Goal: Task Accomplishment & Management: Complete application form

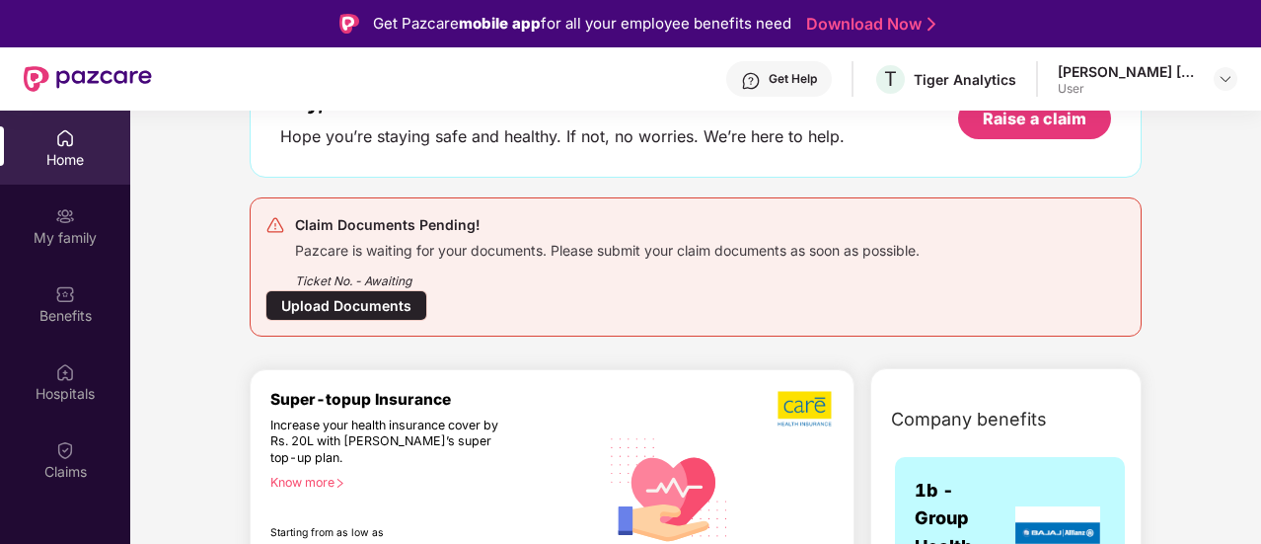
scroll to position [99, 0]
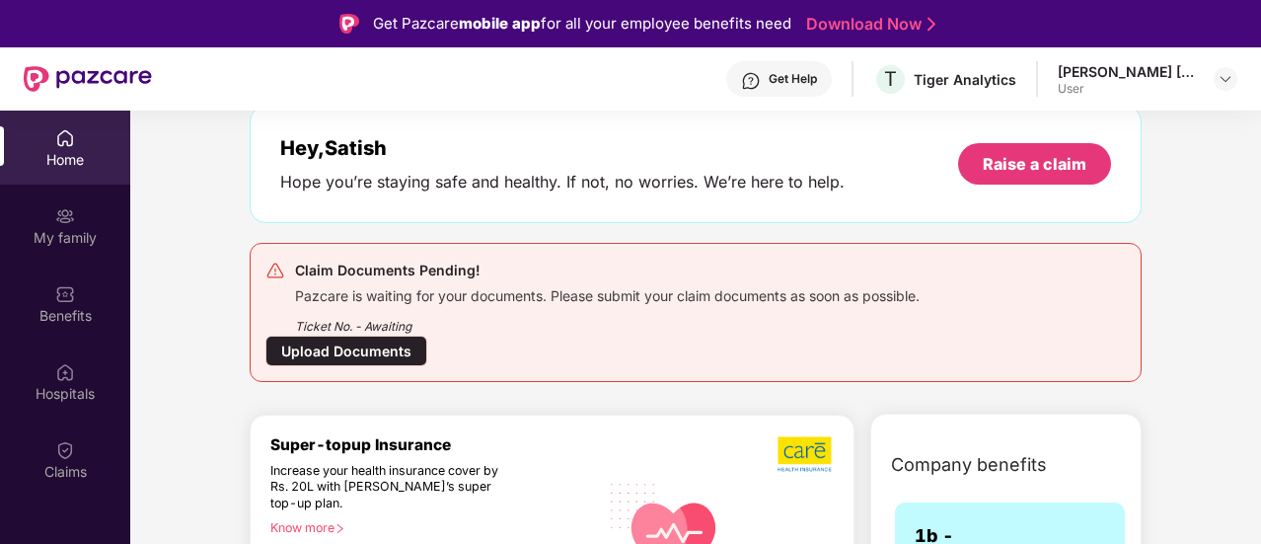
click at [364, 346] on div "Upload Documents" at bounding box center [346, 350] width 162 height 31
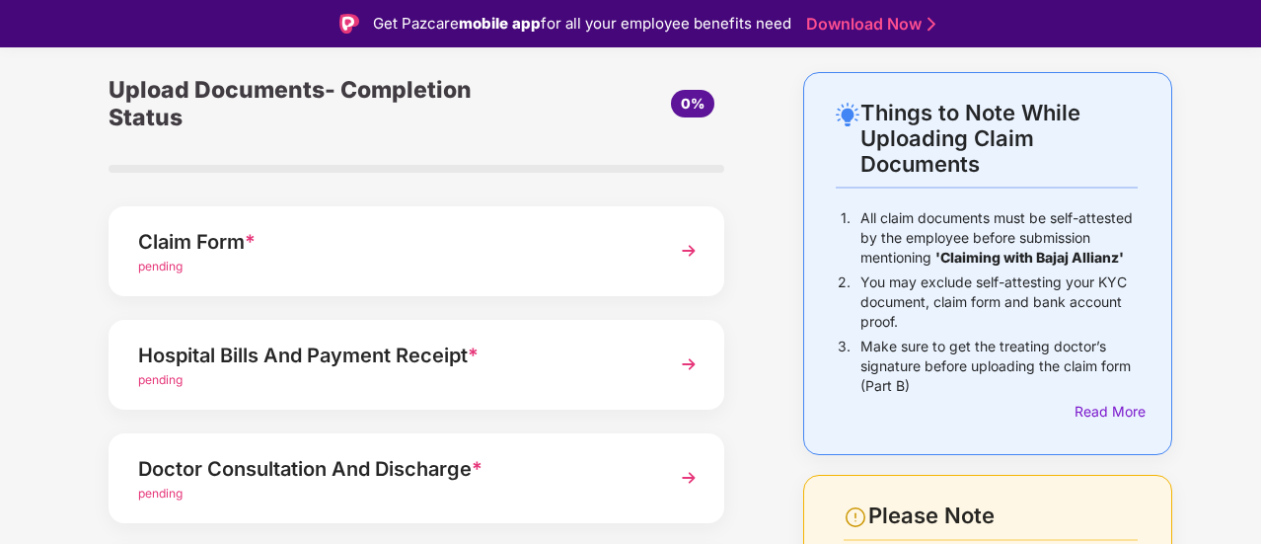
scroll to position [99, 0]
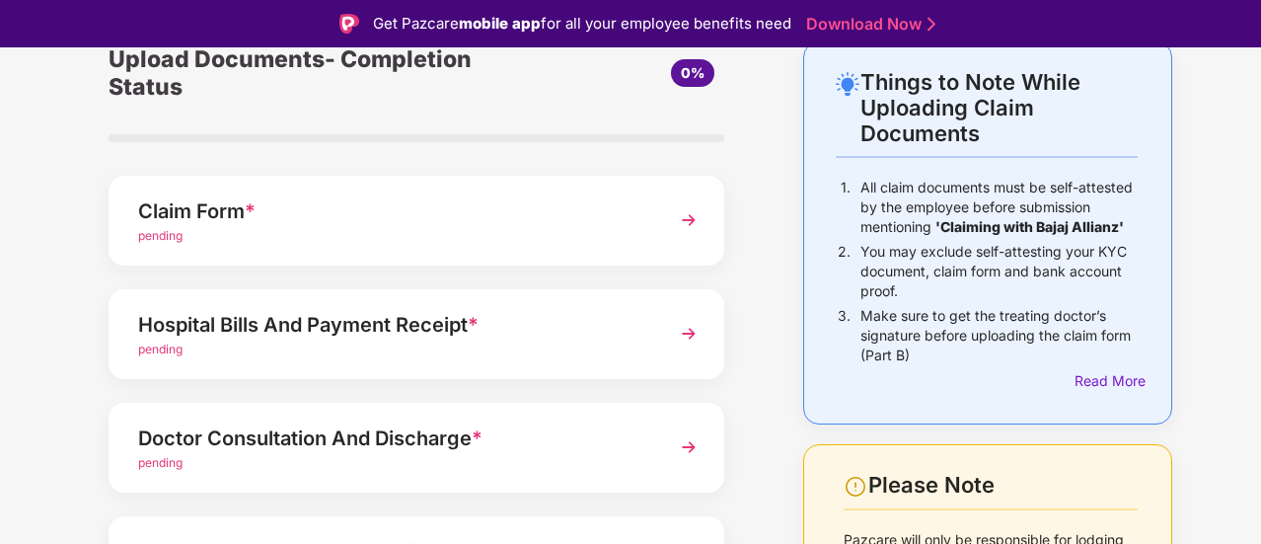
click at [162, 239] on span "pending" at bounding box center [160, 235] width 44 height 15
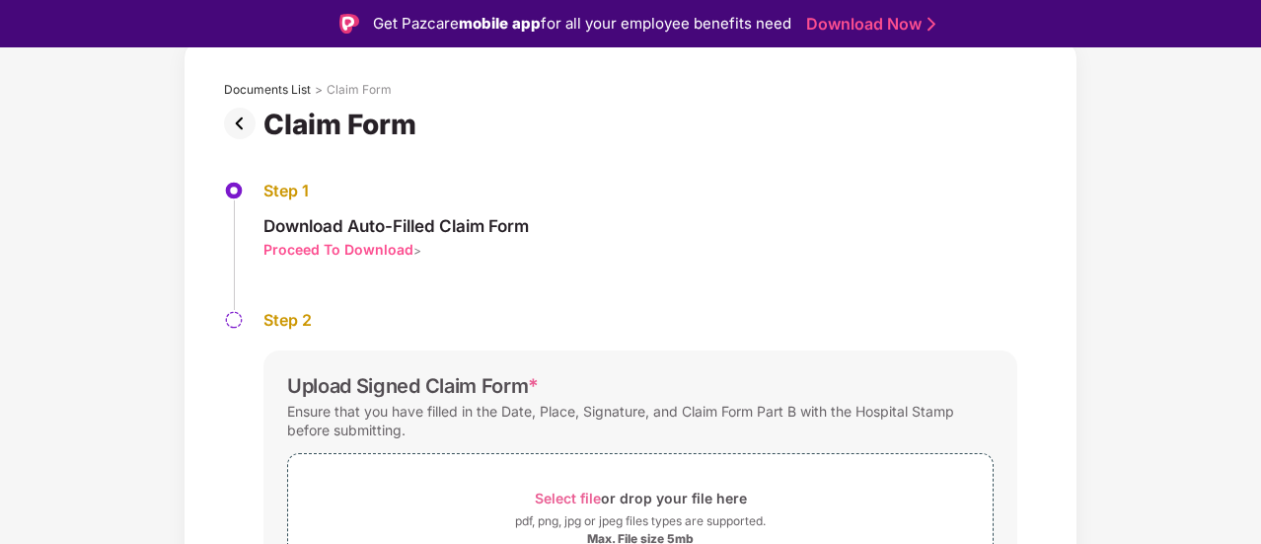
click at [235, 316] on img at bounding box center [234, 320] width 20 height 20
click at [233, 323] on img at bounding box center [234, 320] width 20 height 20
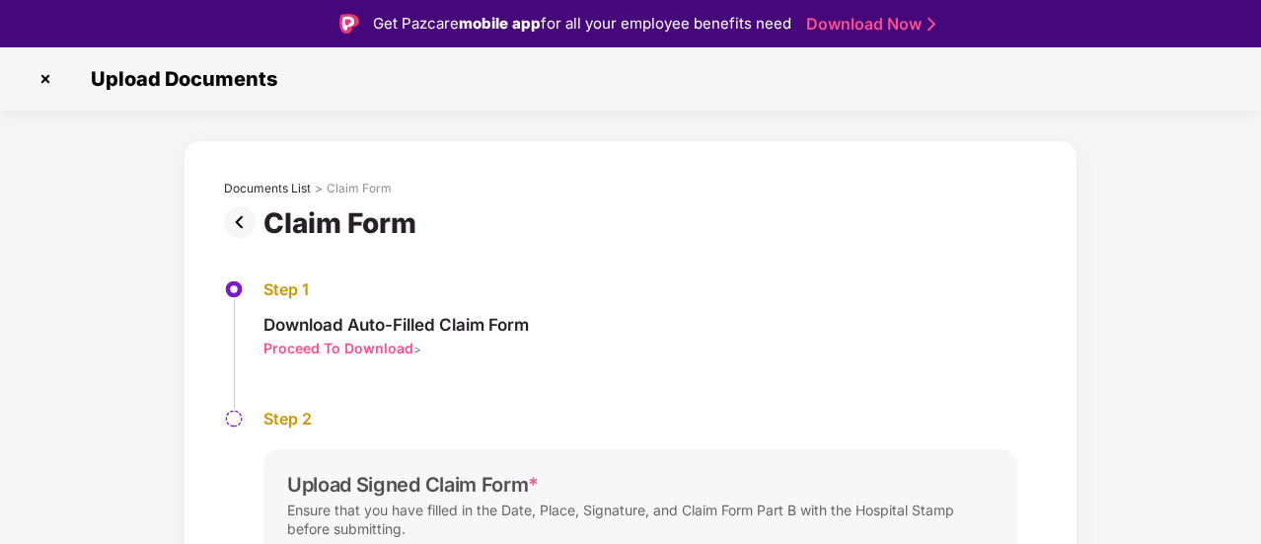
click at [353, 349] on div "Proceed To Download" at bounding box center [338, 347] width 150 height 19
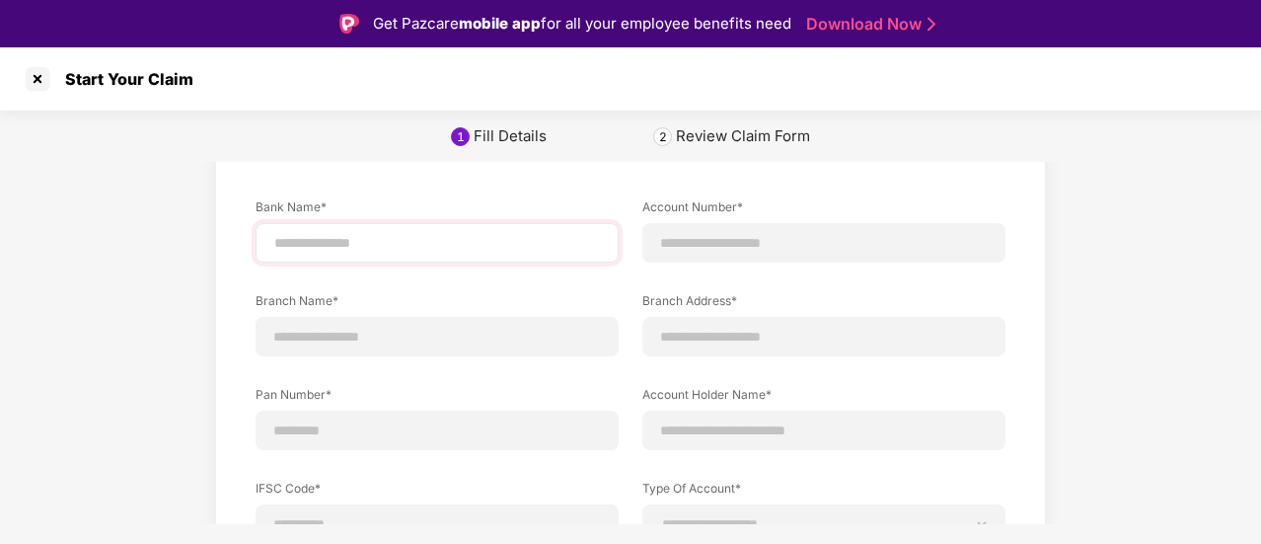
scroll to position [197, 0]
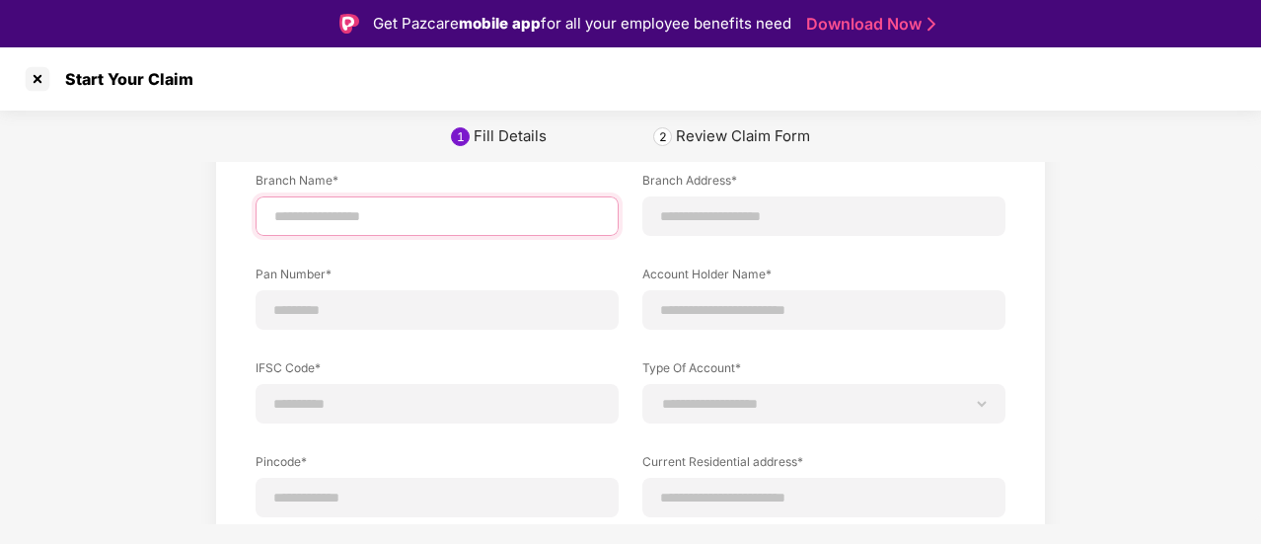
click at [353, 218] on input at bounding box center [437, 216] width 330 height 21
type input "*********"
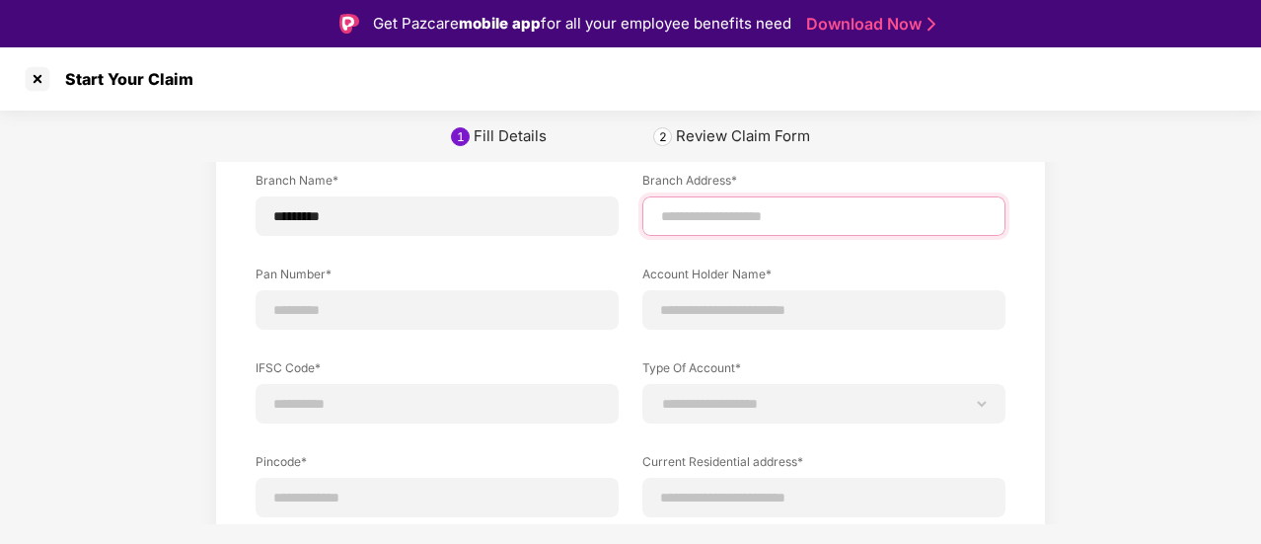
click at [689, 216] on input at bounding box center [824, 216] width 330 height 21
click at [701, 218] on input at bounding box center [824, 216] width 330 height 21
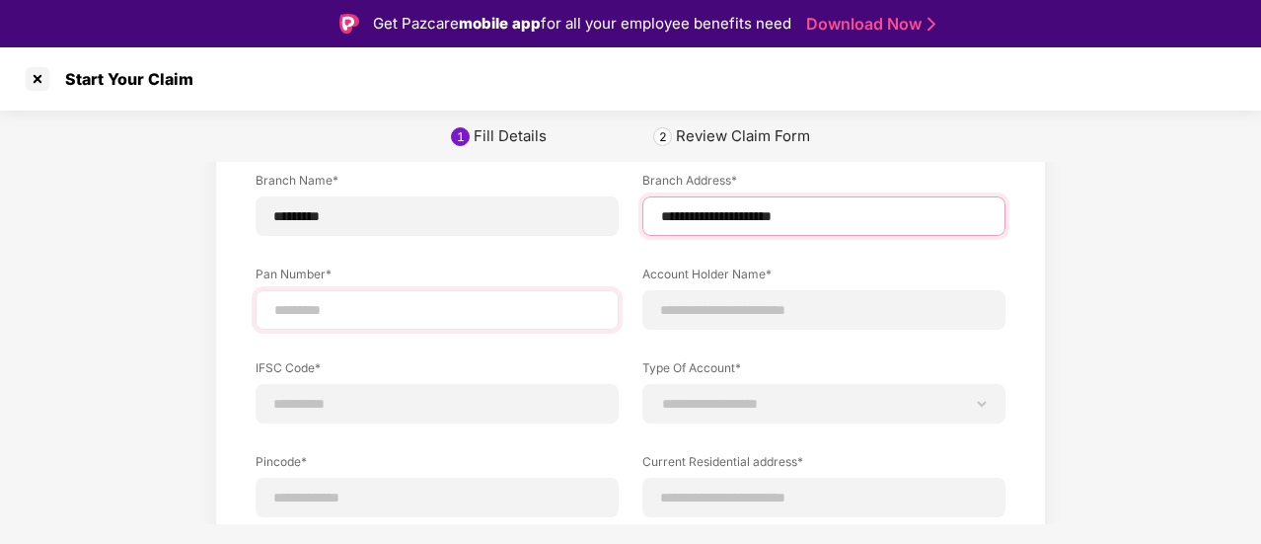
type input "**********"
click at [424, 311] on input at bounding box center [437, 310] width 330 height 21
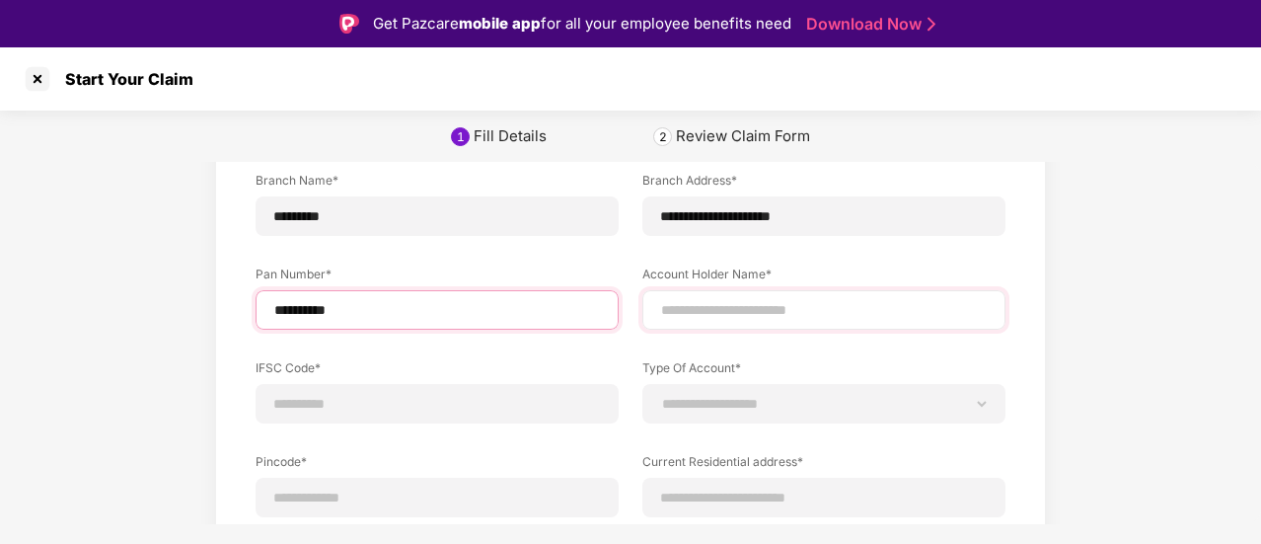
type input "**********"
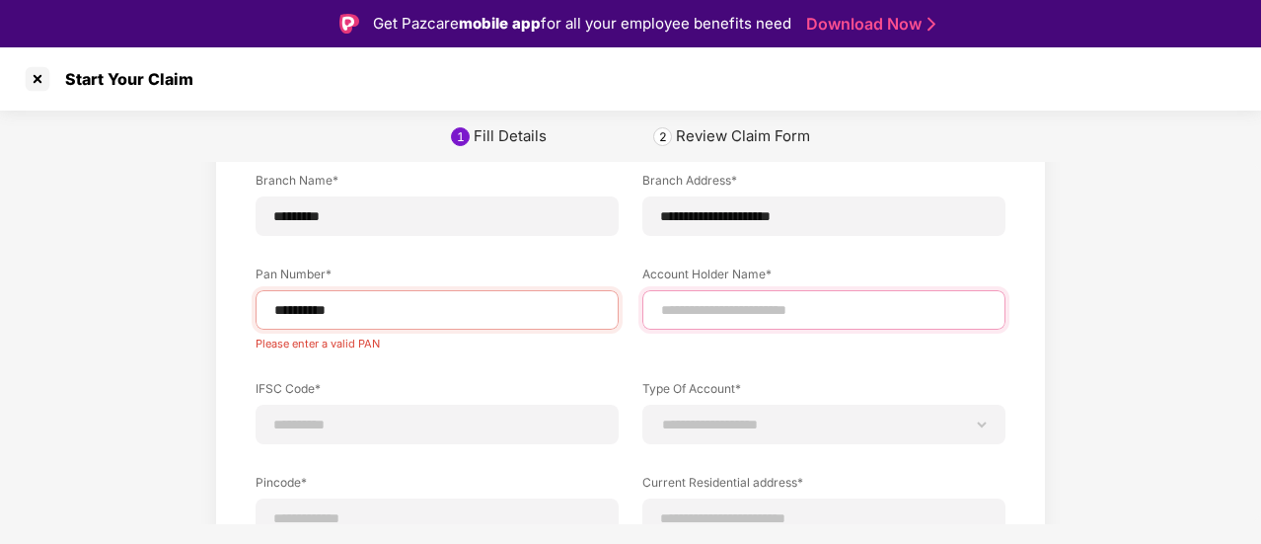
drag, startPoint x: 671, startPoint y: 305, endPoint x: 690, endPoint y: 302, distance: 19.0
click at [671, 305] on input at bounding box center [824, 310] width 330 height 21
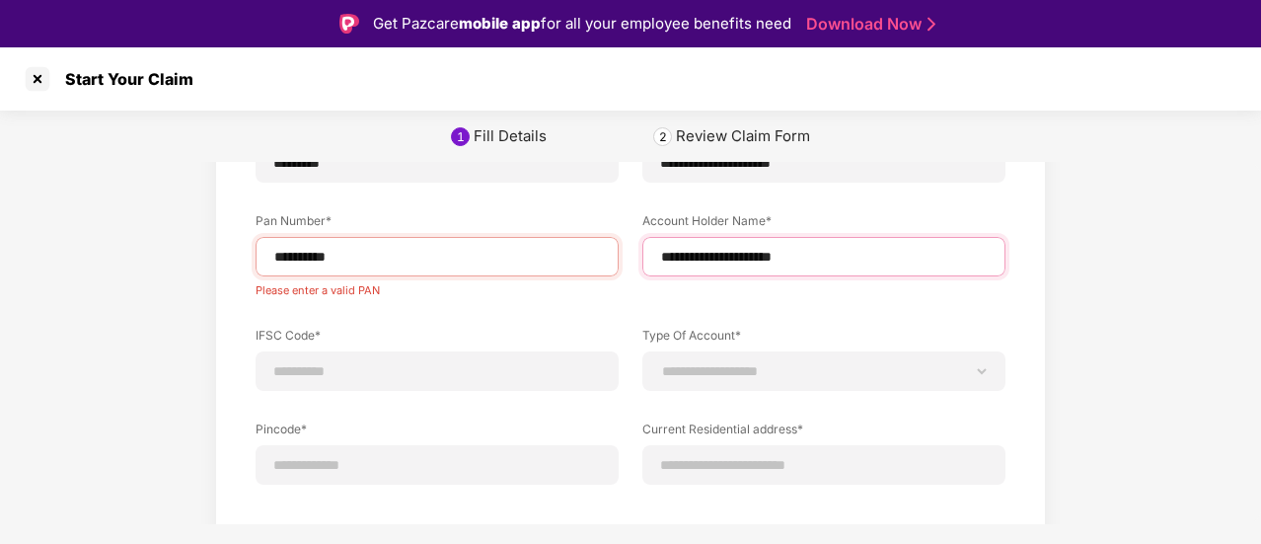
scroll to position [332, 0]
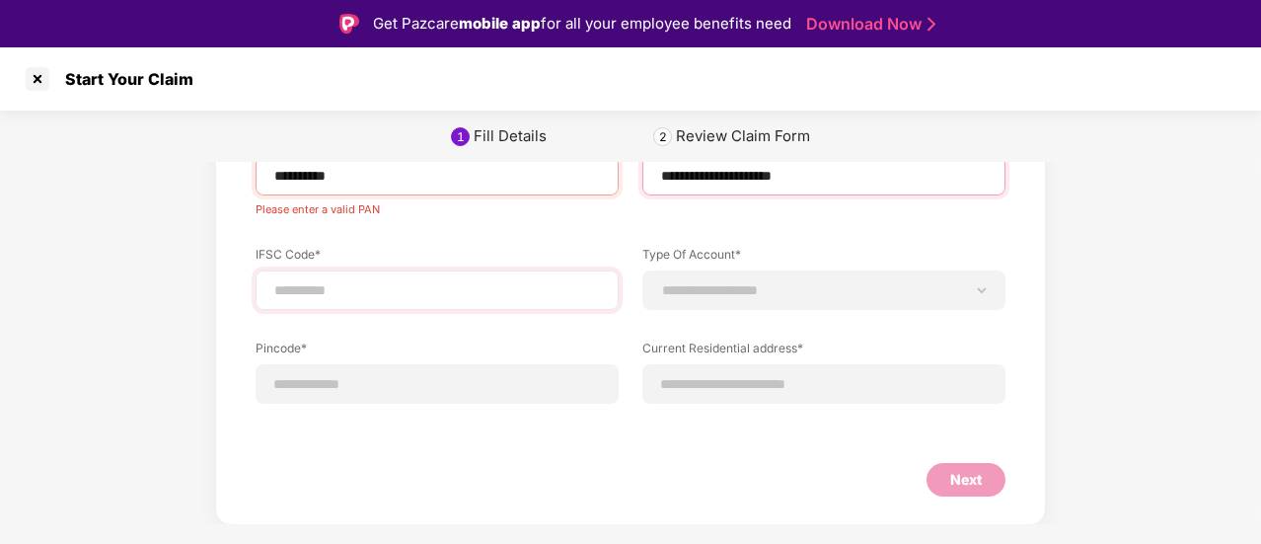
type input "**********"
click at [361, 287] on input at bounding box center [437, 290] width 330 height 21
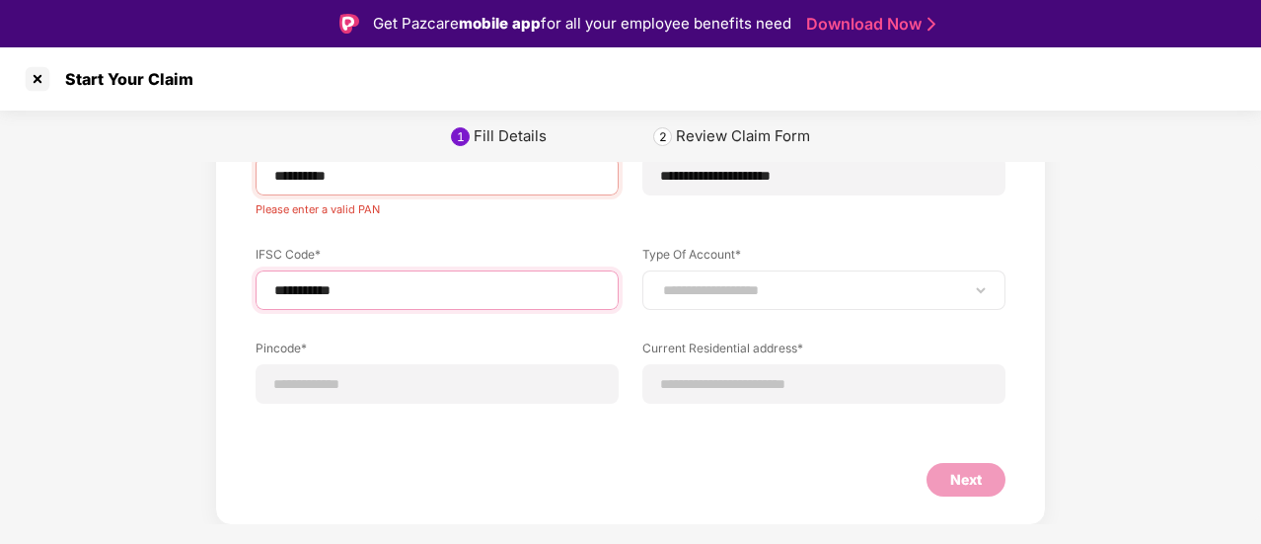
type input "**********"
click at [666, 289] on select "**********" at bounding box center [824, 290] width 330 height 16
select select "*******"
click at [659, 282] on select "**********" at bounding box center [824, 290] width 330 height 16
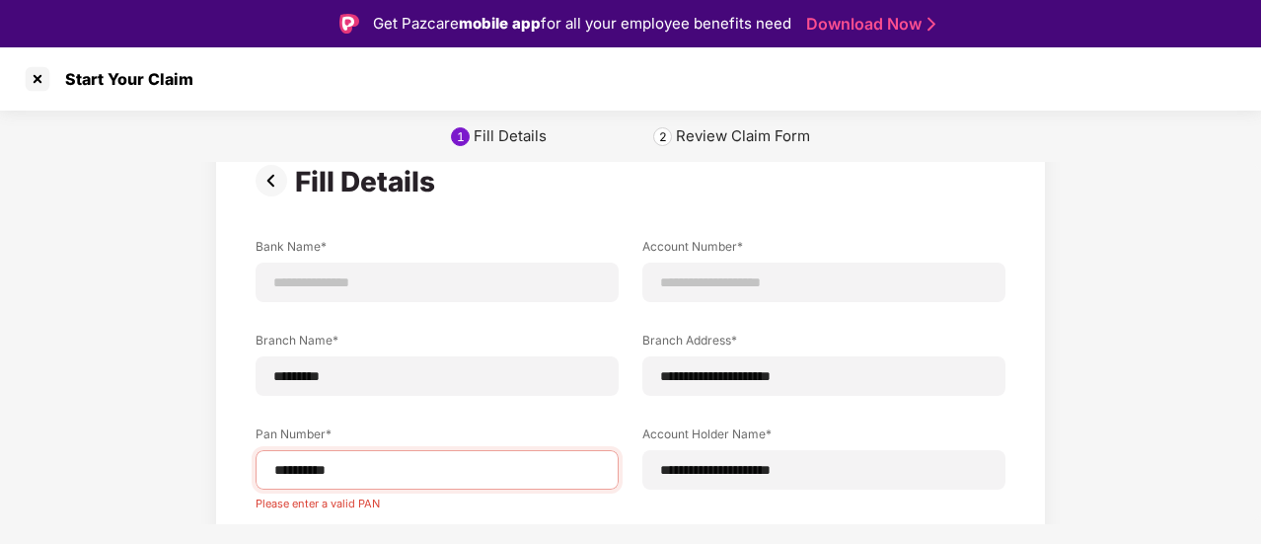
scroll to position [36, 0]
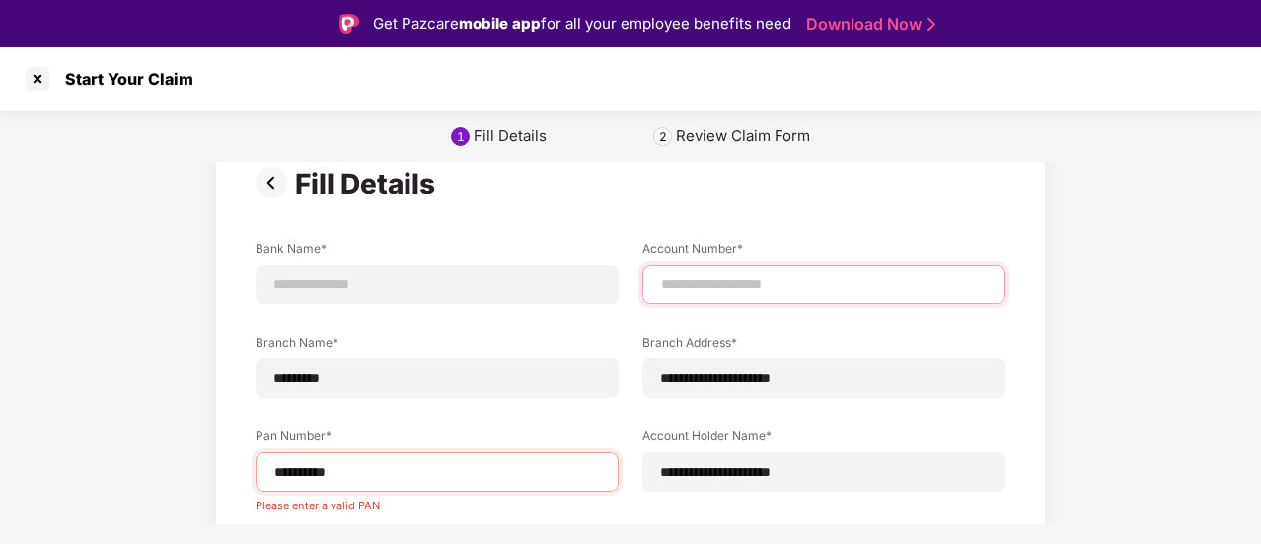
click at [706, 286] on input at bounding box center [824, 284] width 330 height 21
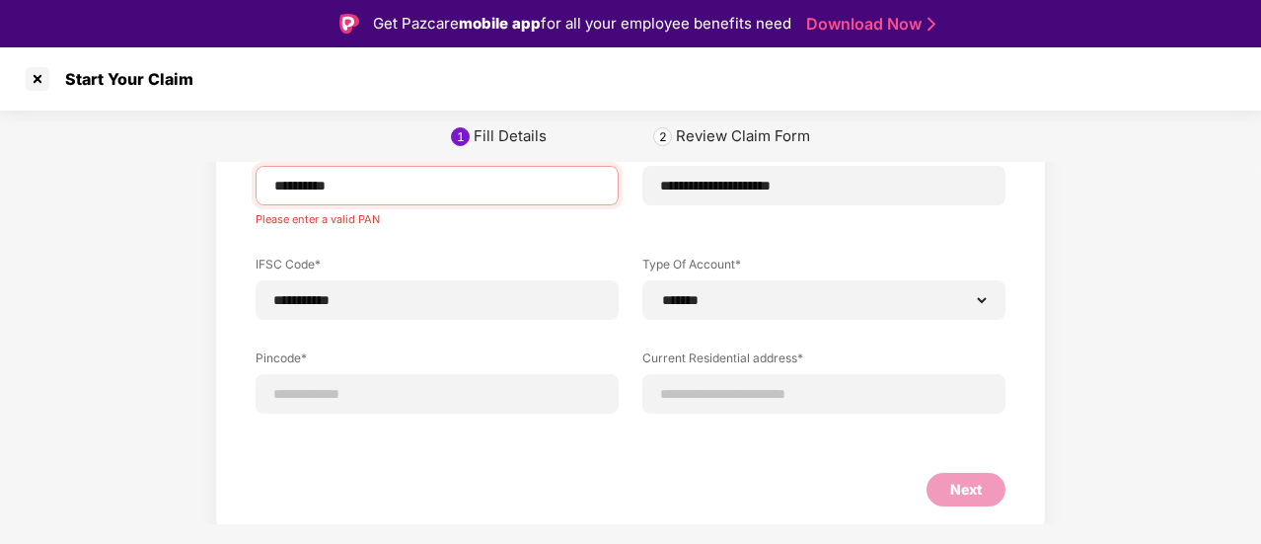
scroll to position [332, 0]
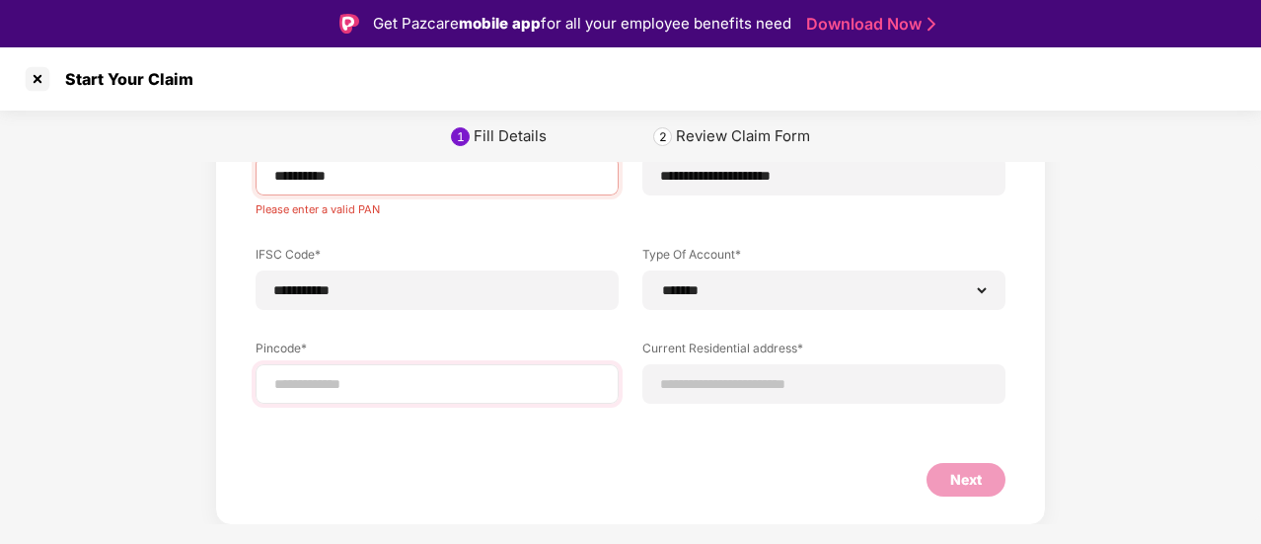
type input "**********"
click at [367, 384] on input at bounding box center [437, 384] width 330 height 21
select select "*******"
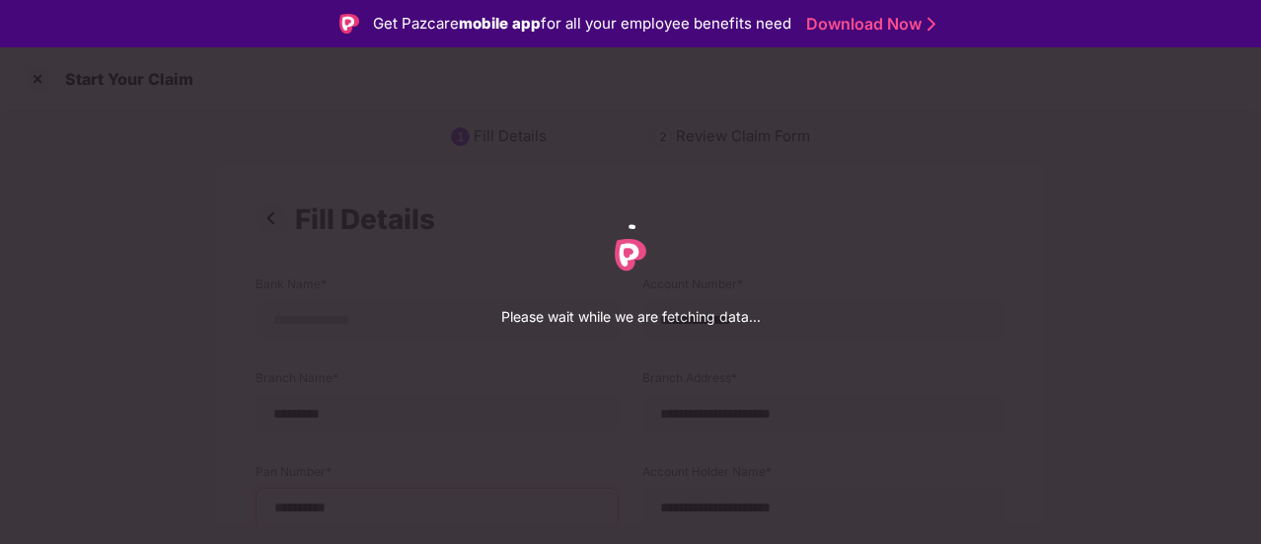
select select "*******"
select select "*********"
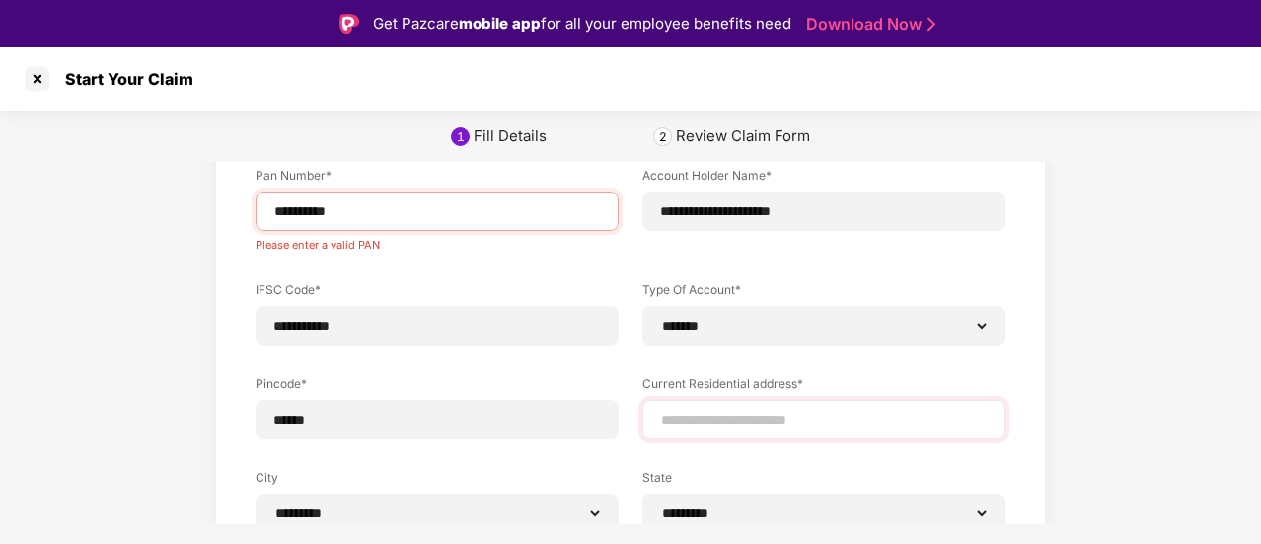
scroll to position [395, 0]
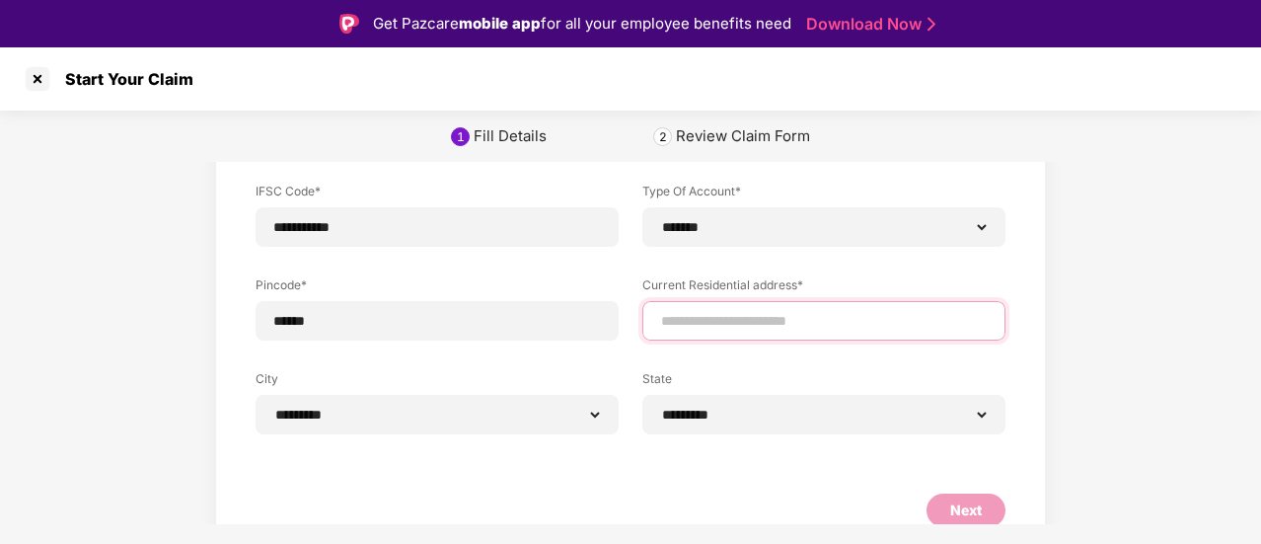
click at [704, 313] on input at bounding box center [824, 321] width 330 height 21
click at [718, 322] on input "**********" at bounding box center [824, 321] width 331 height 21
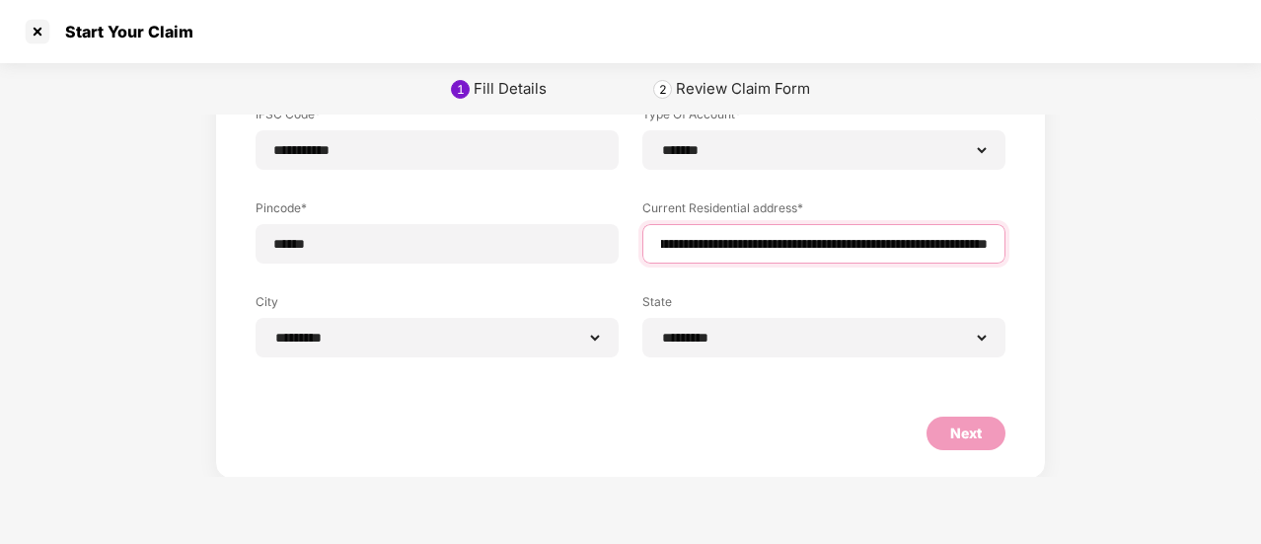
scroll to position [425, 0]
type input "**********"
click at [963, 443] on div "Next" at bounding box center [966, 432] width 79 height 34
click at [967, 441] on div "Next" at bounding box center [966, 432] width 32 height 22
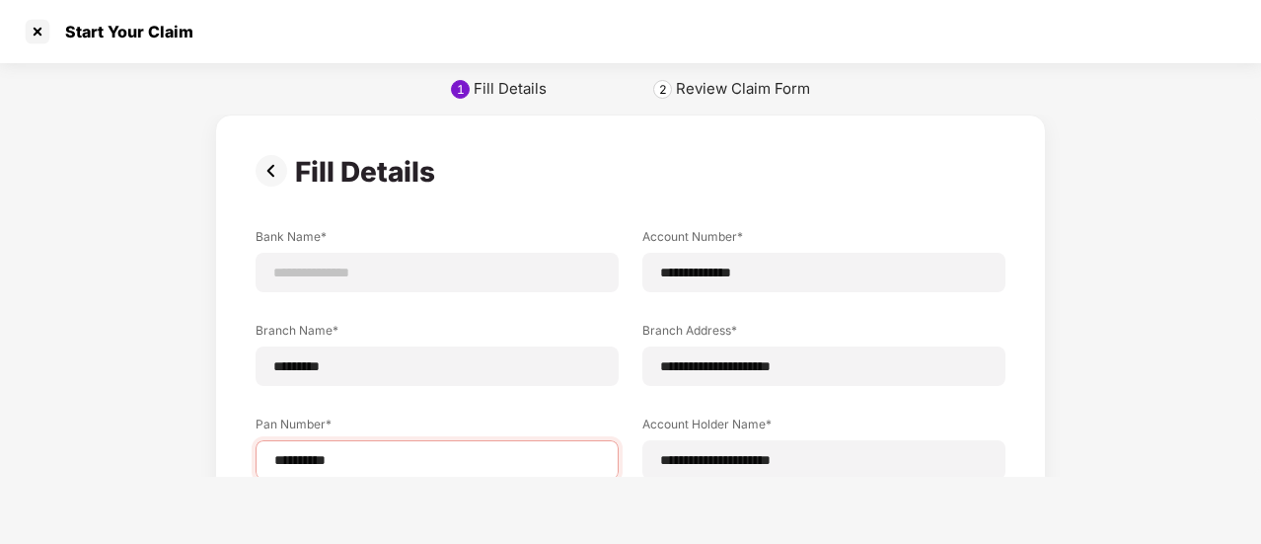
click at [719, 90] on div "Review Claim Form" at bounding box center [743, 89] width 134 height 20
click at [482, 92] on div "Fill Details" at bounding box center [510, 89] width 73 height 20
click at [308, 278] on input at bounding box center [437, 272] width 330 height 21
type input "*********"
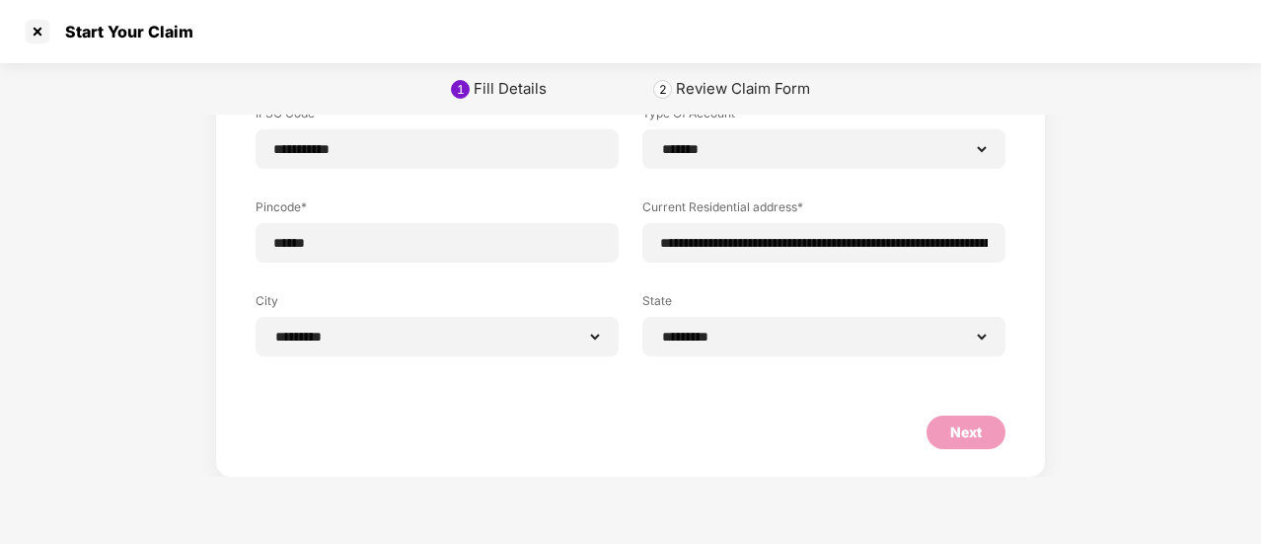
click at [965, 437] on div "Next" at bounding box center [966, 432] width 32 height 22
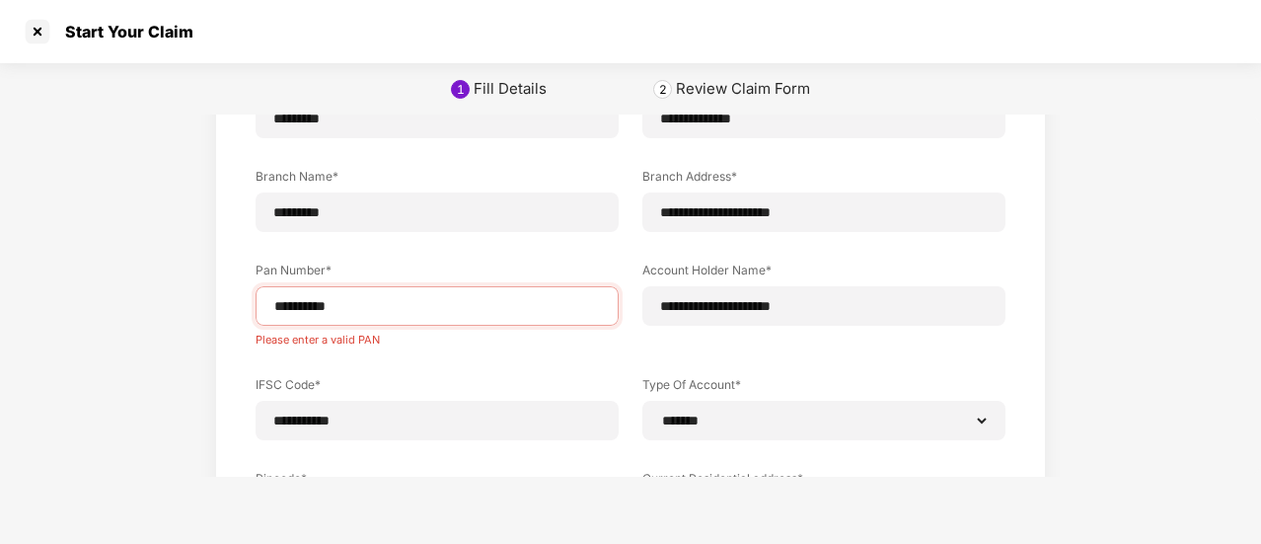
scroll to position [296, 0]
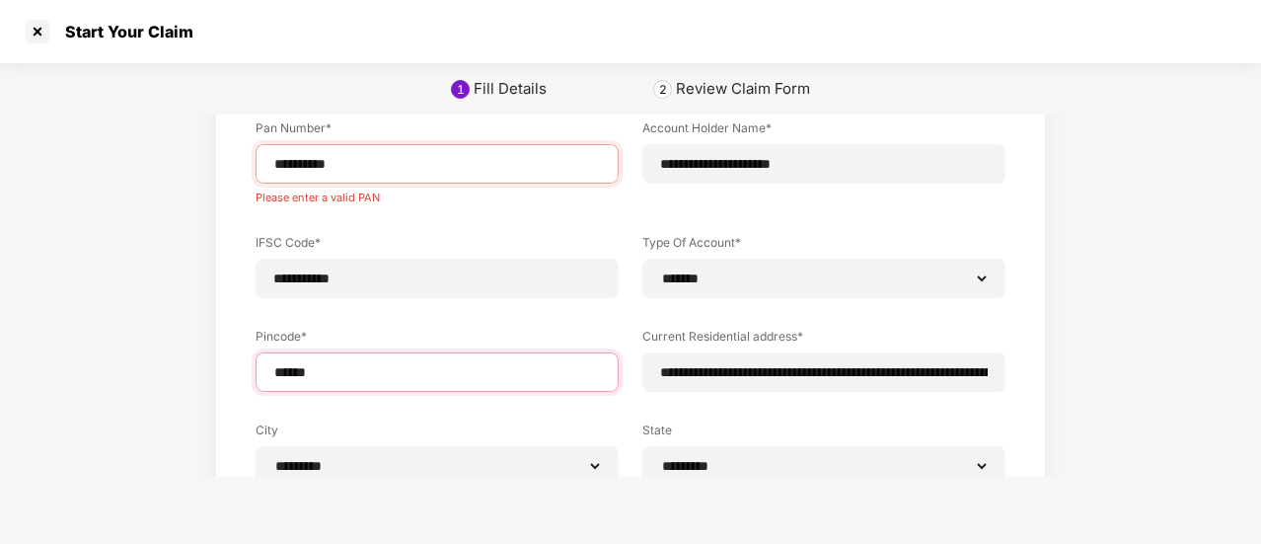
click at [339, 372] on input "******" at bounding box center [437, 372] width 330 height 21
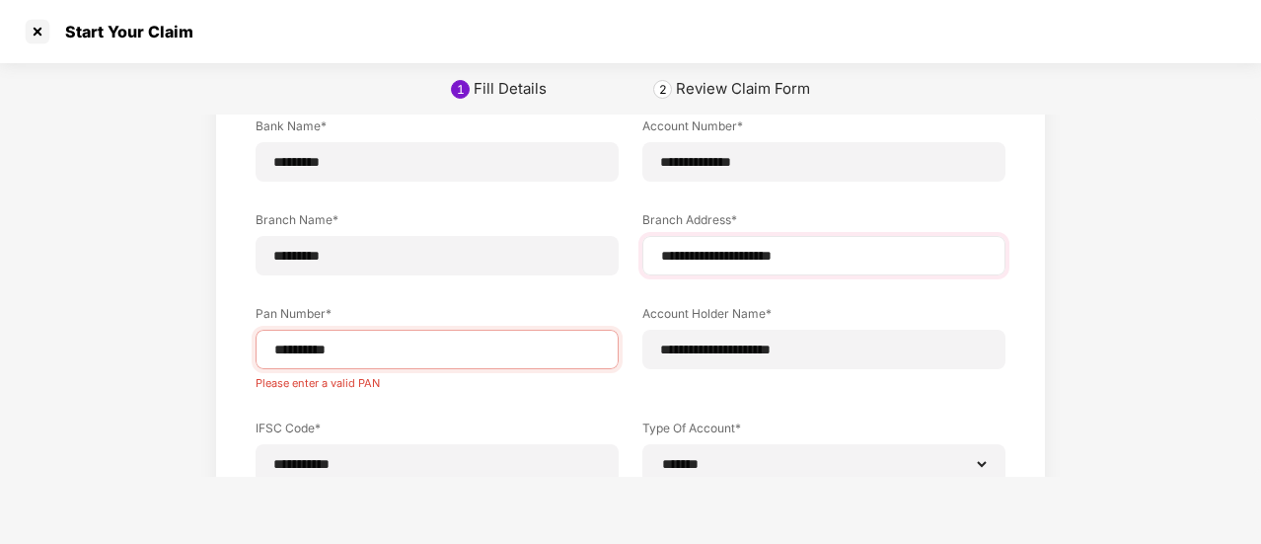
scroll to position [129, 0]
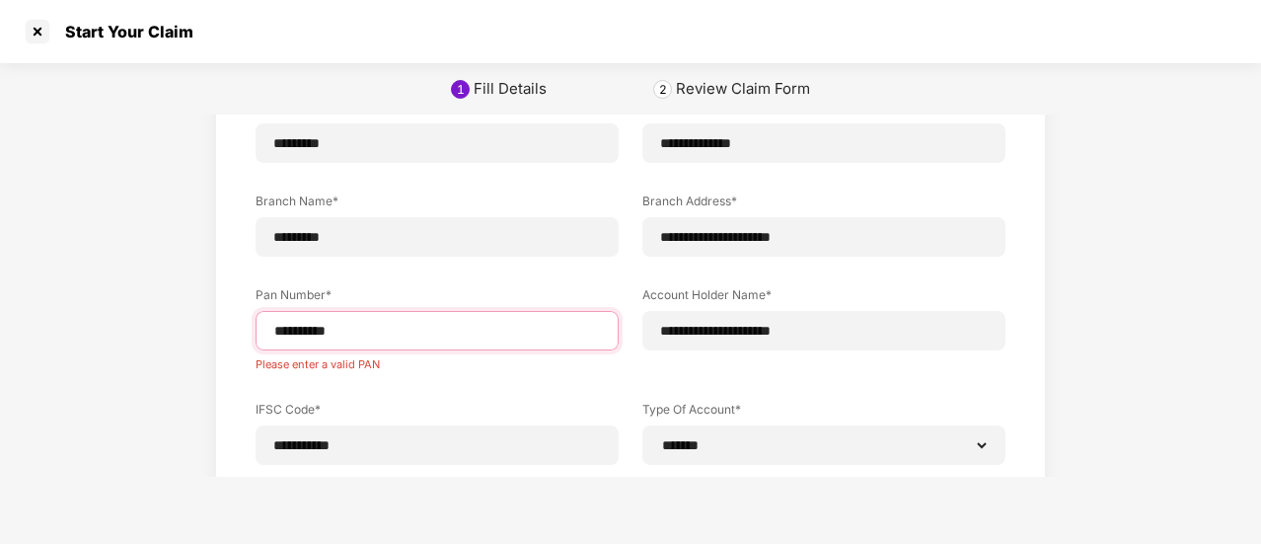
click at [390, 336] on input "**********" at bounding box center [437, 331] width 330 height 21
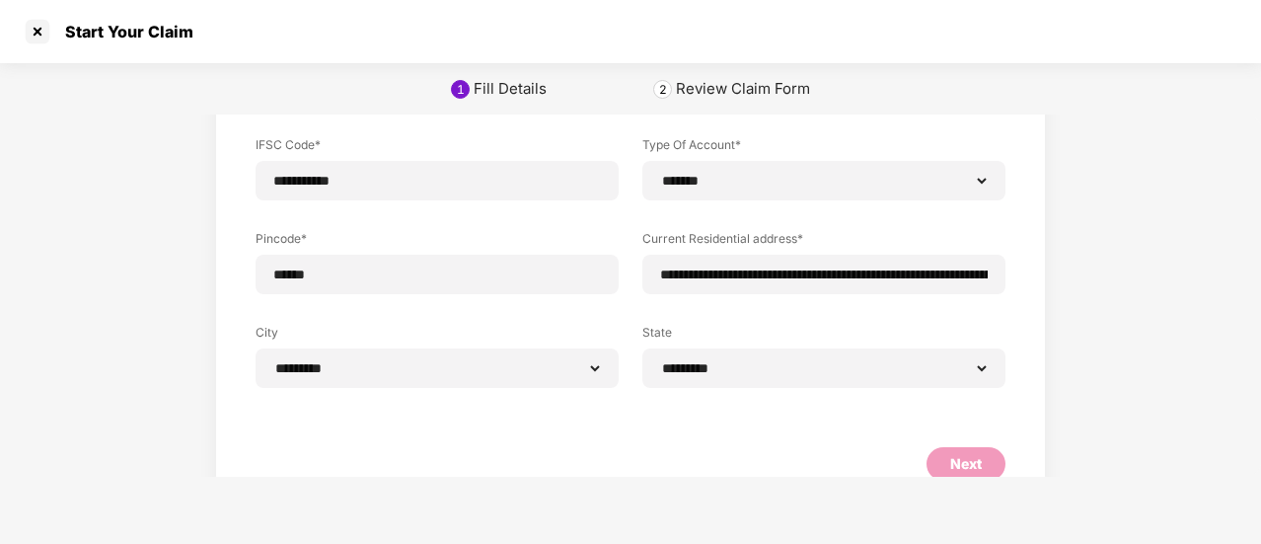
scroll to position [425, 0]
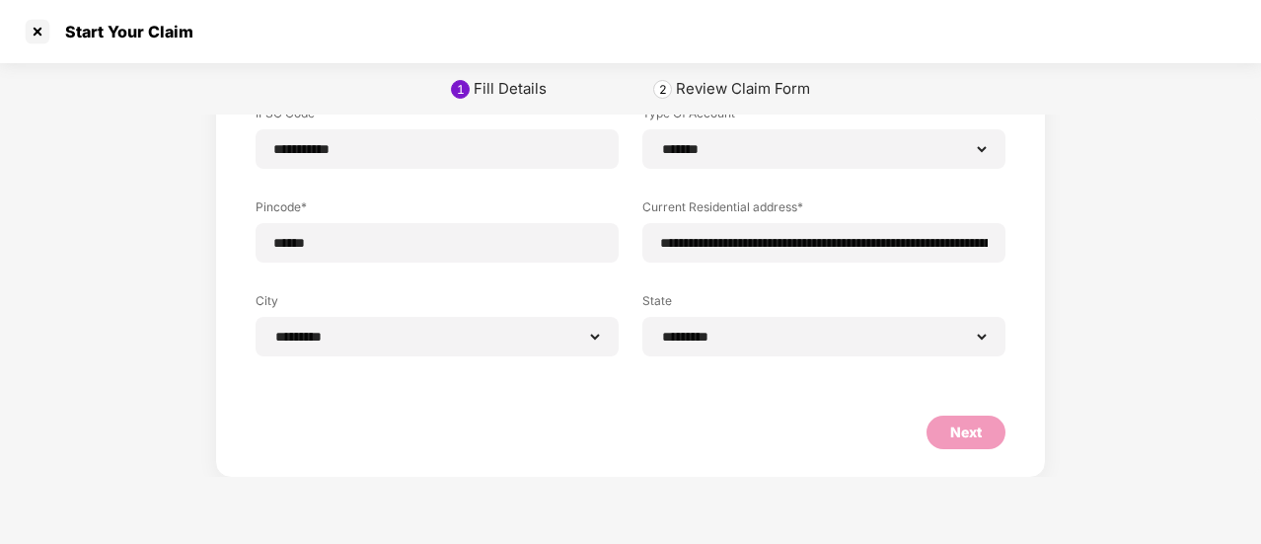
click at [964, 437] on div "Next" at bounding box center [966, 432] width 32 height 22
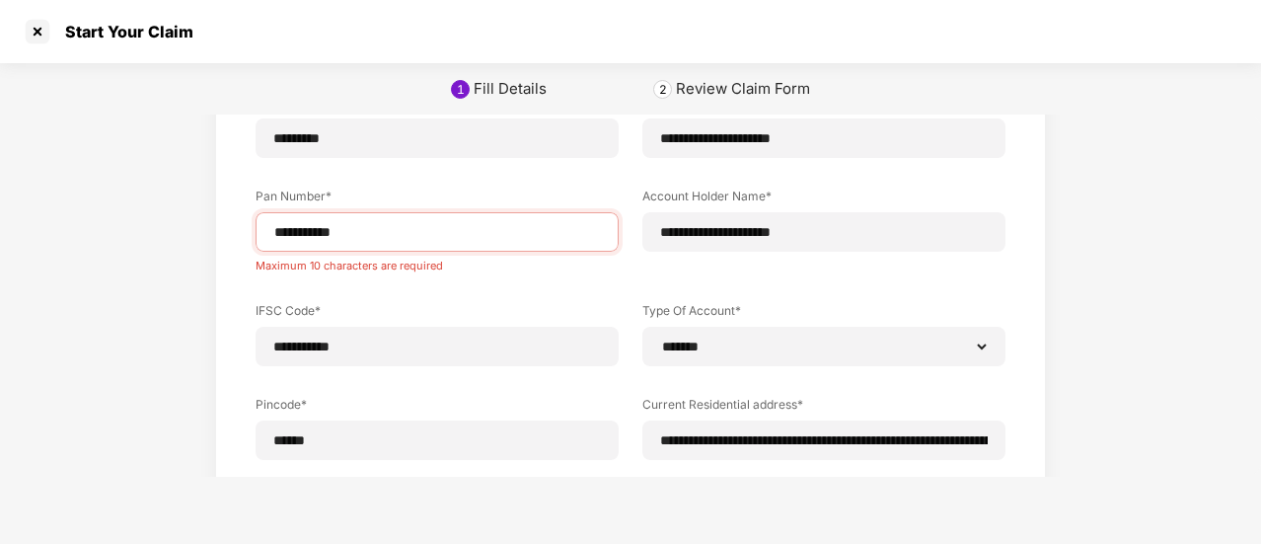
click at [414, 297] on div "**********" at bounding box center [631, 291] width 750 height 583
drag, startPoint x: 352, startPoint y: 232, endPoint x: 399, endPoint y: 240, distance: 47.0
click at [352, 231] on input "**********" at bounding box center [437, 232] width 330 height 21
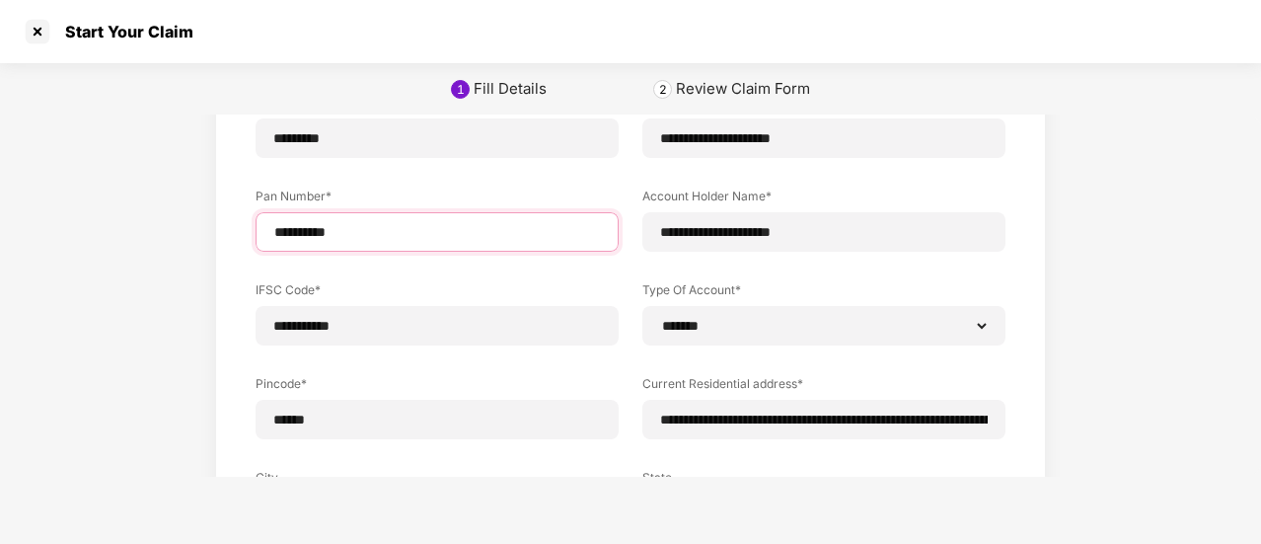
click at [387, 233] on input "**********" at bounding box center [437, 232] width 330 height 21
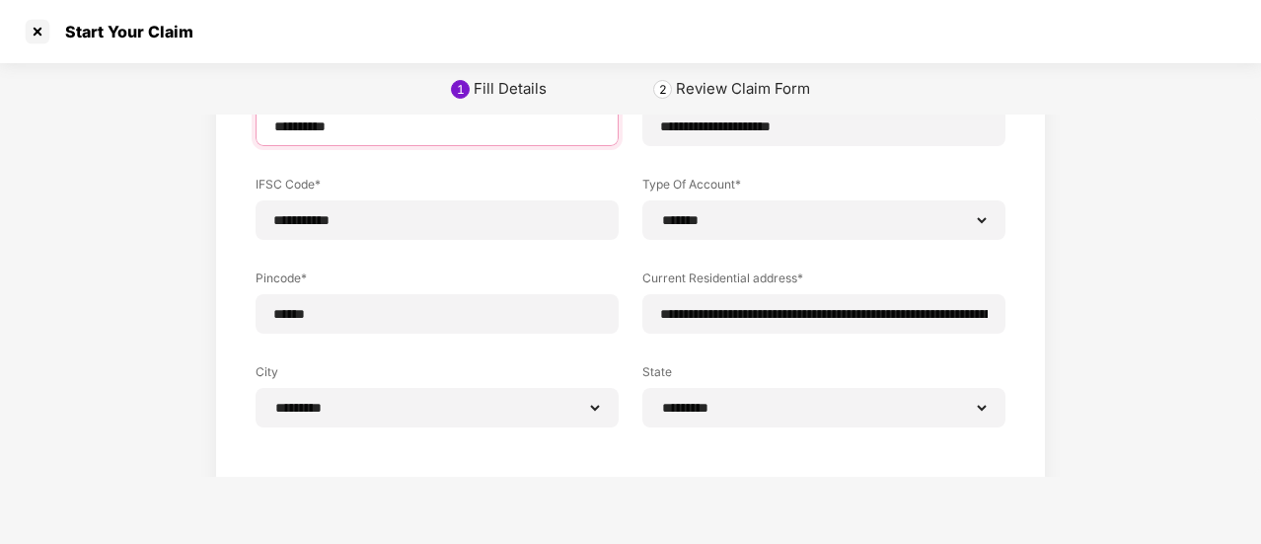
scroll to position [405, 0]
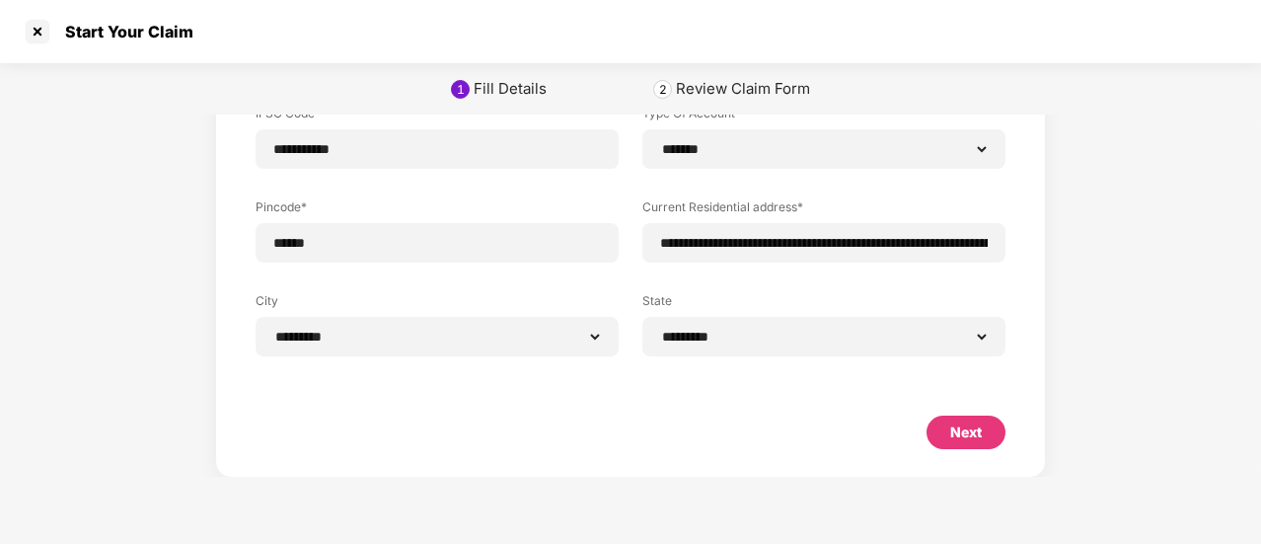
type input "**********"
click at [950, 431] on div "Next" at bounding box center [966, 432] width 32 height 22
select select "*******"
select select "*********"
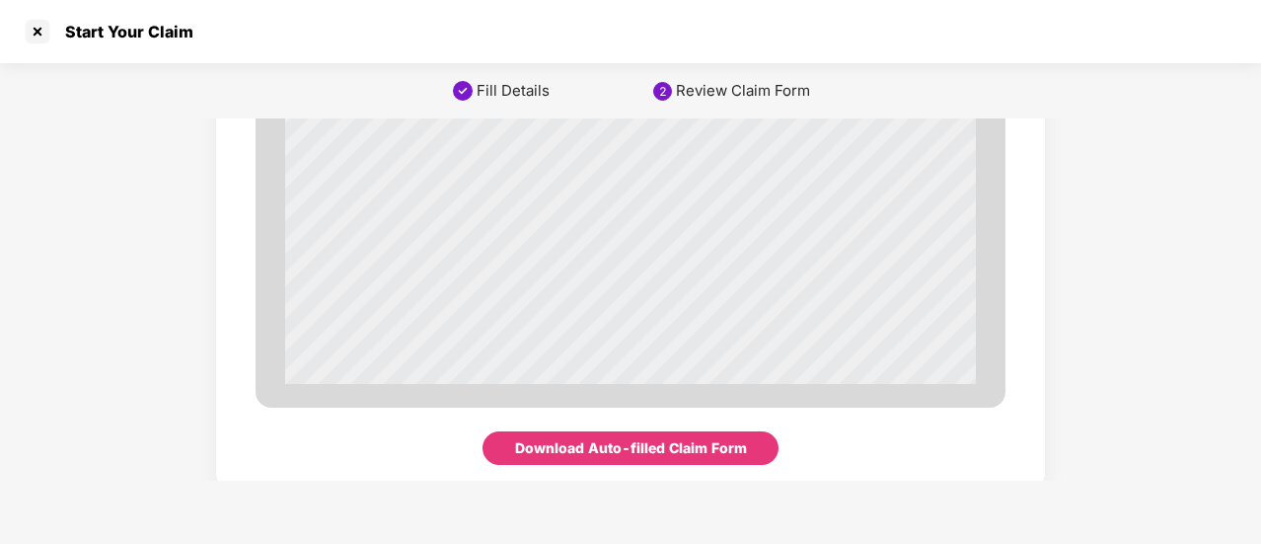
scroll to position [6933, 0]
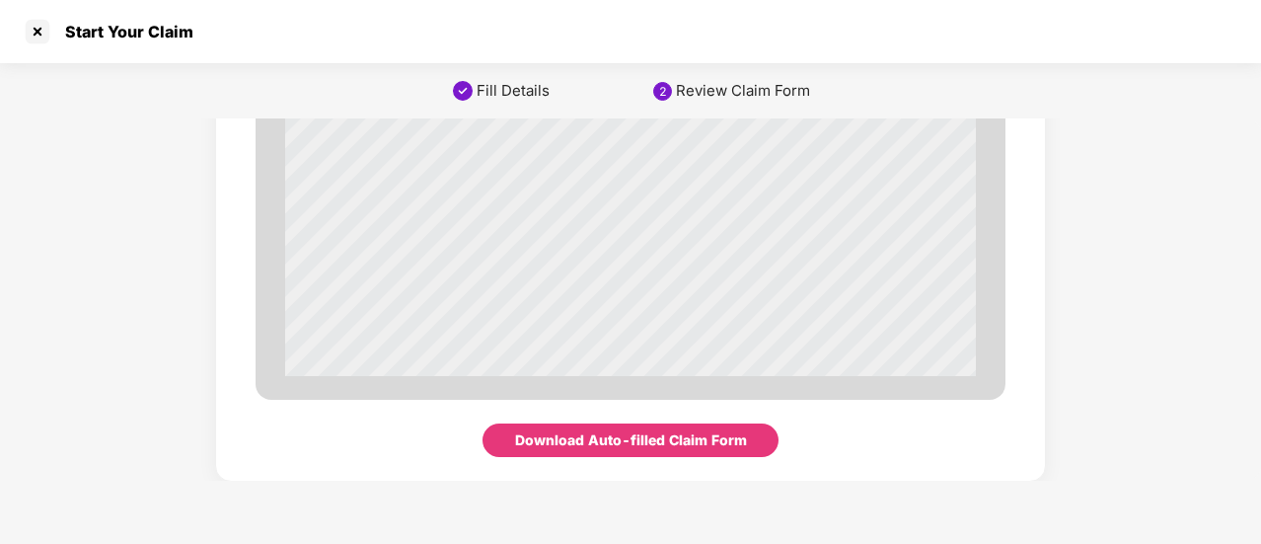
click at [658, 441] on div "Download Auto-filled Claim Form" at bounding box center [631, 440] width 232 height 22
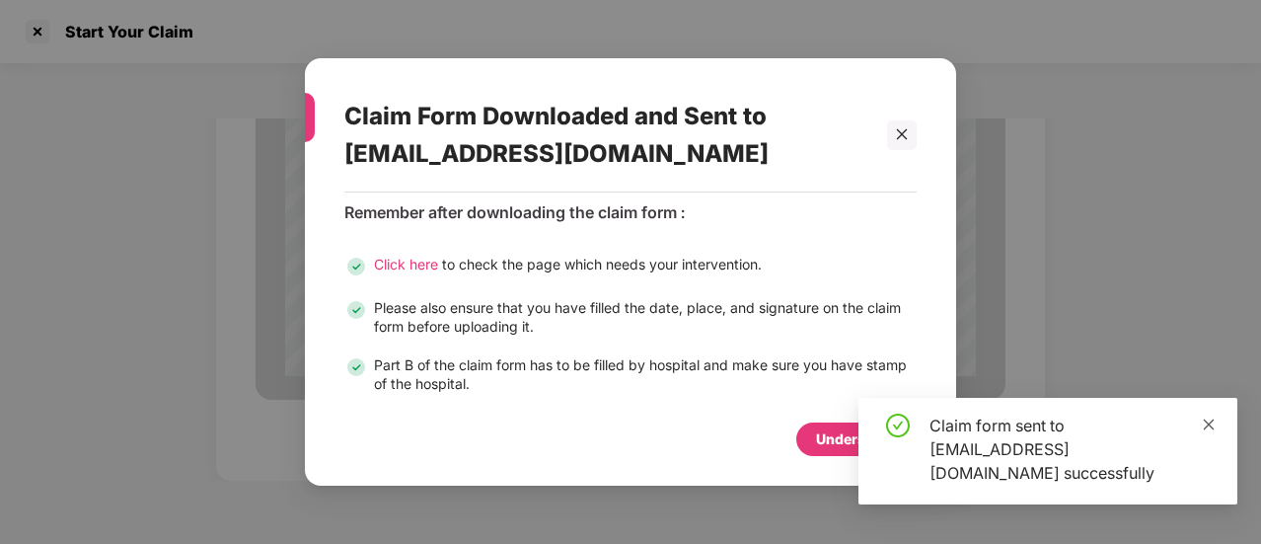
click at [1209, 427] on icon "close" at bounding box center [1209, 424] width 14 height 14
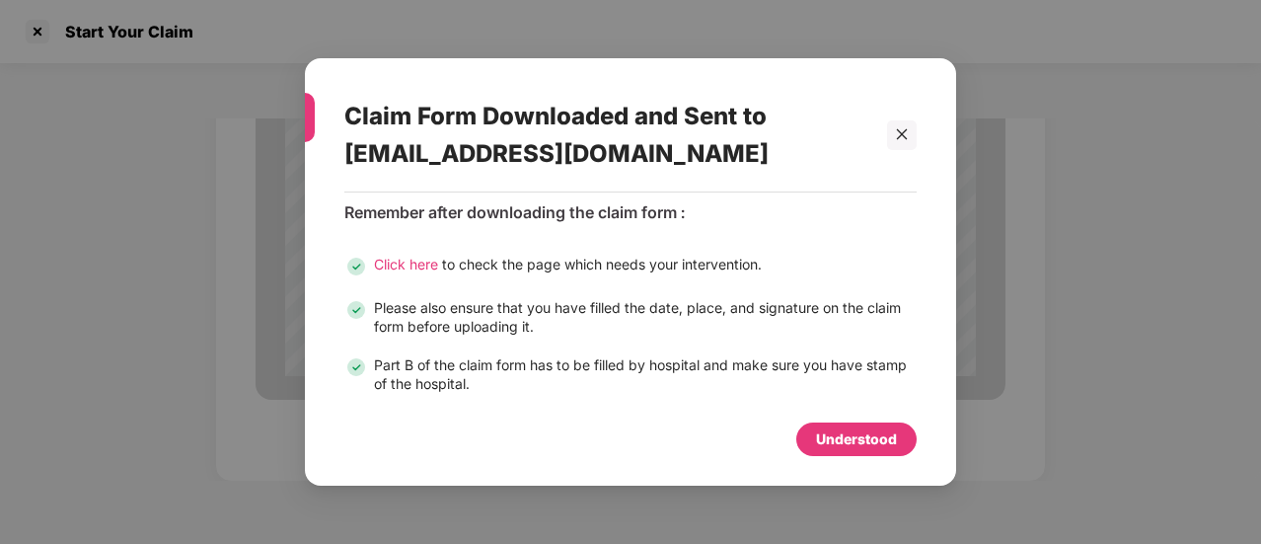
click at [847, 440] on div "Understood" at bounding box center [856, 439] width 81 height 22
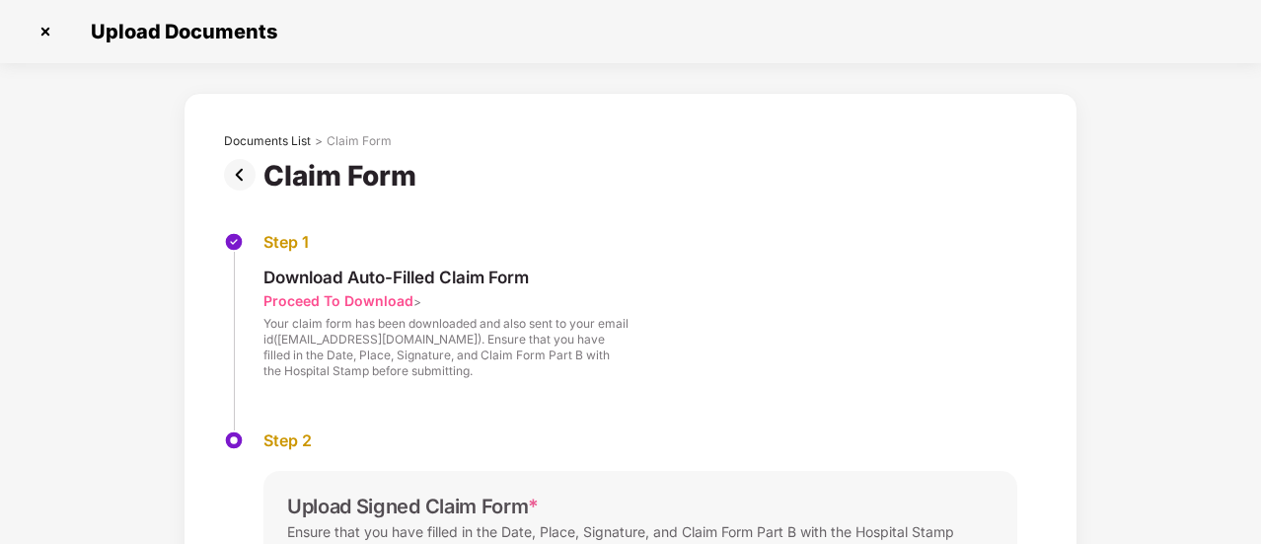
scroll to position [286, 0]
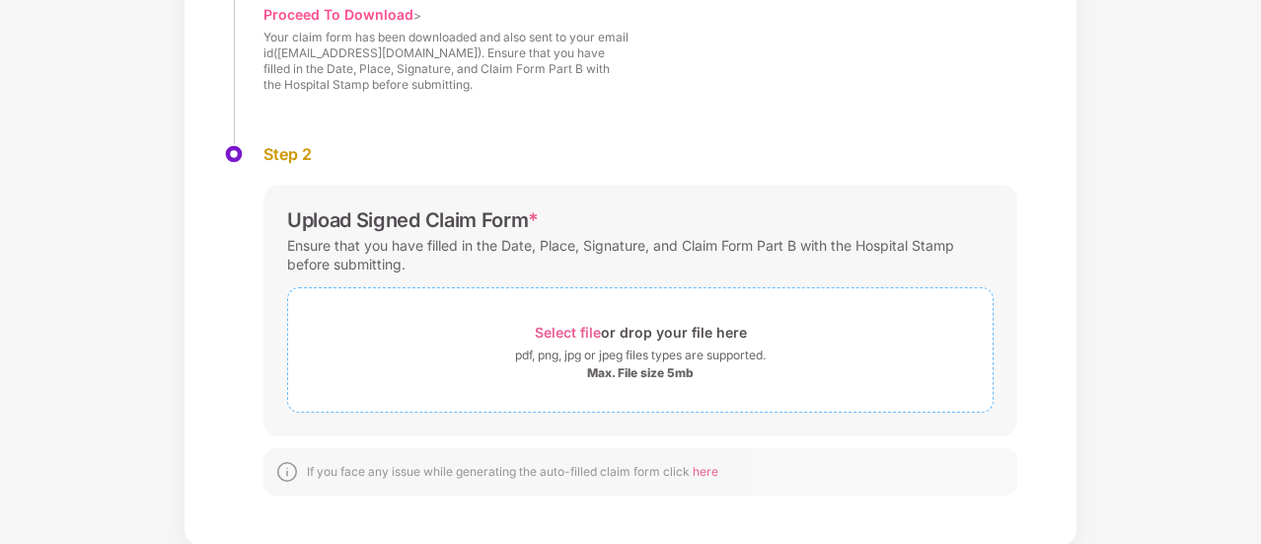
click at [561, 331] on span "Select file" at bounding box center [568, 332] width 66 height 17
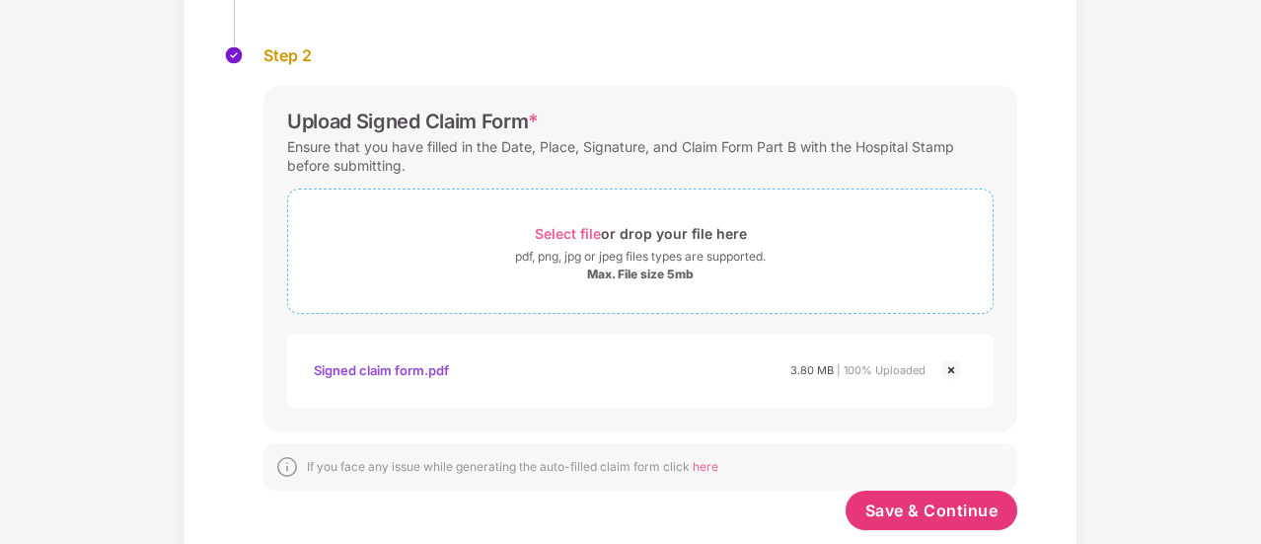
scroll to position [429, 0]
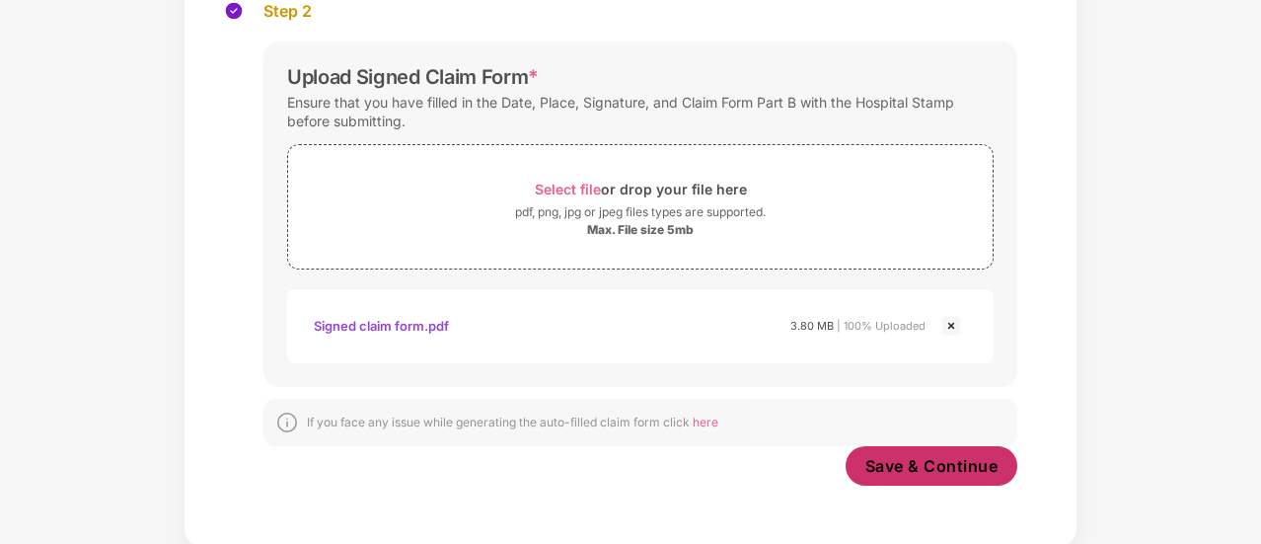
click at [920, 466] on span "Save & Continue" at bounding box center [931, 466] width 133 height 22
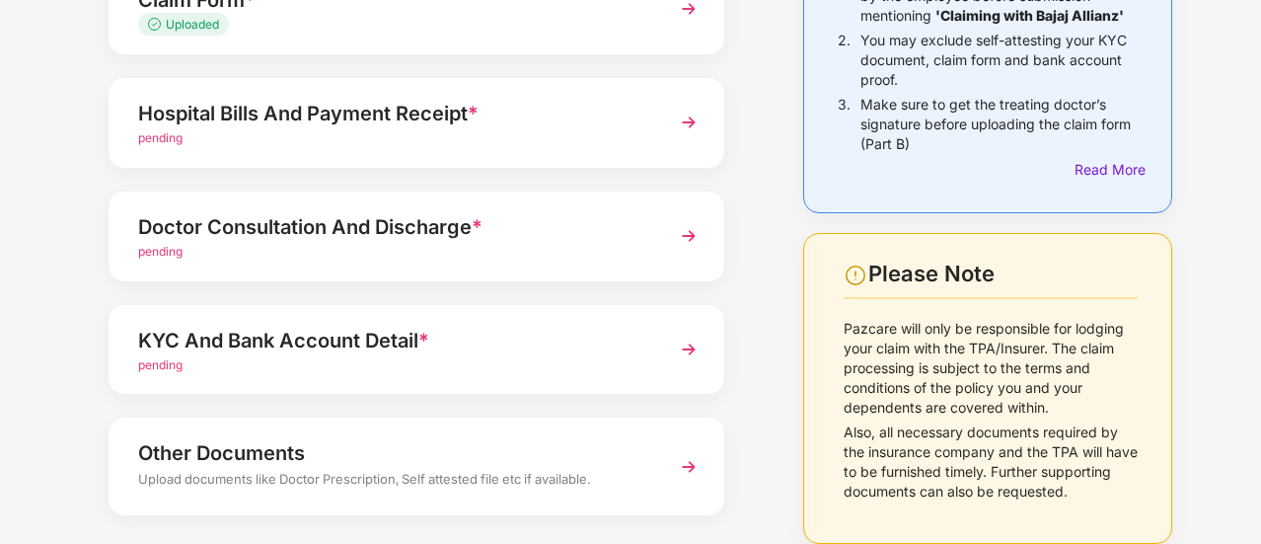
scroll to position [158, 0]
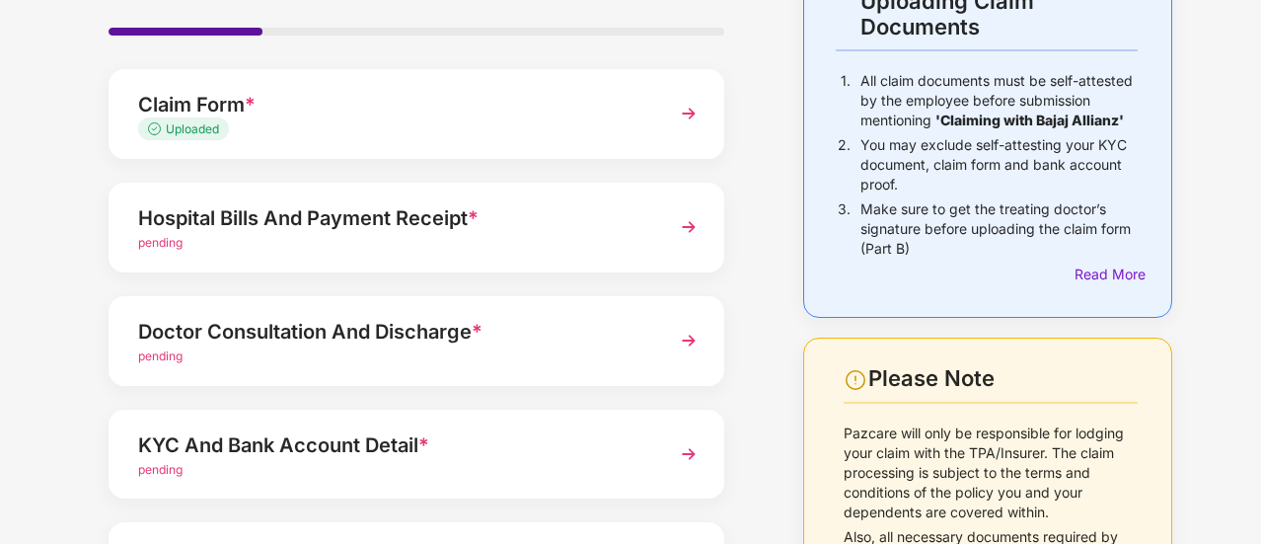
click at [691, 222] on img at bounding box center [689, 227] width 36 height 36
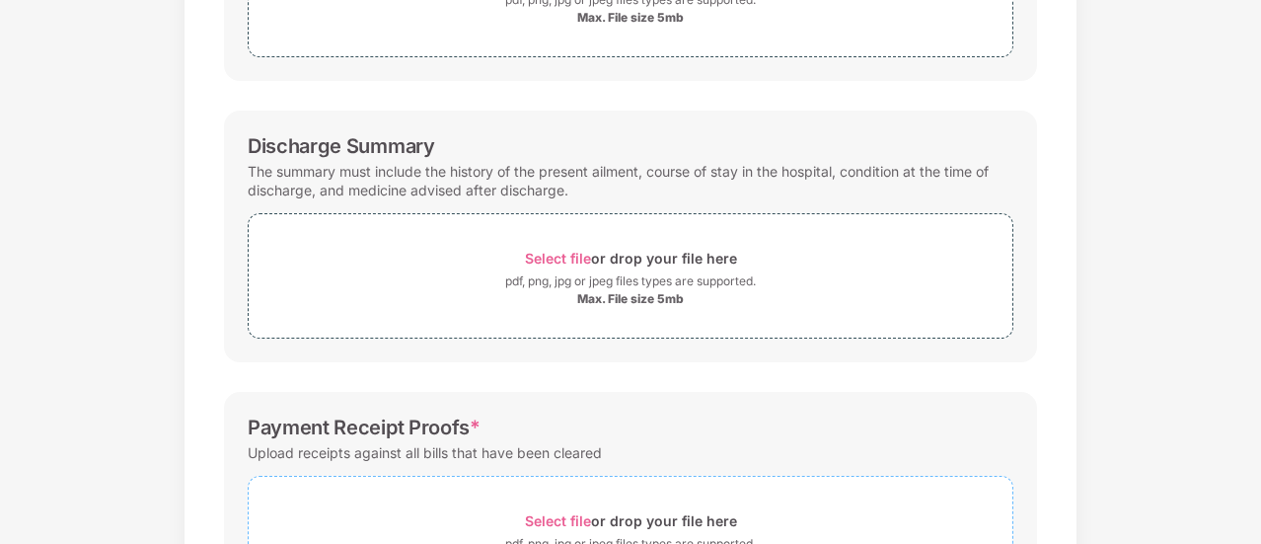
scroll to position [652, 0]
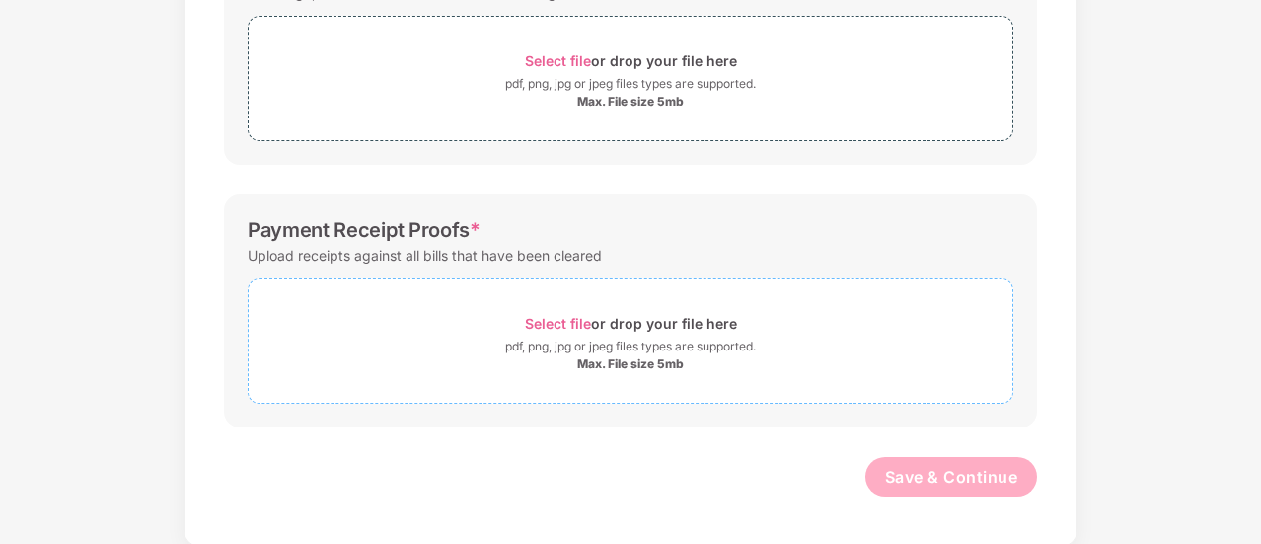
click at [565, 320] on span "Select file" at bounding box center [558, 323] width 66 height 17
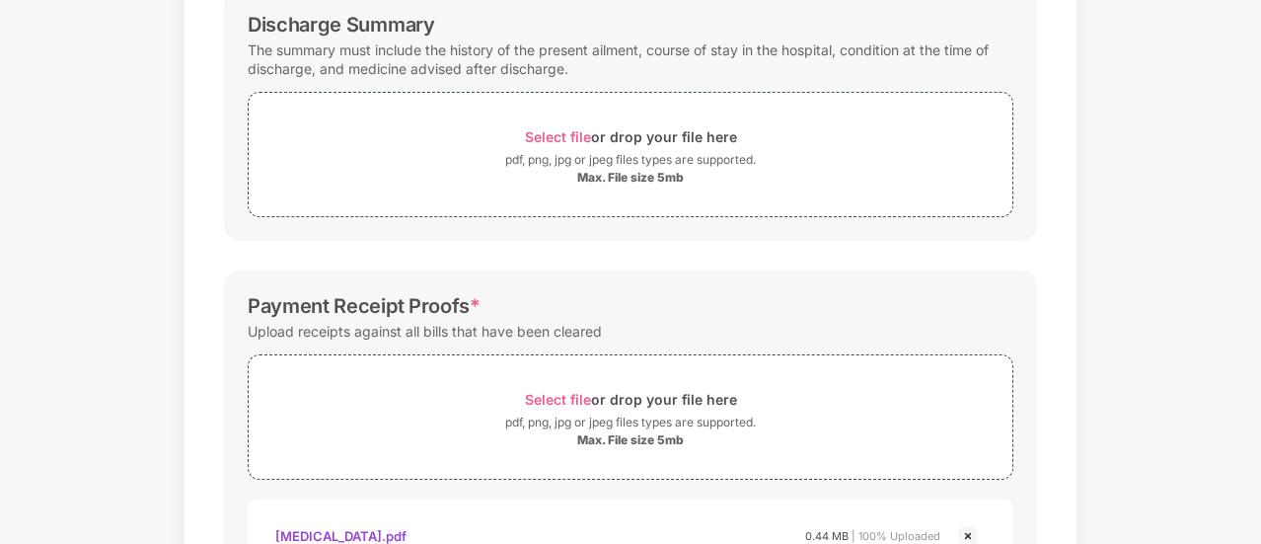
scroll to position [592, 0]
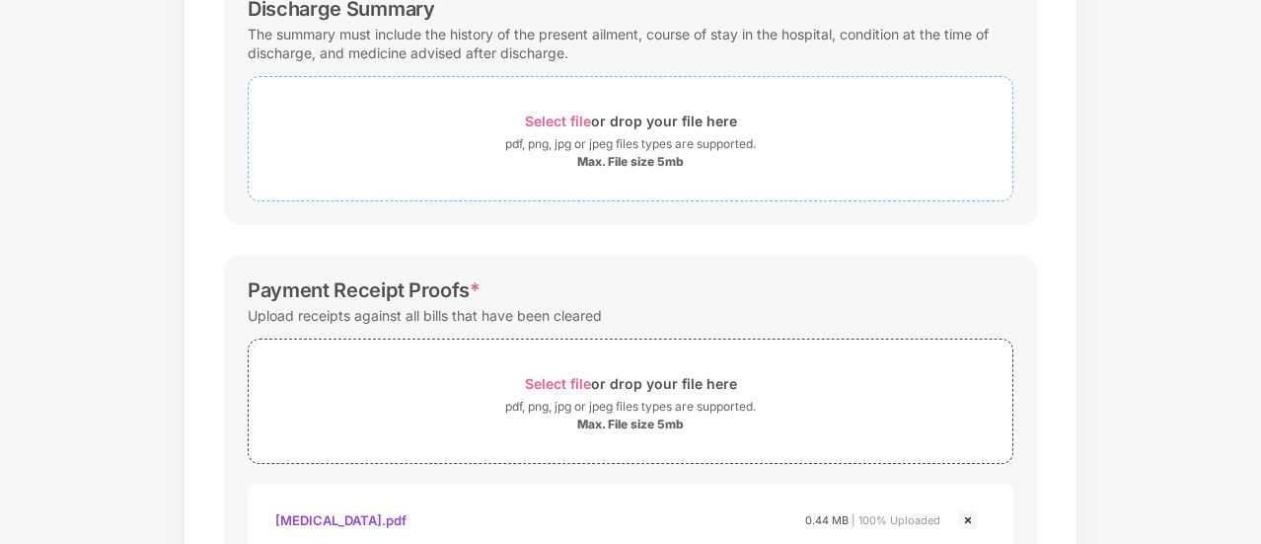
click at [571, 115] on span "Select file" at bounding box center [558, 120] width 66 height 17
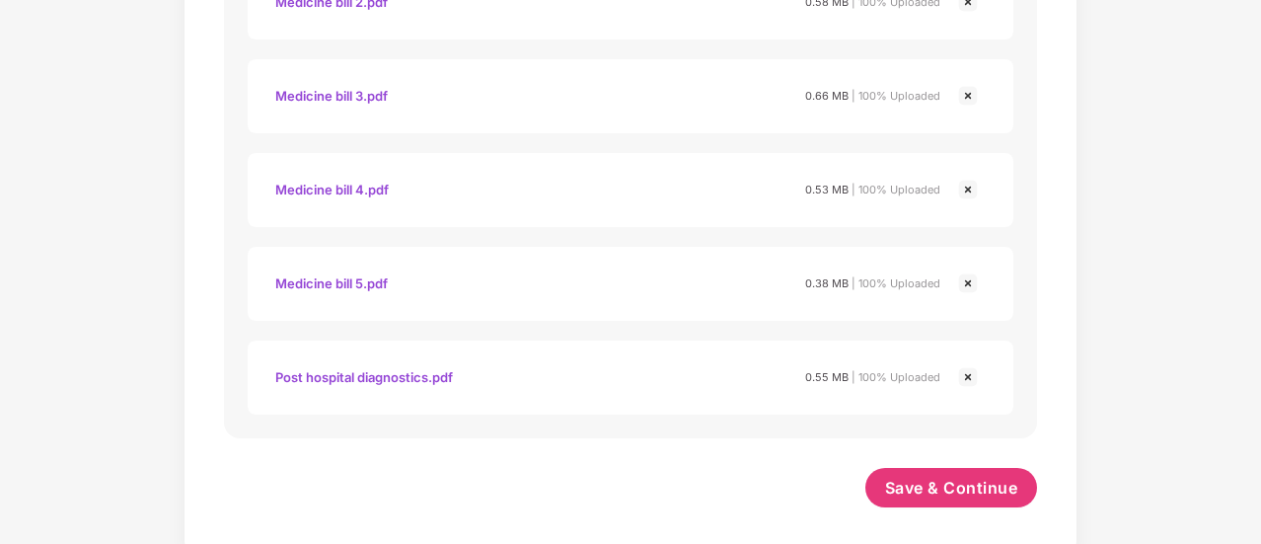
scroll to position [1402, 0]
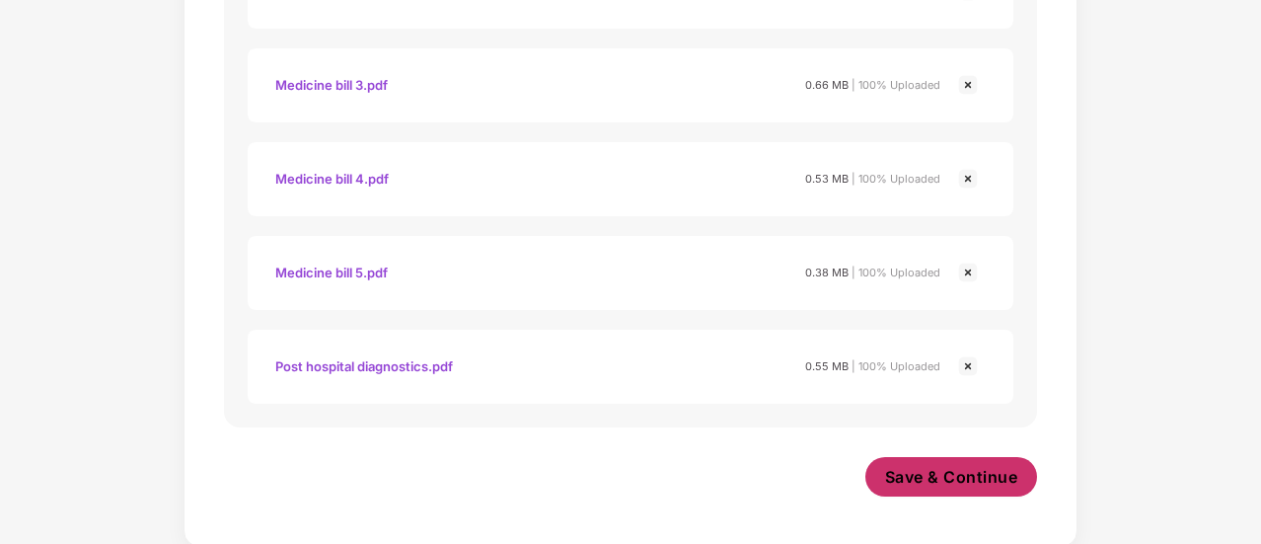
click at [922, 476] on span "Save & Continue" at bounding box center [951, 477] width 133 height 22
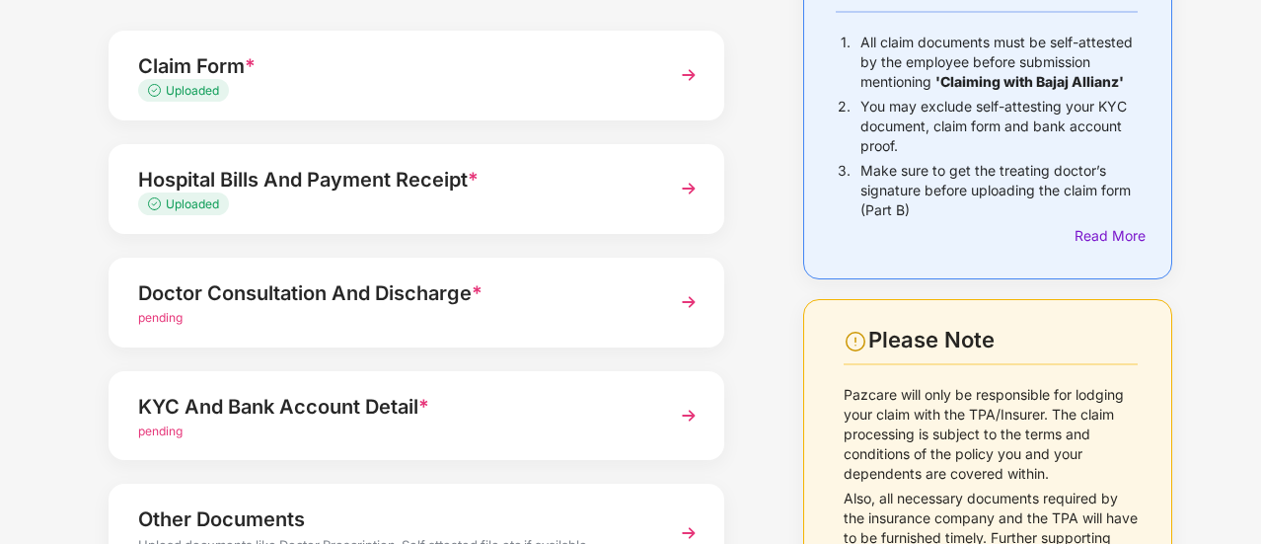
scroll to position [197, 0]
click at [684, 302] on img at bounding box center [689, 301] width 36 height 36
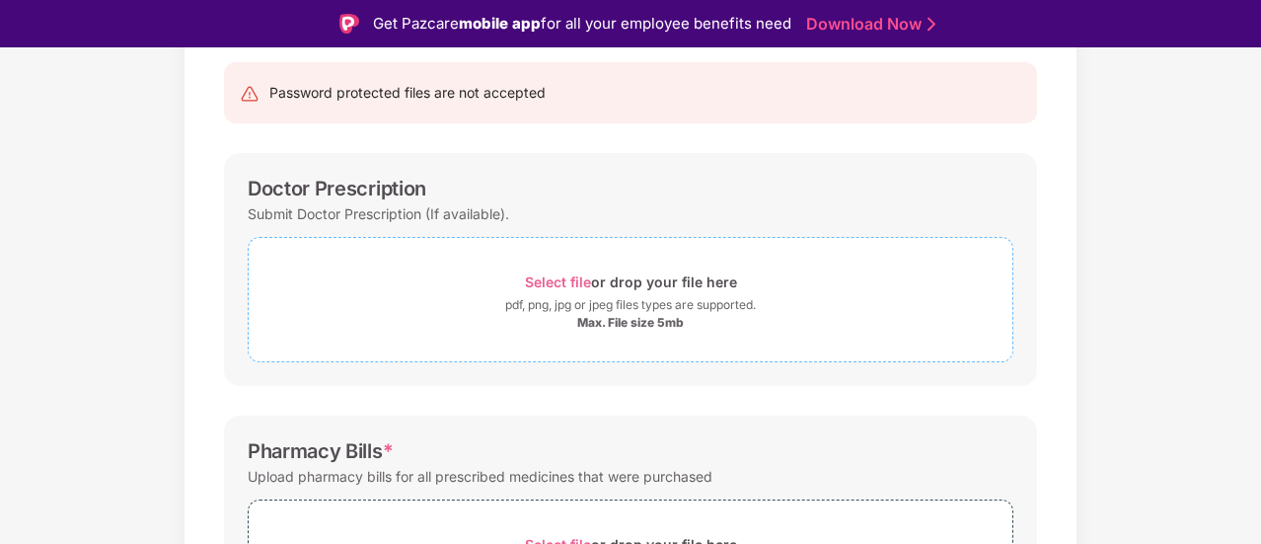
click at [562, 279] on span "Select file" at bounding box center [558, 281] width 66 height 17
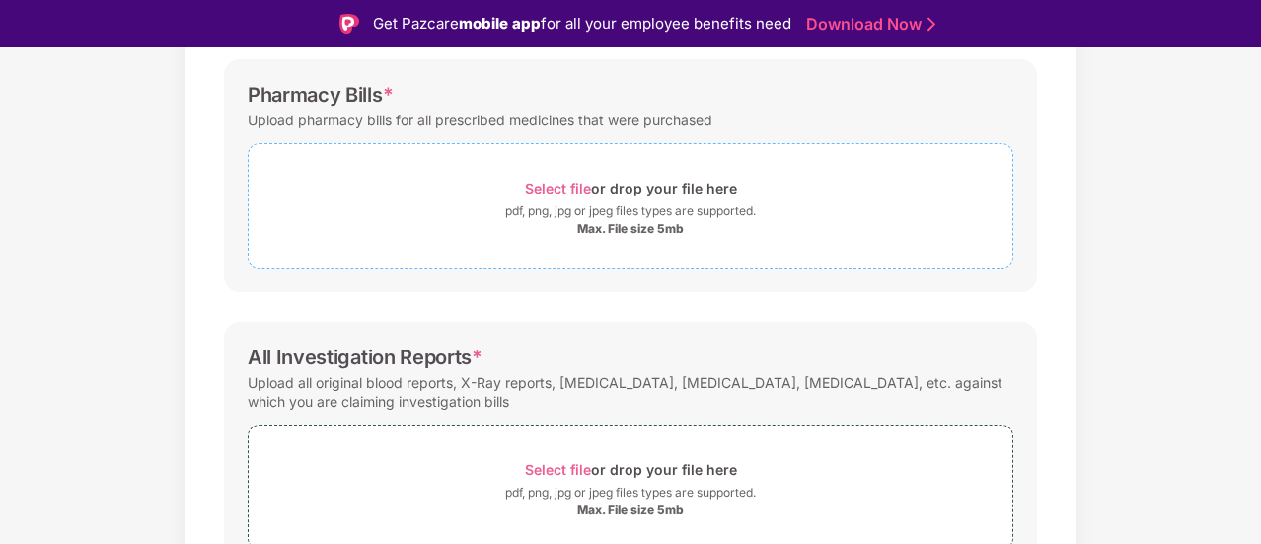
scroll to position [549, 0]
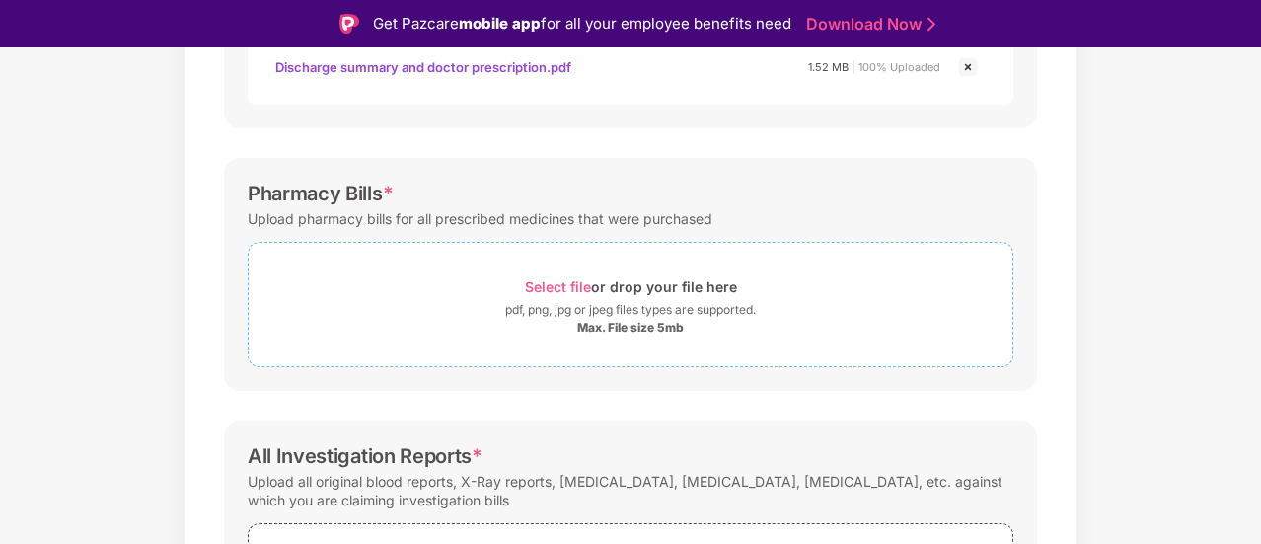
click at [567, 285] on span "Select file" at bounding box center [558, 286] width 66 height 17
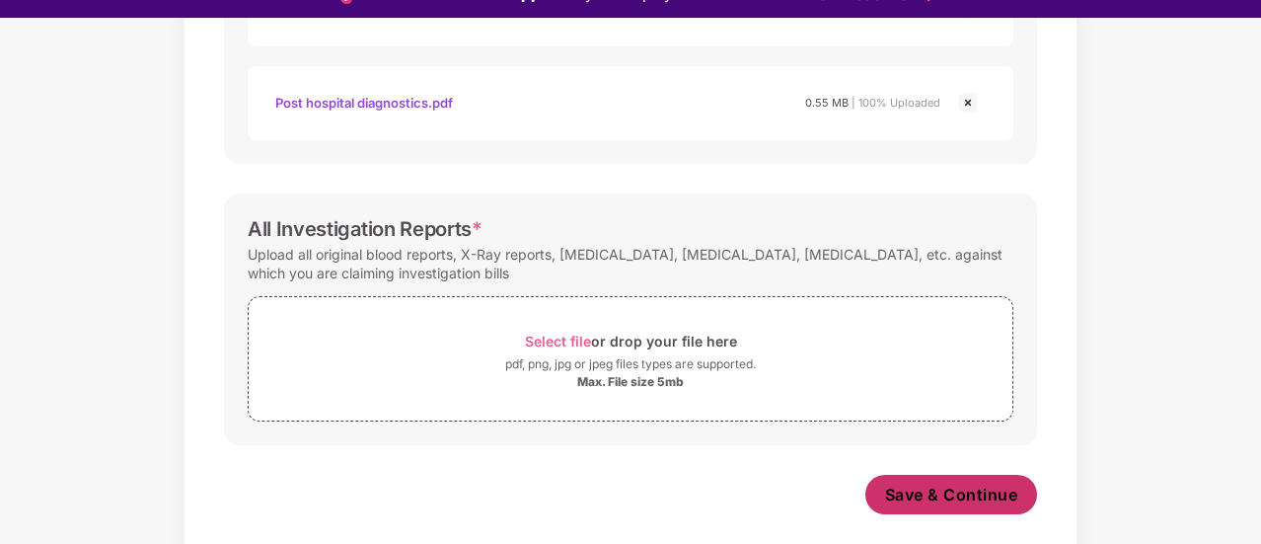
scroll to position [47, 0]
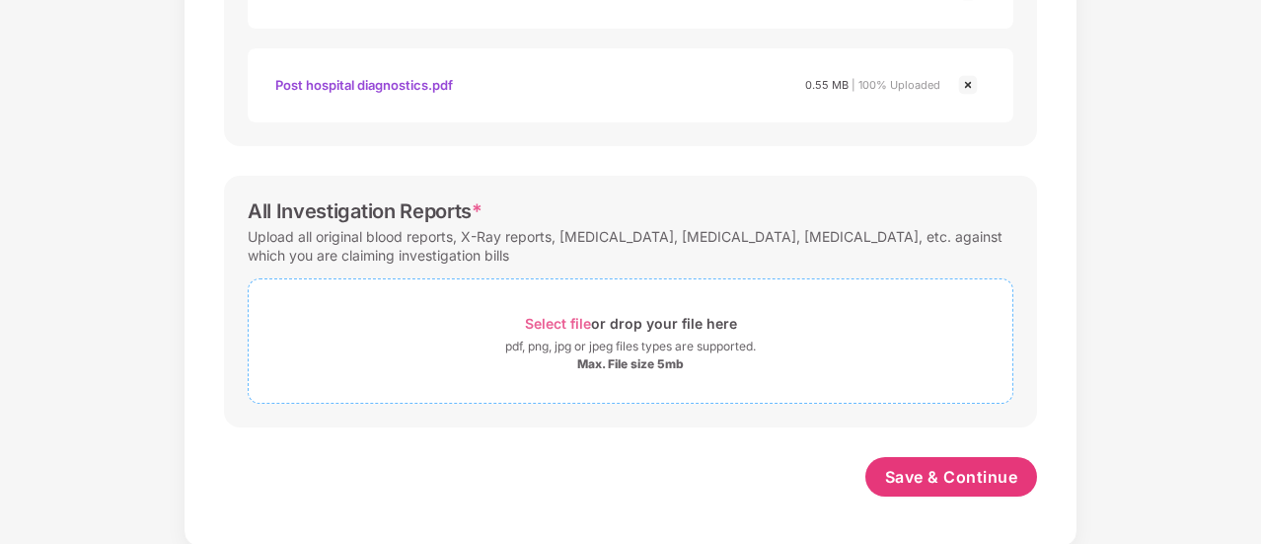
click at [552, 319] on span "Select file" at bounding box center [558, 323] width 66 height 17
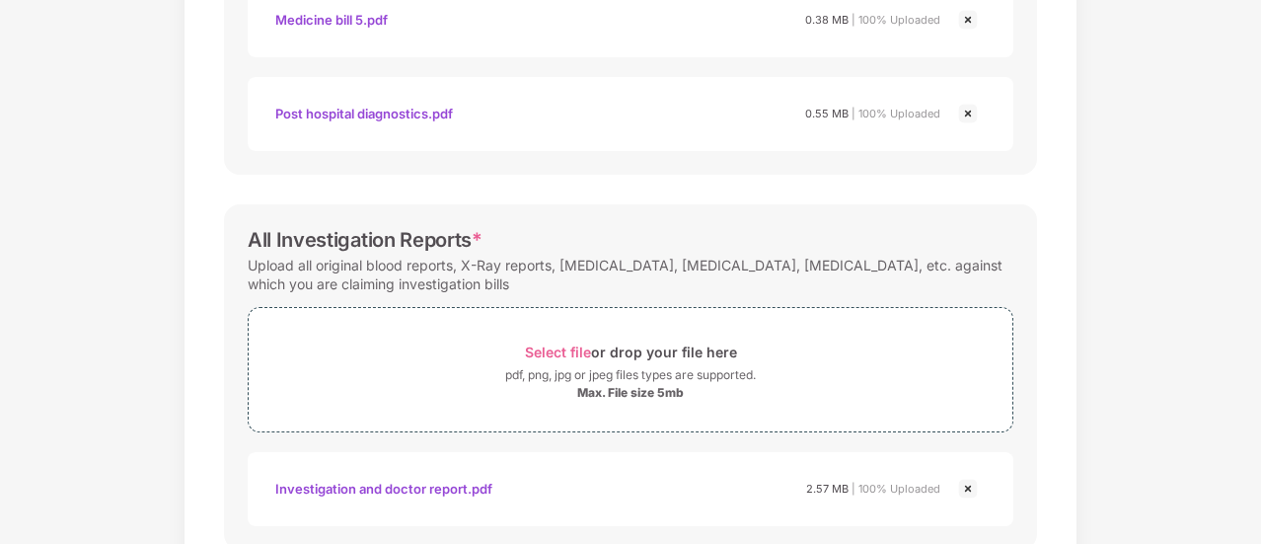
scroll to position [1496, 0]
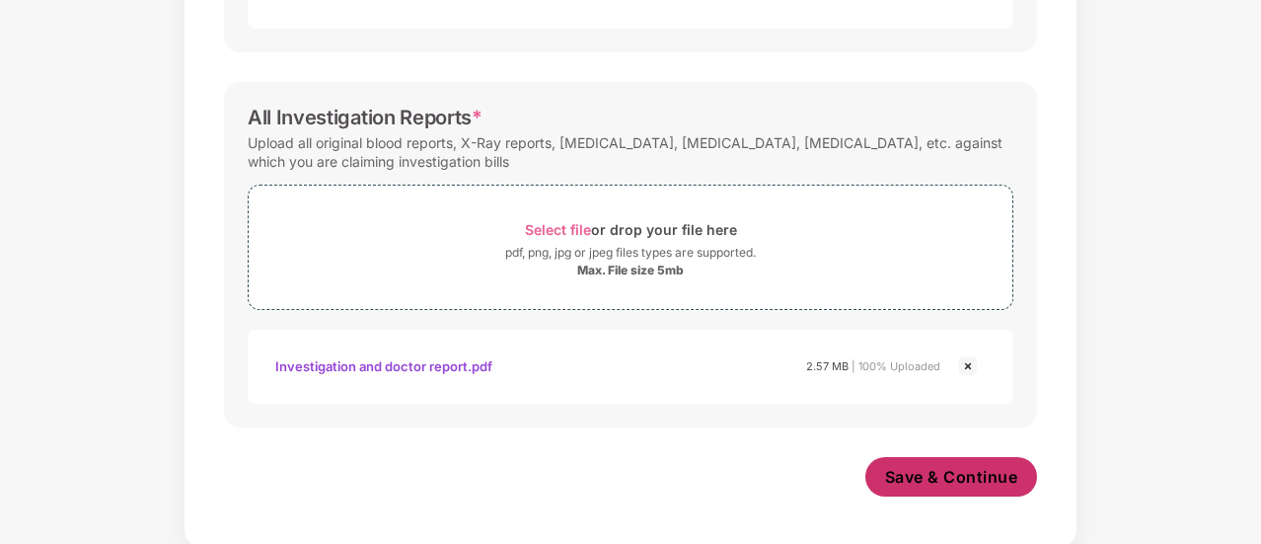
click at [954, 474] on span "Save & Continue" at bounding box center [951, 477] width 133 height 22
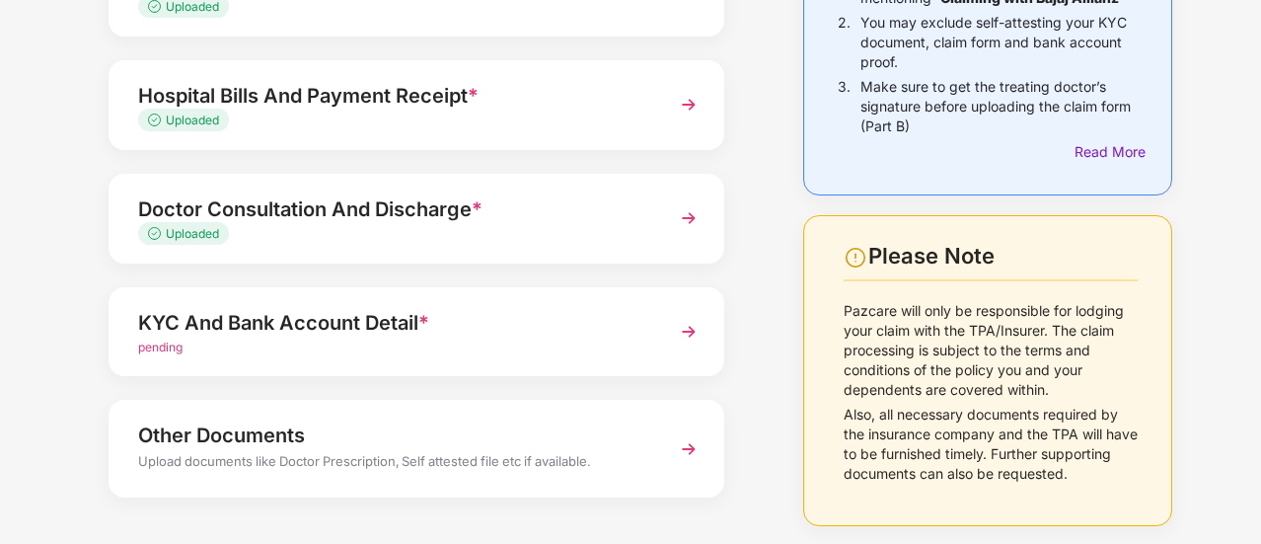
scroll to position [296, 0]
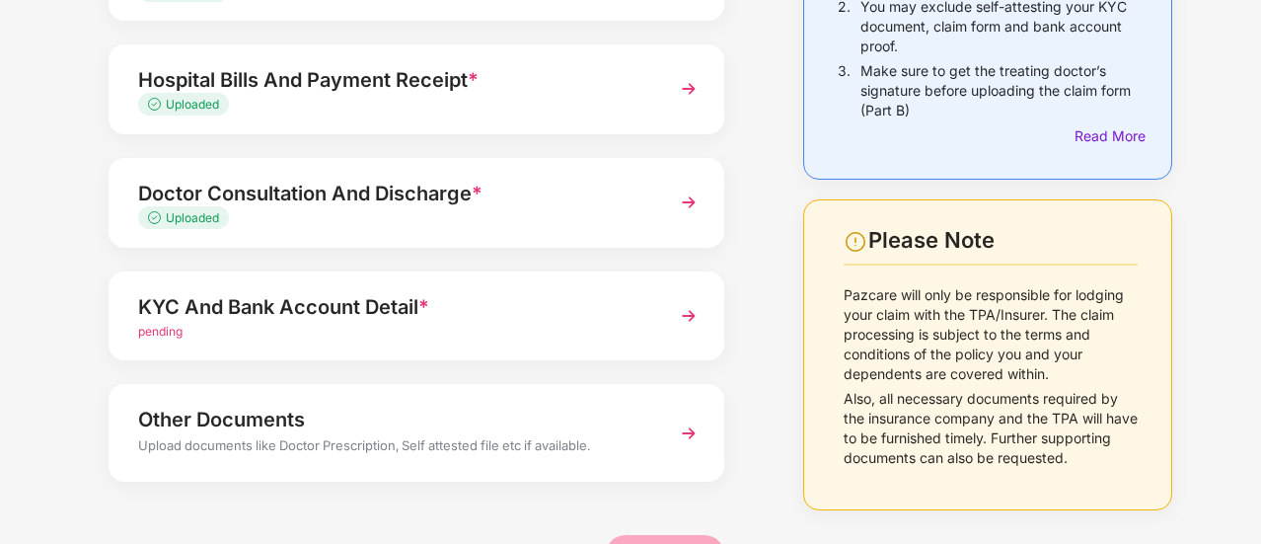
click at [685, 204] on img at bounding box center [689, 203] width 36 height 36
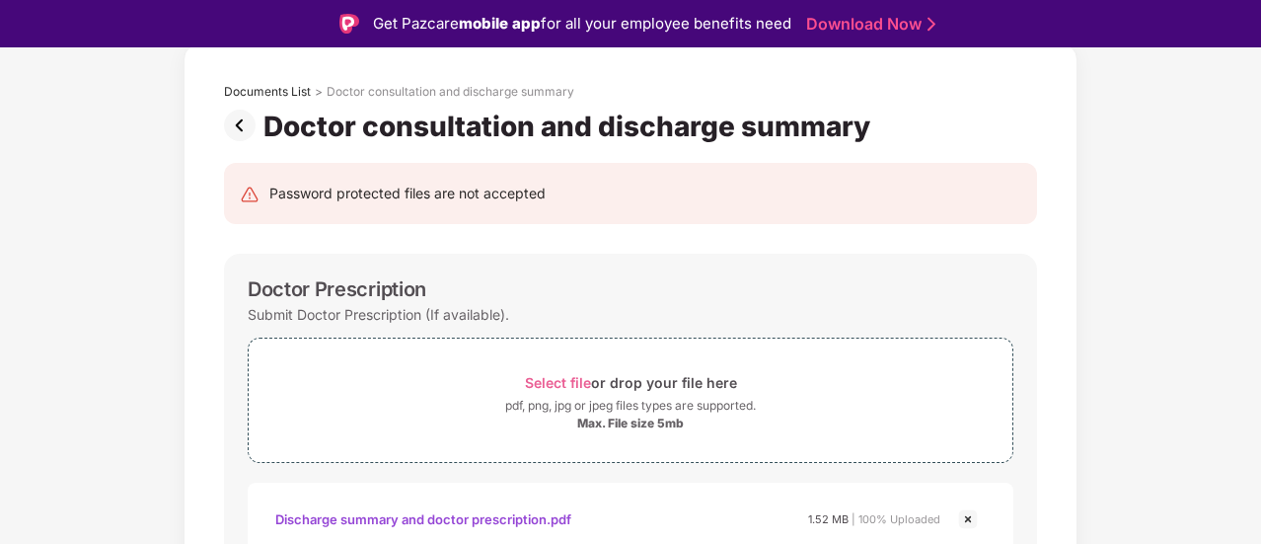
scroll to position [0, 0]
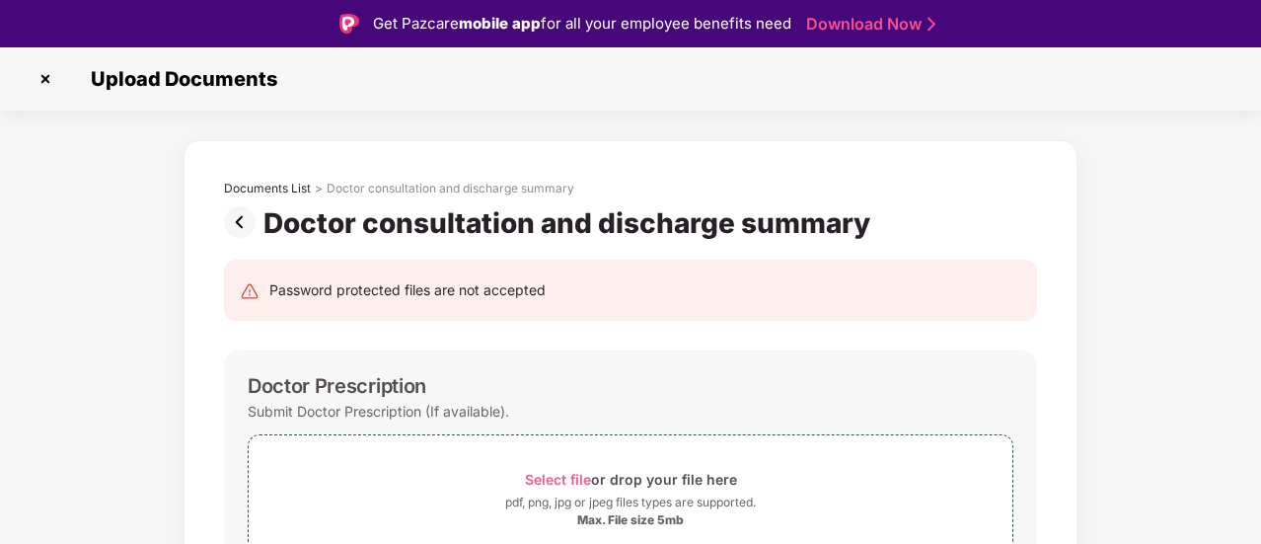
click at [240, 219] on img at bounding box center [243, 222] width 39 height 32
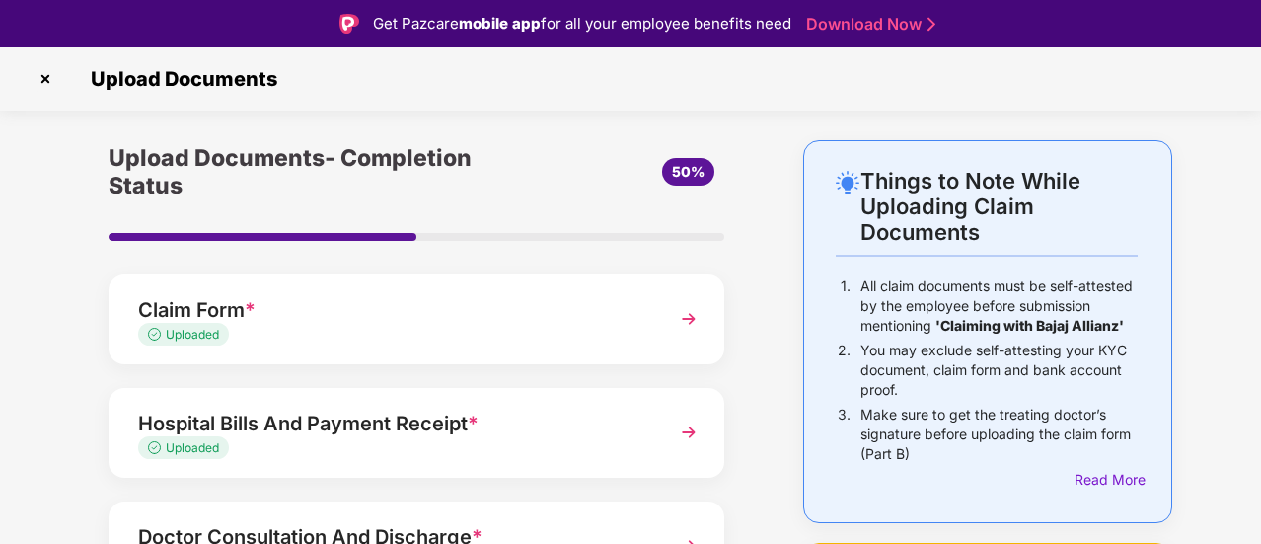
scroll to position [197, 0]
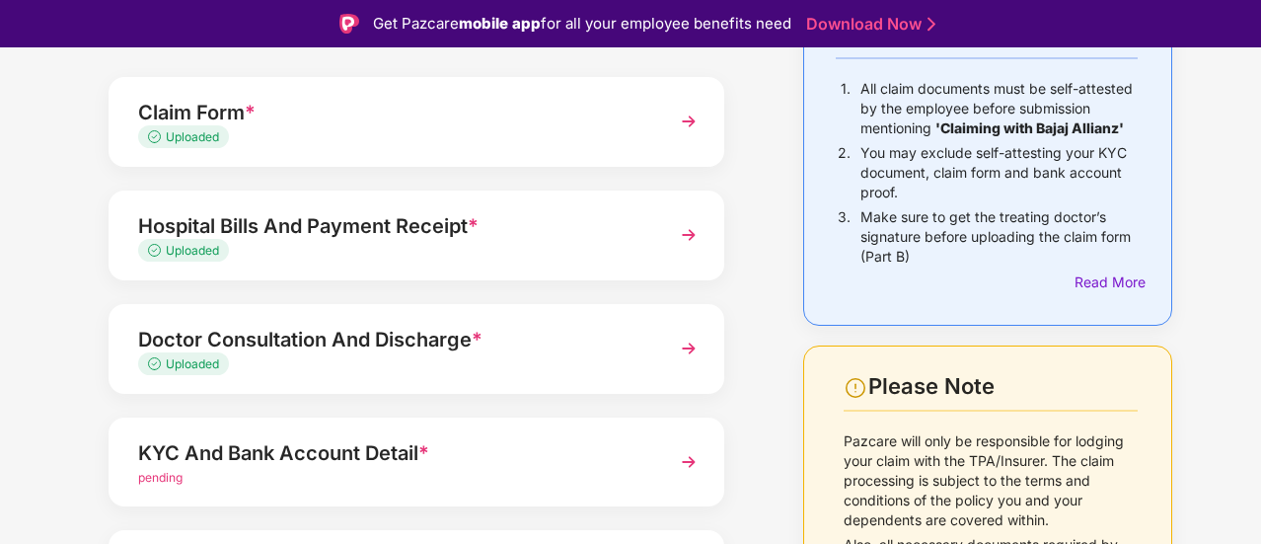
click at [683, 234] on img at bounding box center [689, 235] width 36 height 36
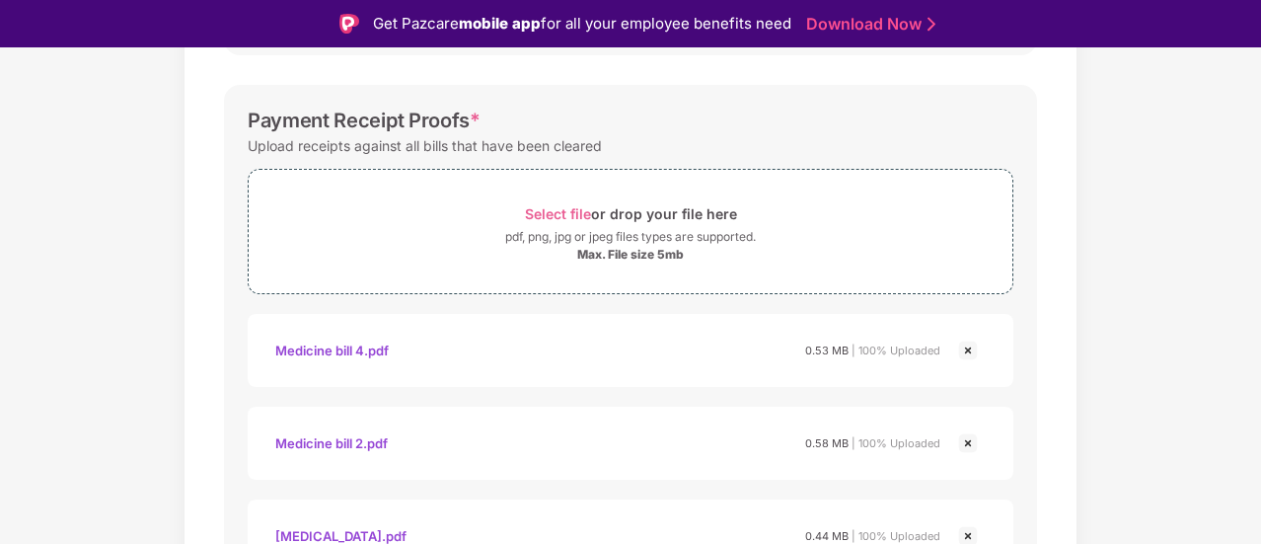
scroll to position [1000, 0]
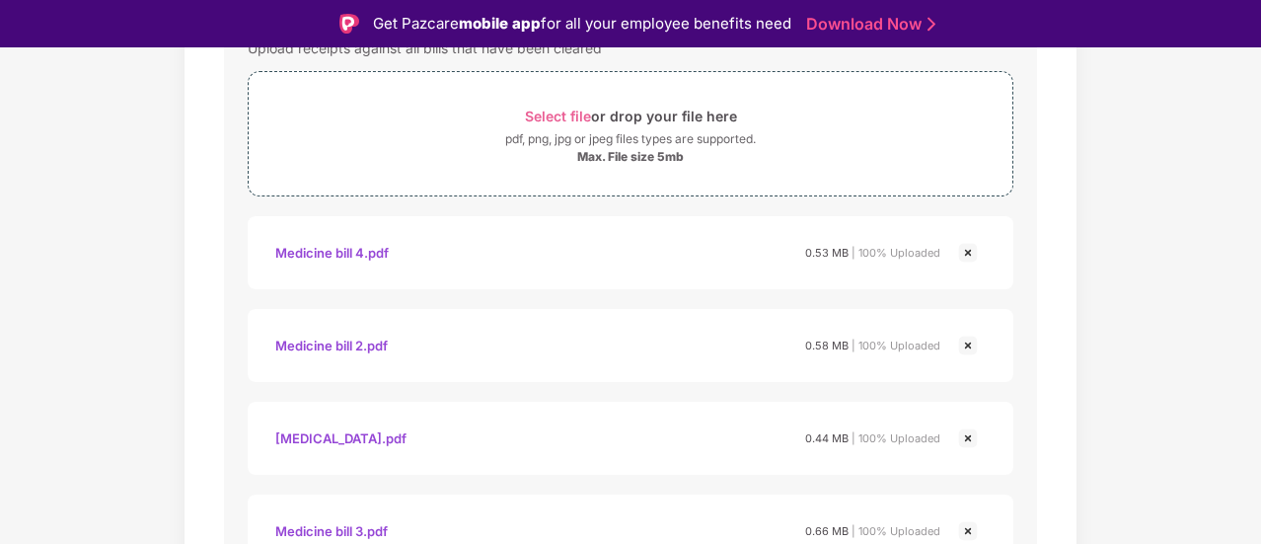
click at [964, 251] on img at bounding box center [968, 253] width 24 height 24
click at [965, 343] on img at bounding box center [968, 346] width 24 height 24
click at [967, 251] on img at bounding box center [968, 253] width 24 height 24
click at [965, 341] on img at bounding box center [968, 346] width 24 height 24
click at [963, 250] on img at bounding box center [968, 253] width 24 height 24
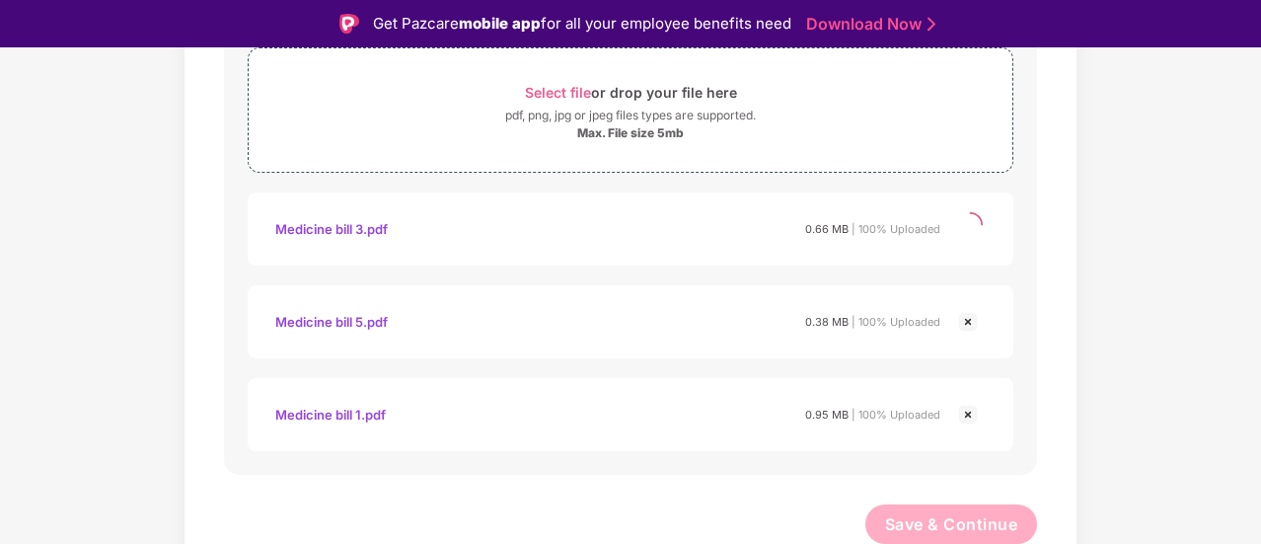
scroll to position [931, 0]
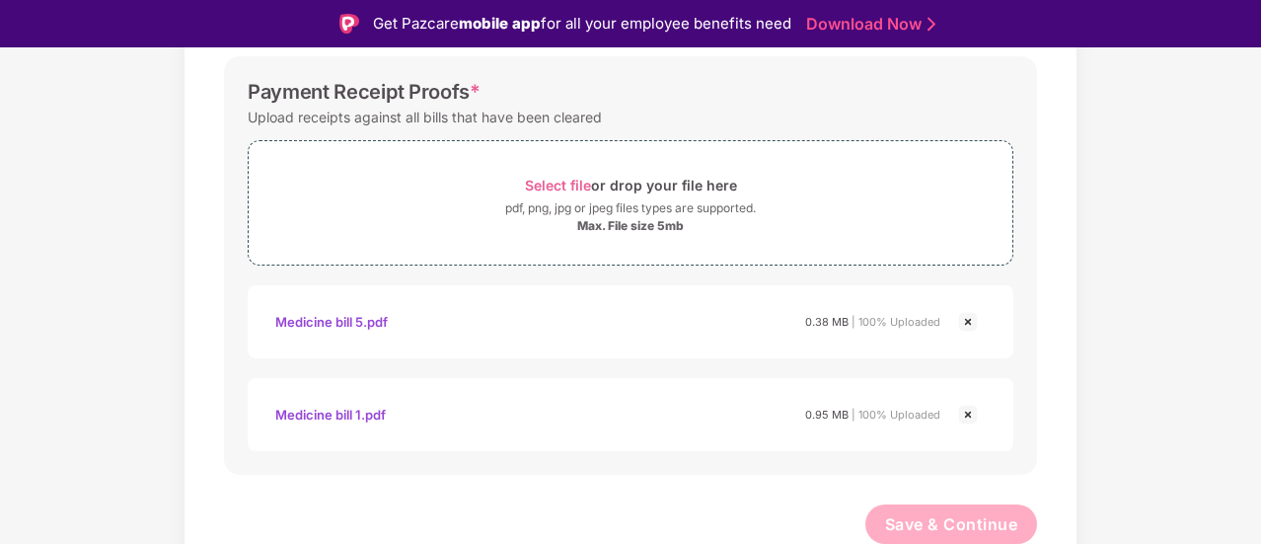
click at [967, 318] on img at bounding box center [968, 322] width 24 height 24
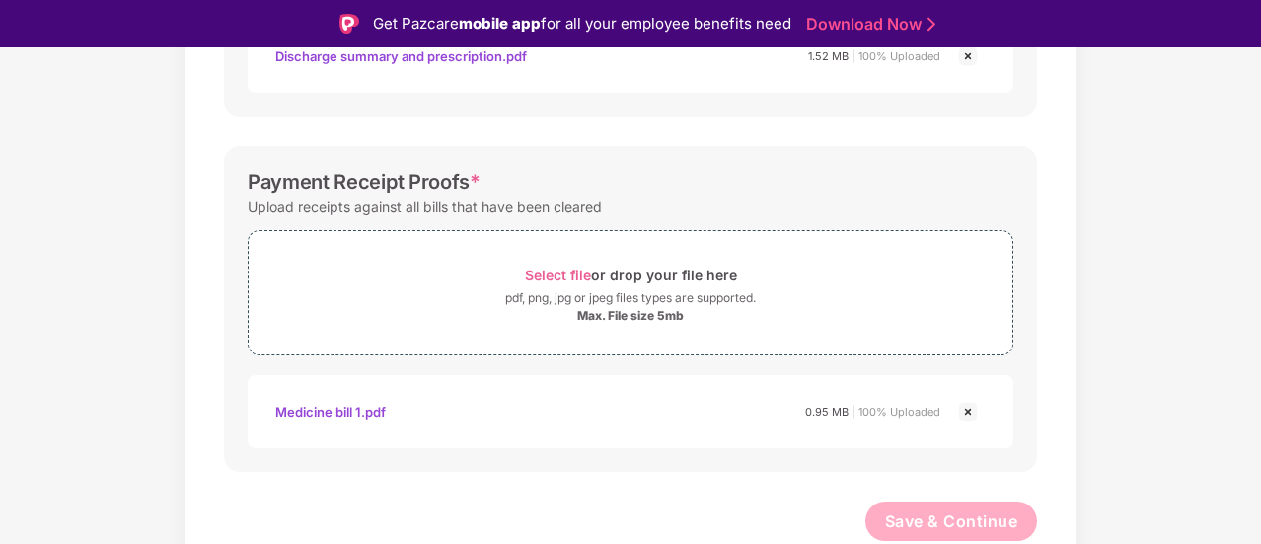
scroll to position [838, 0]
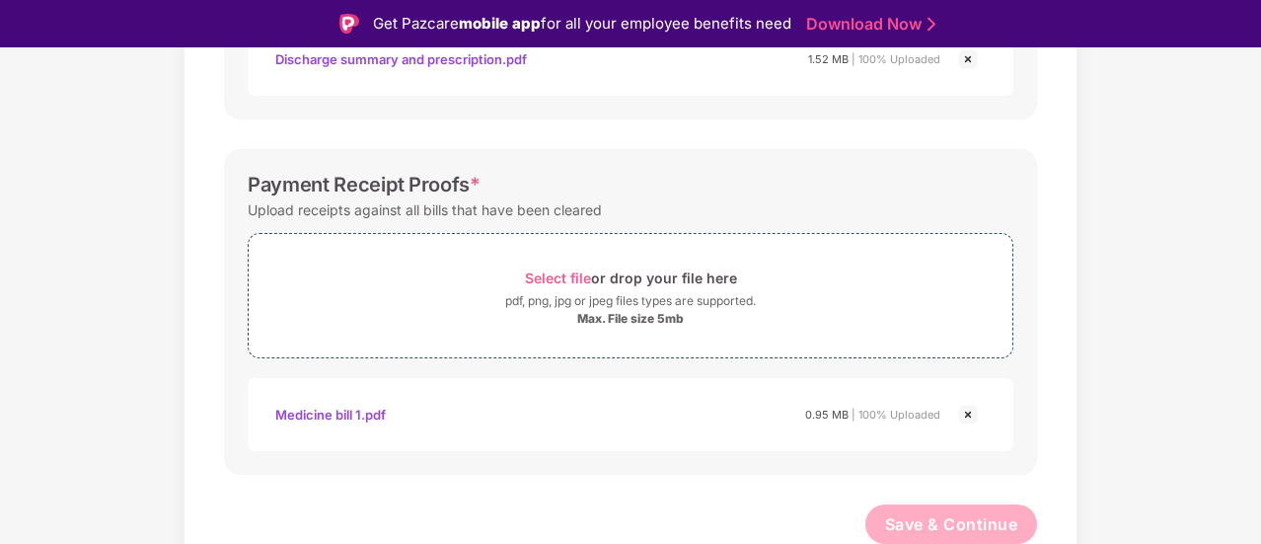
click at [967, 408] on img at bounding box center [968, 415] width 24 height 24
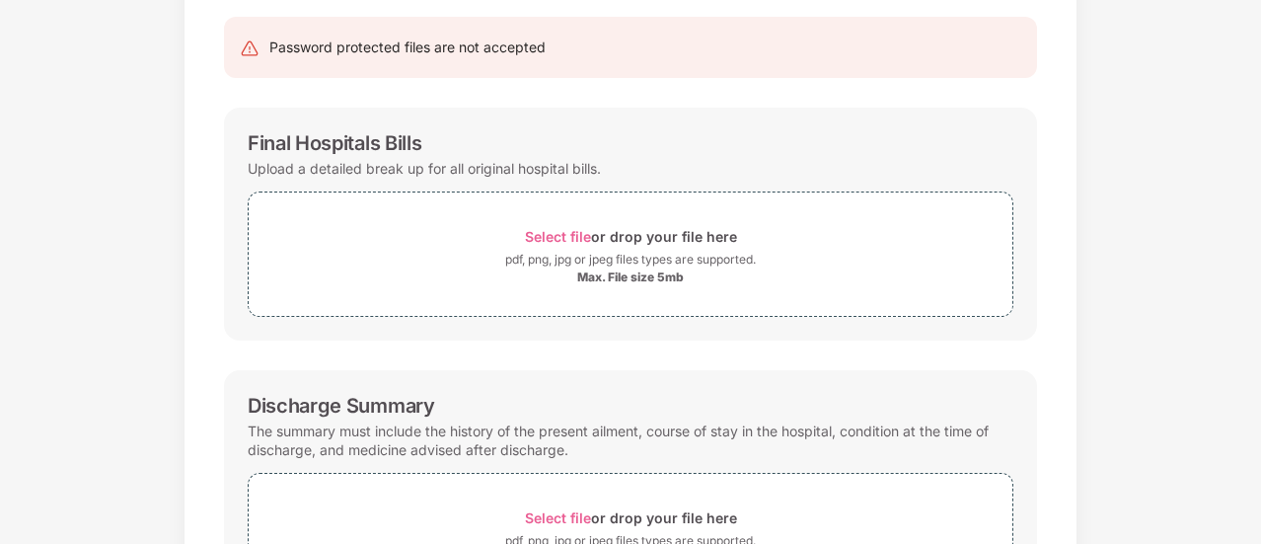
scroll to position [0, 0]
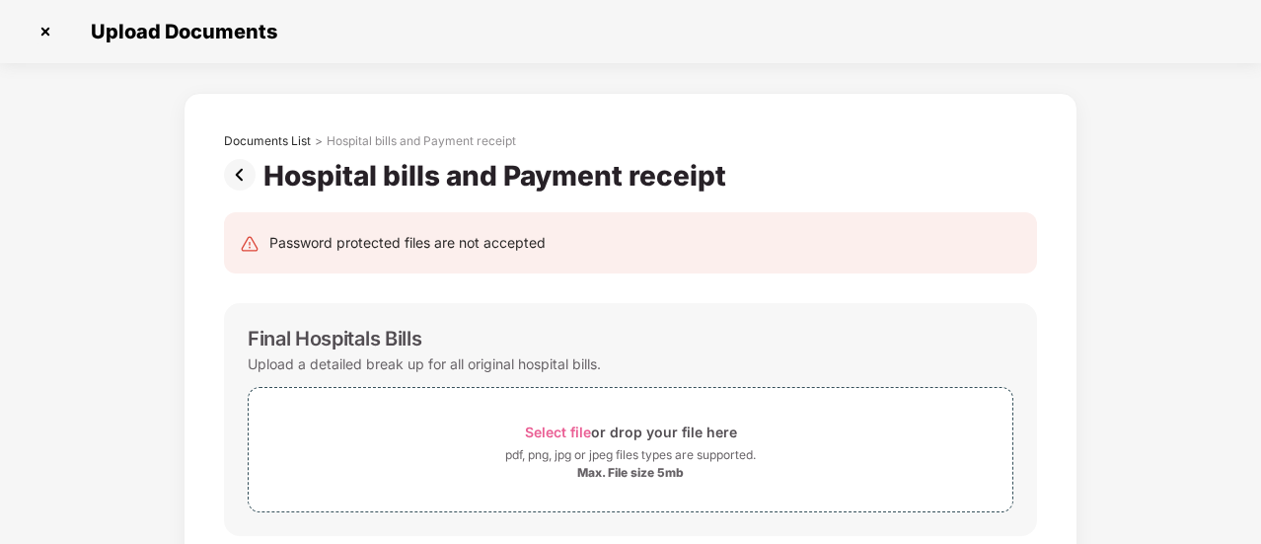
click at [239, 179] on img at bounding box center [243, 175] width 39 height 32
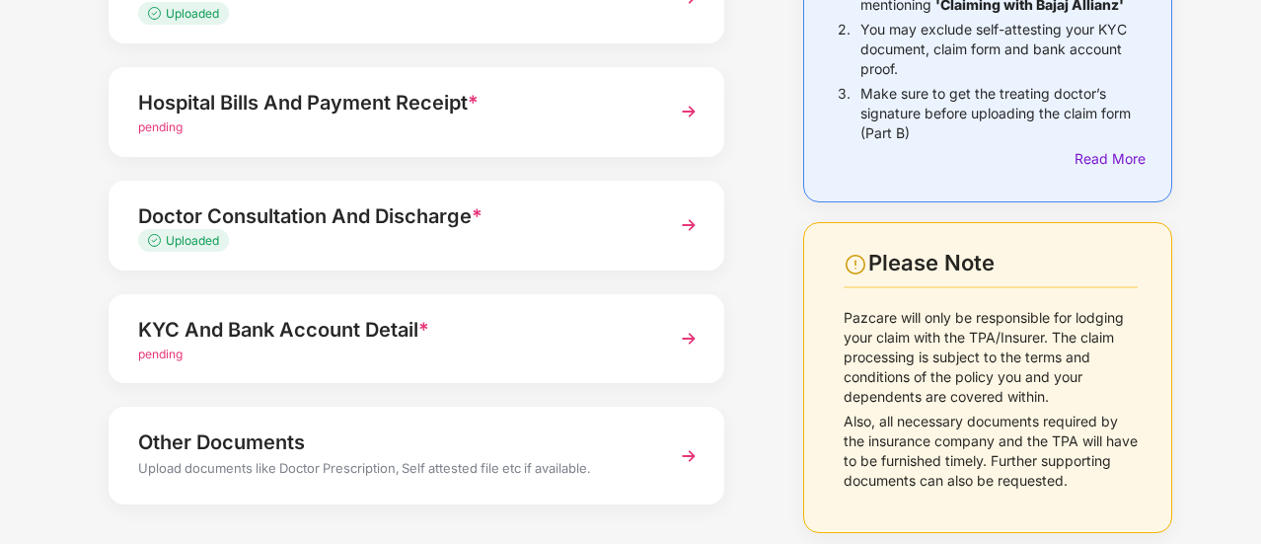
scroll to position [355, 0]
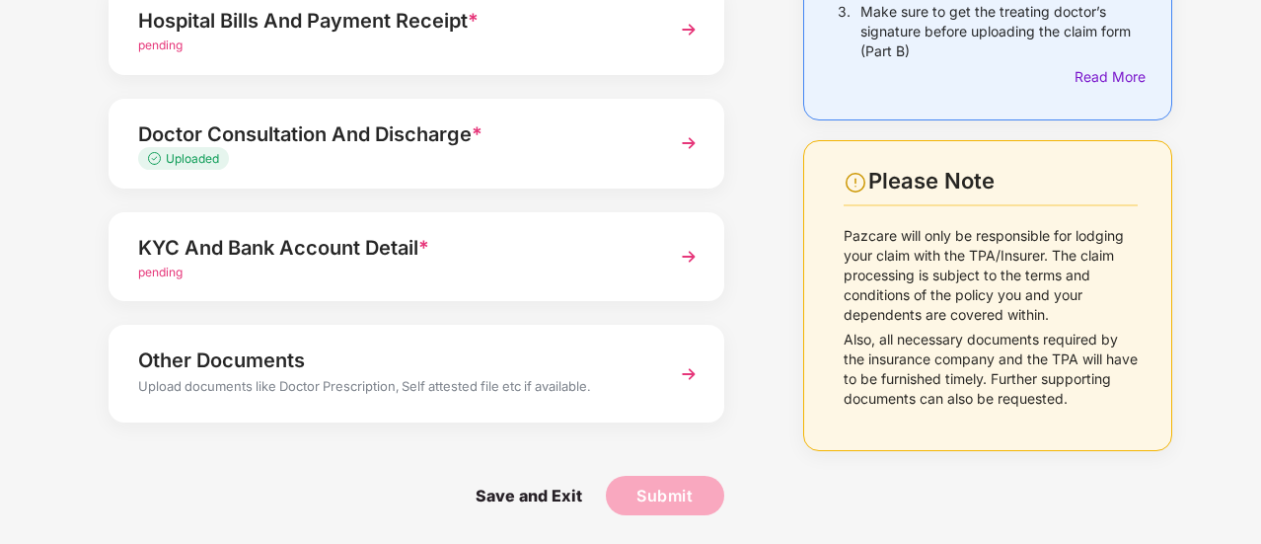
click at [693, 144] on img at bounding box center [689, 143] width 36 height 36
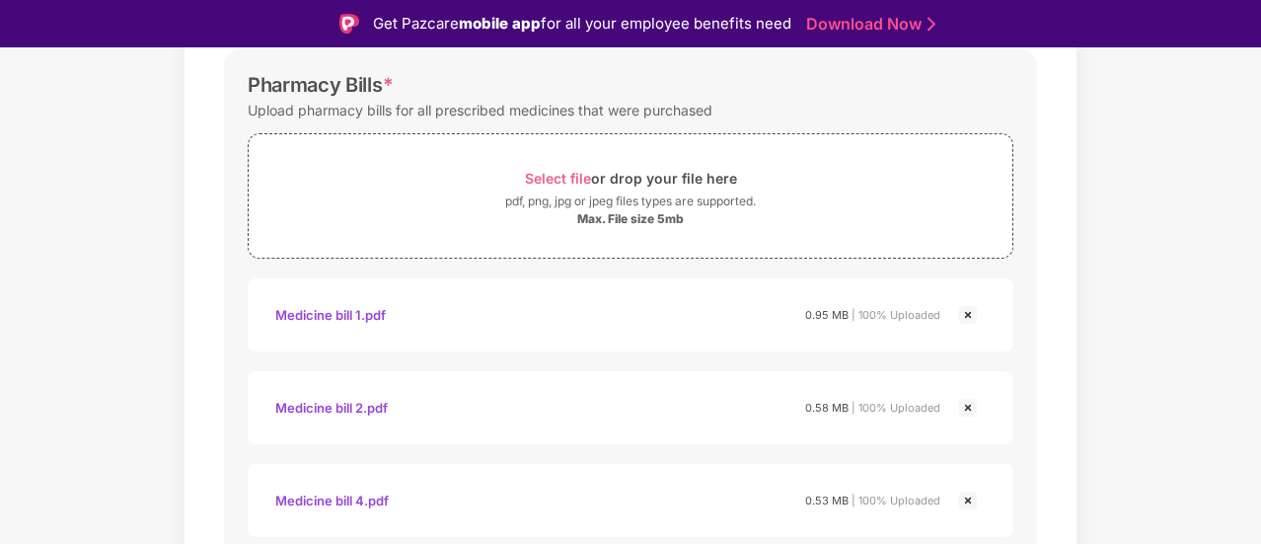
scroll to position [651, 0]
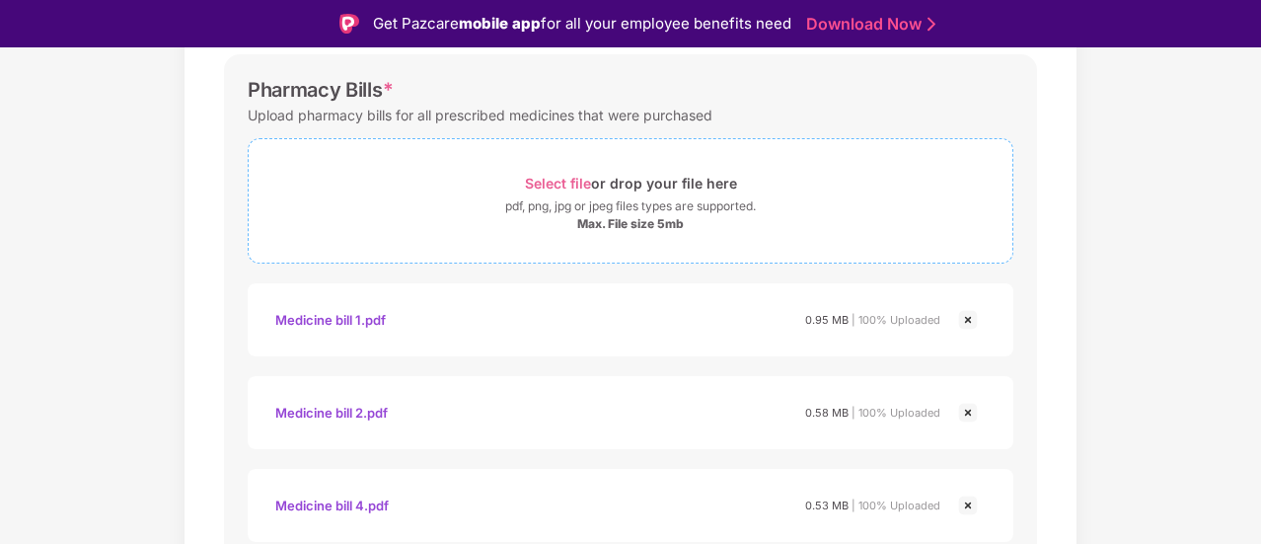
click at [582, 180] on span "Select file" at bounding box center [558, 183] width 66 height 17
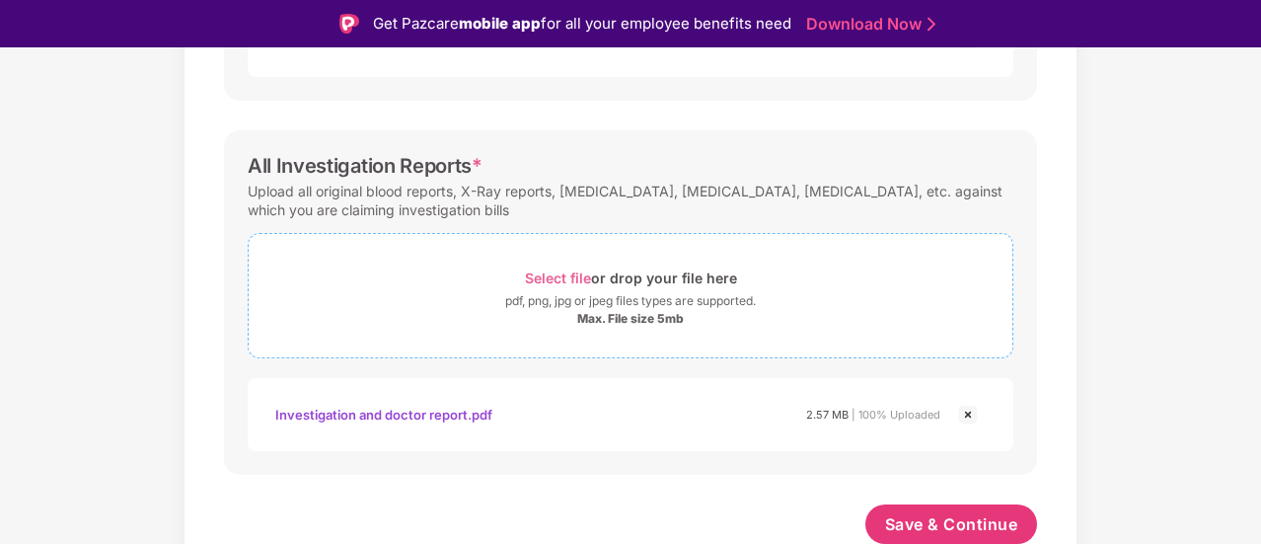
scroll to position [47, 0]
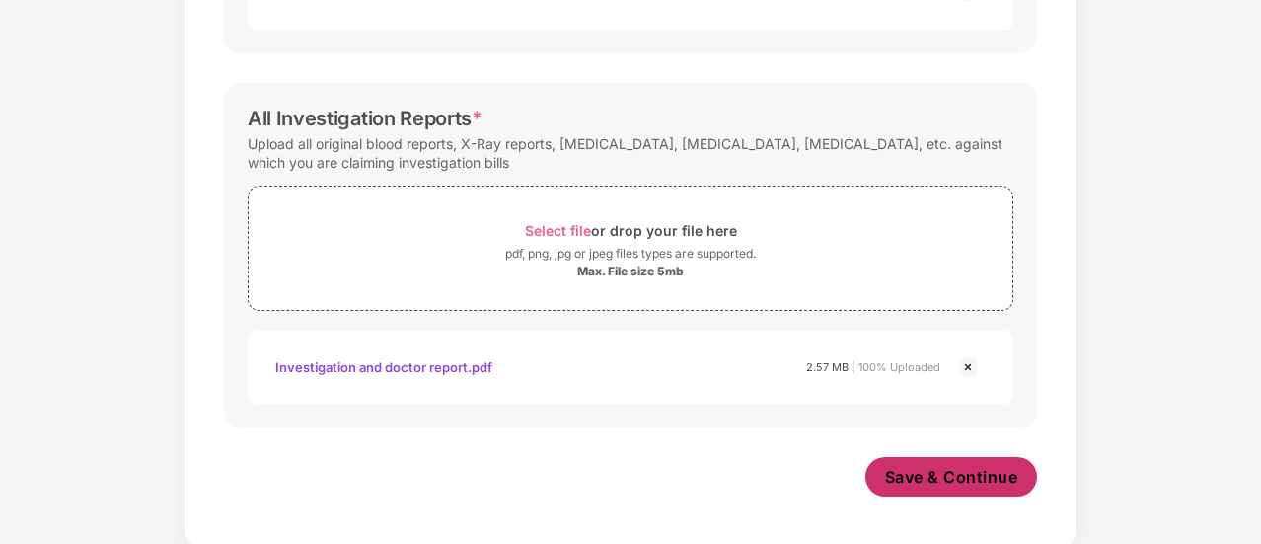
click at [936, 469] on span "Save & Continue" at bounding box center [951, 477] width 133 height 22
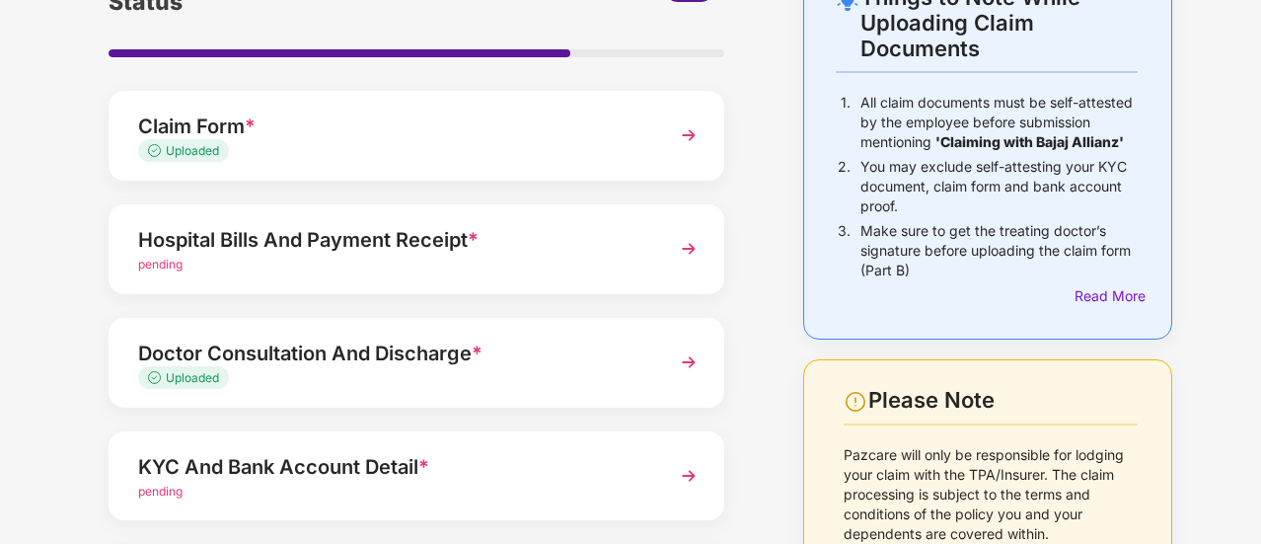
scroll to position [197, 0]
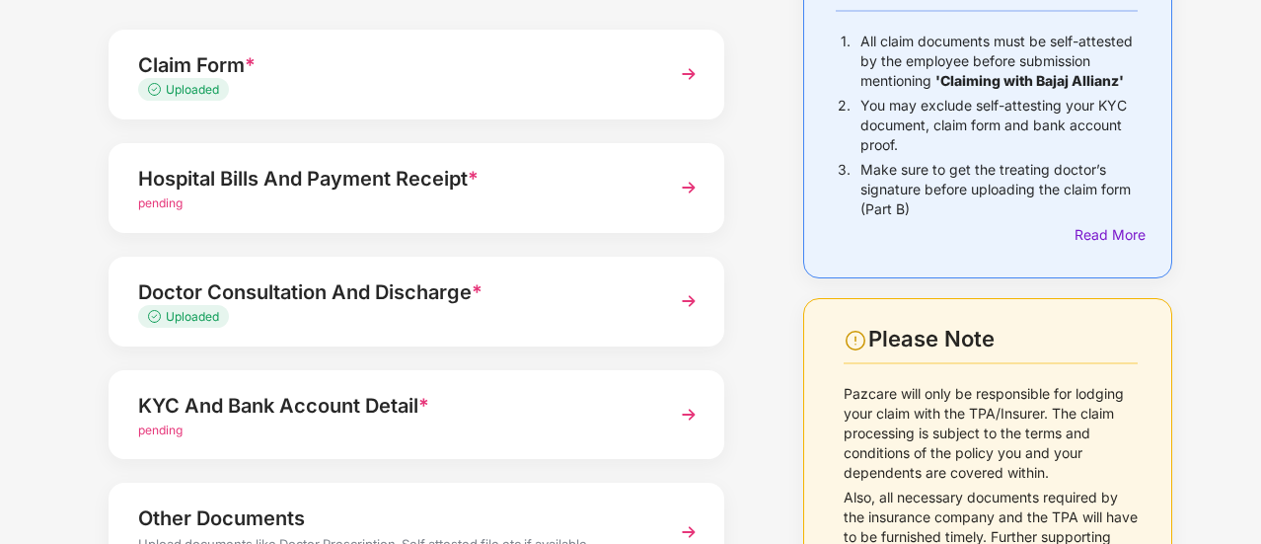
click at [689, 186] on img at bounding box center [689, 188] width 36 height 36
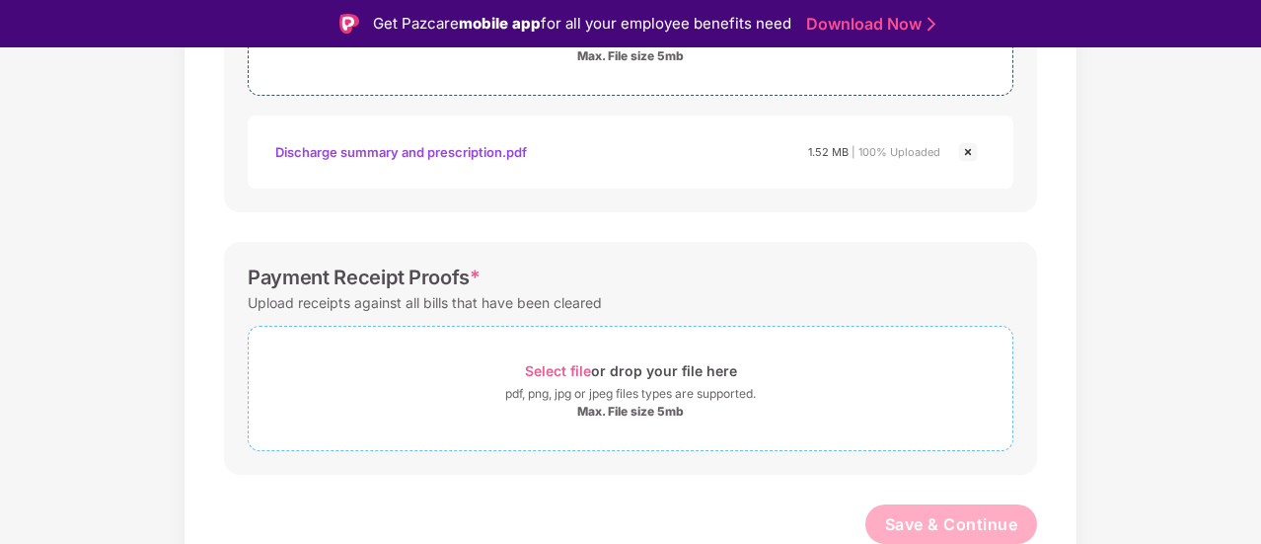
scroll to position [47, 0]
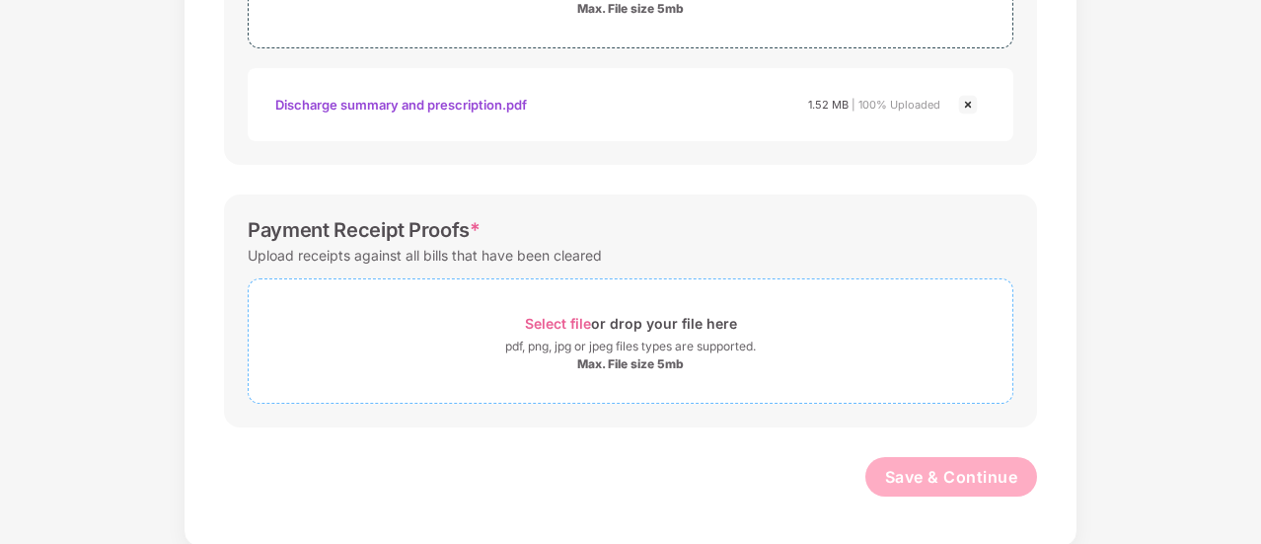
click at [559, 319] on span "Select file" at bounding box center [558, 323] width 66 height 17
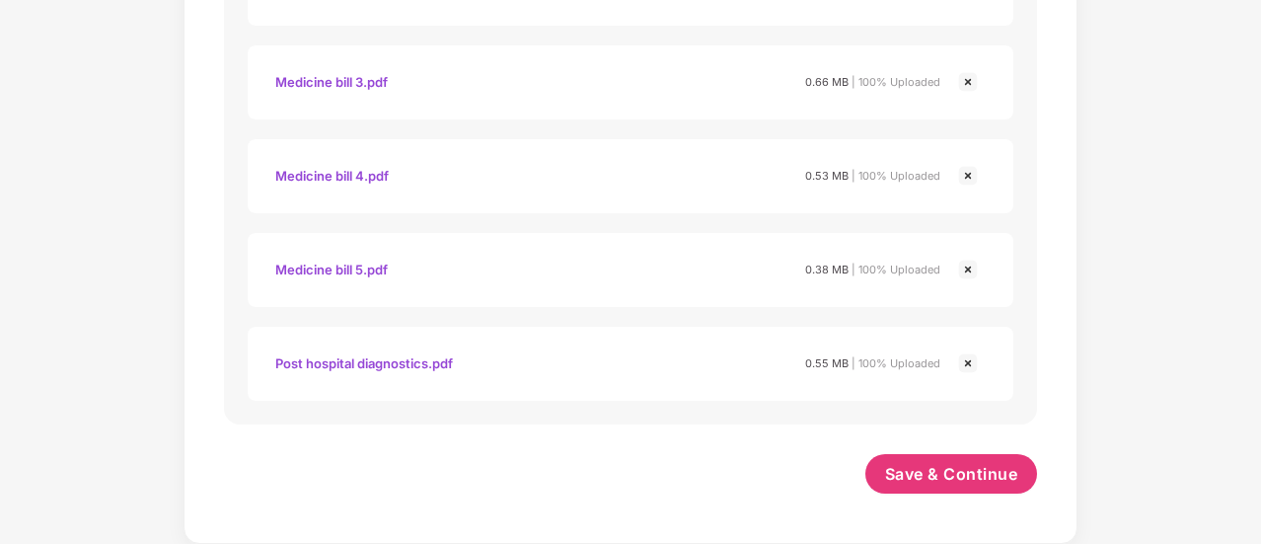
scroll to position [1589, 0]
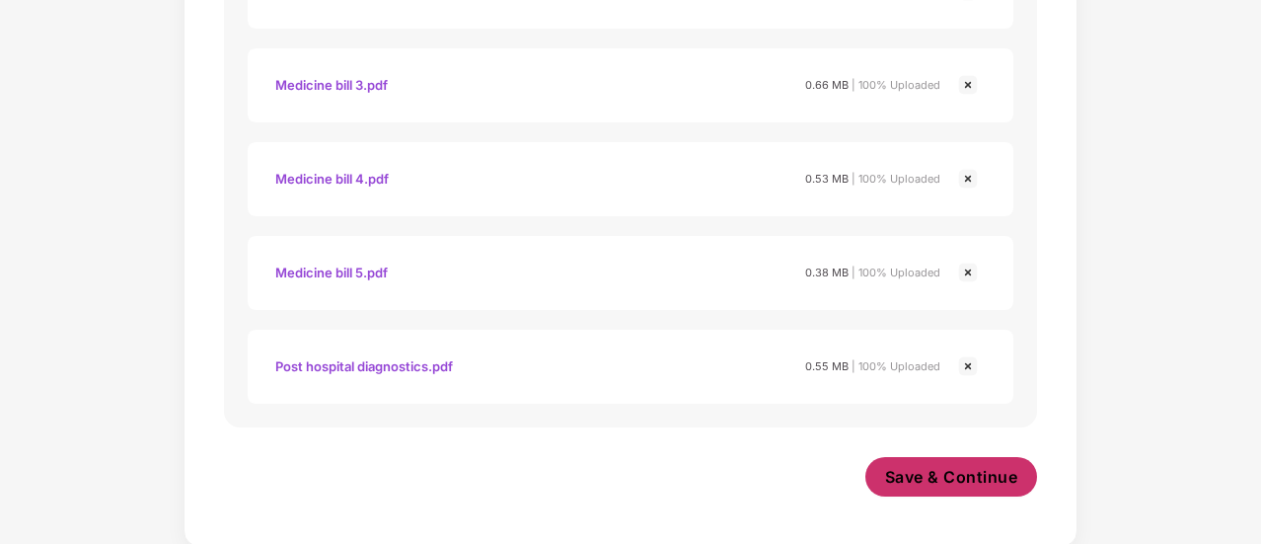
click at [954, 479] on span "Save & Continue" at bounding box center [951, 477] width 133 height 22
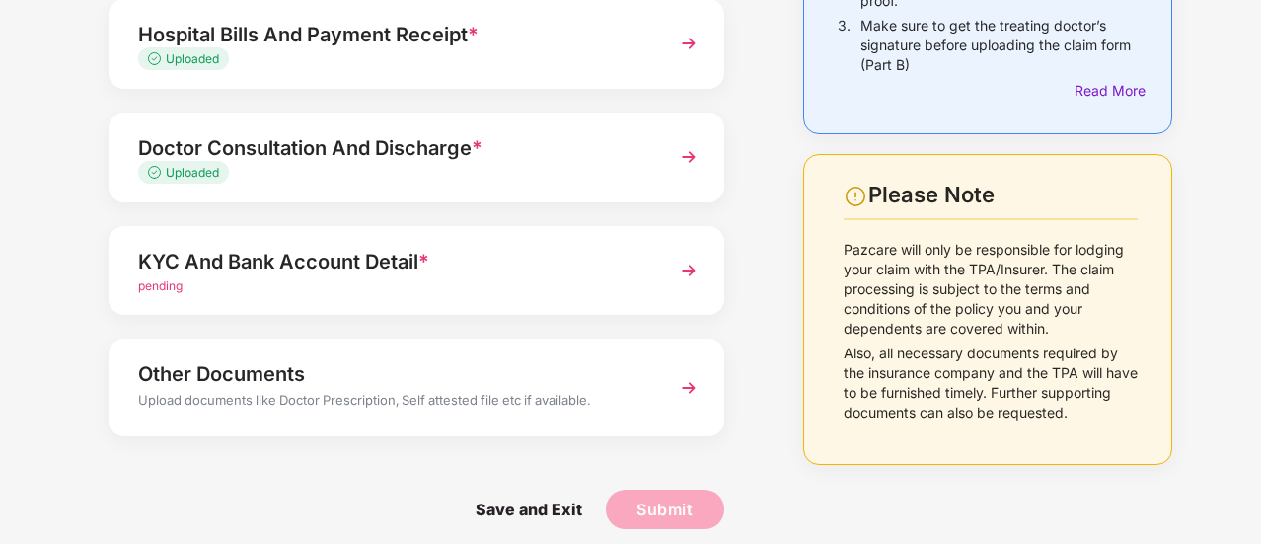
scroll to position [355, 0]
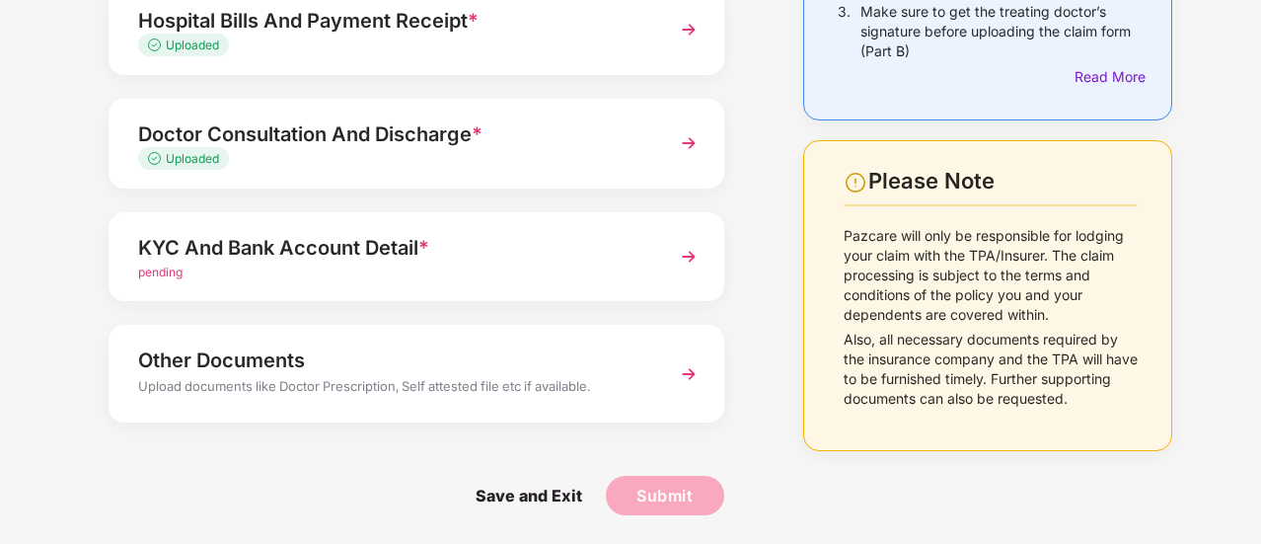
click at [306, 139] on div "Doctor Consultation And Discharge *" at bounding box center [393, 134] width 510 height 32
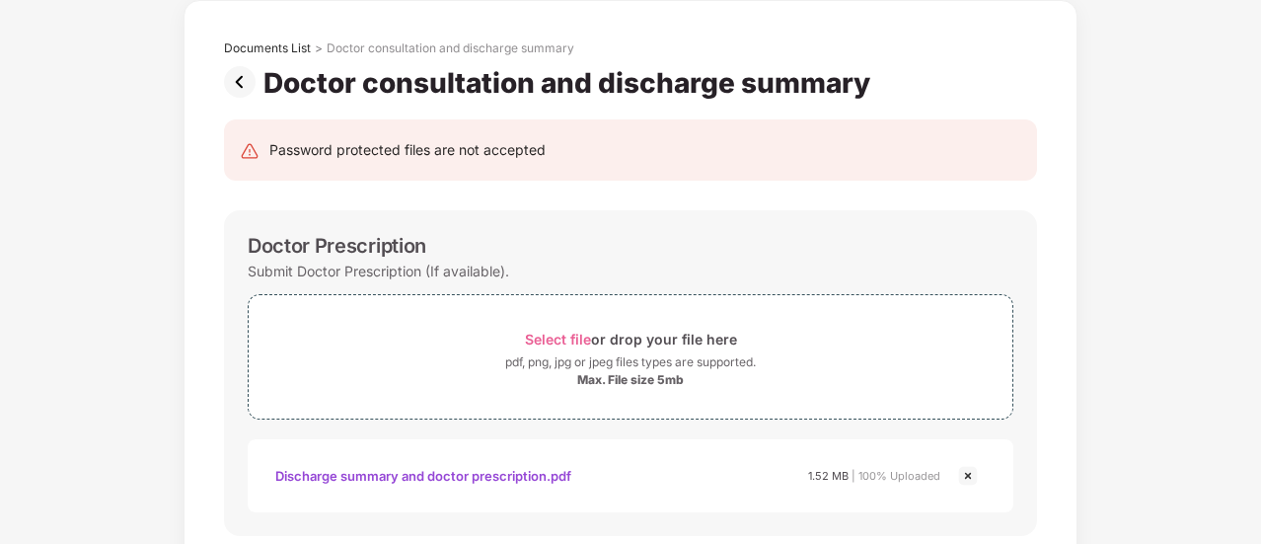
scroll to position [0, 0]
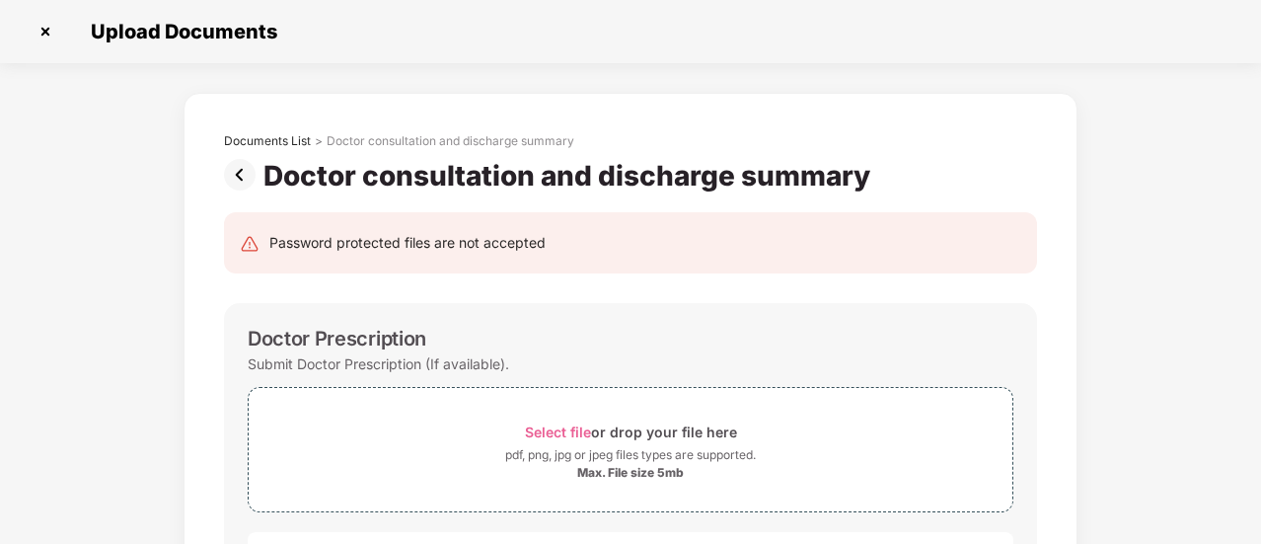
click at [239, 180] on img at bounding box center [243, 175] width 39 height 32
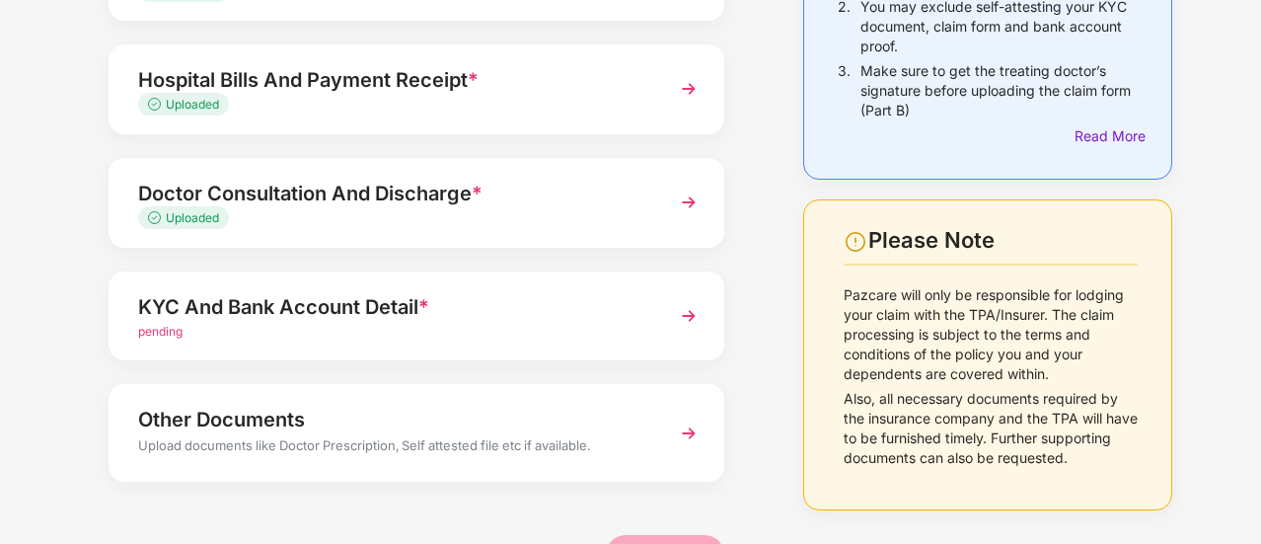
scroll to position [355, 0]
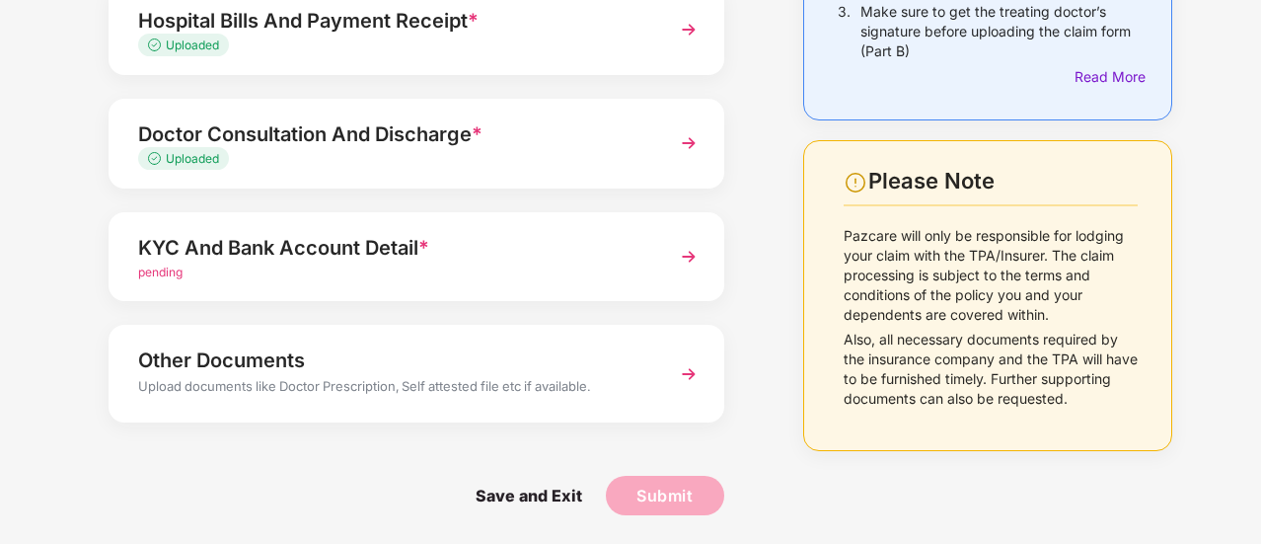
click at [691, 253] on img at bounding box center [689, 257] width 36 height 36
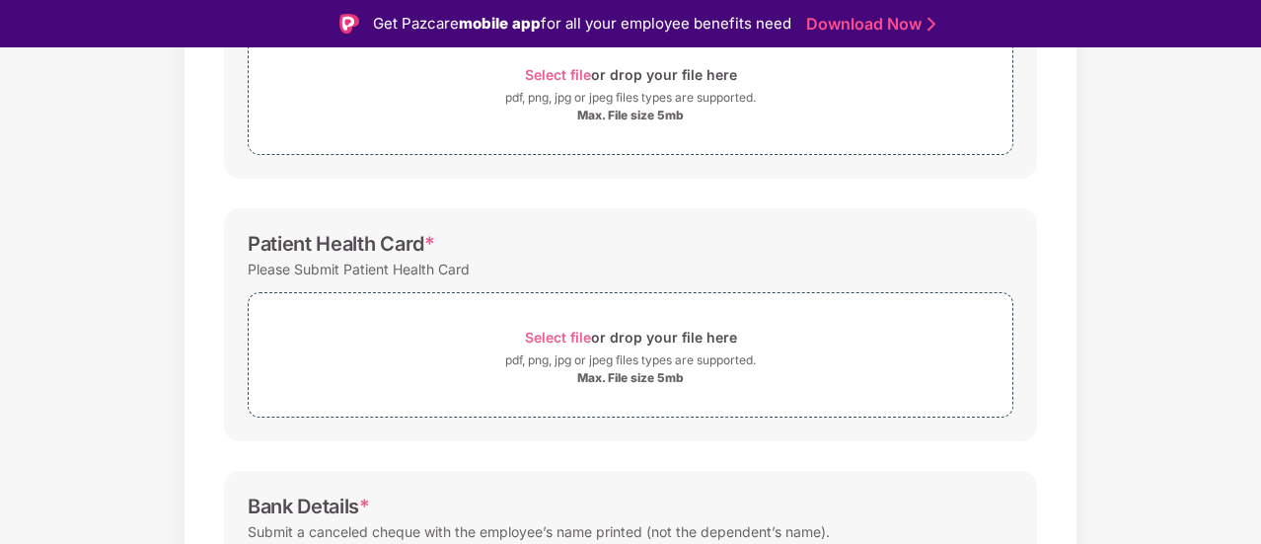
scroll to position [436, 0]
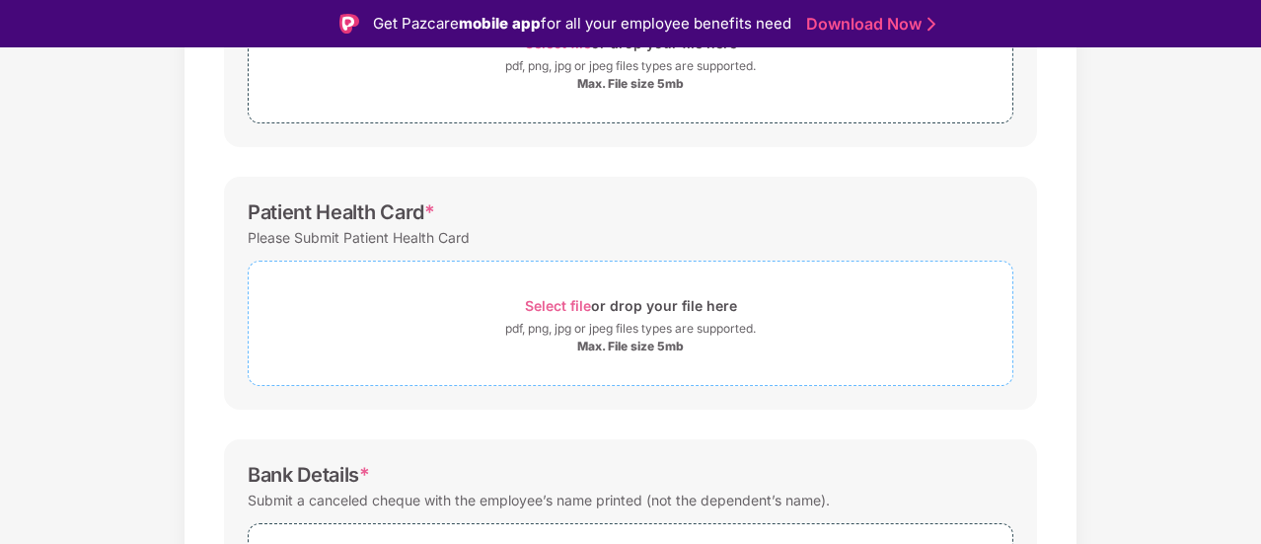
click at [552, 300] on span "Select file" at bounding box center [558, 305] width 66 height 17
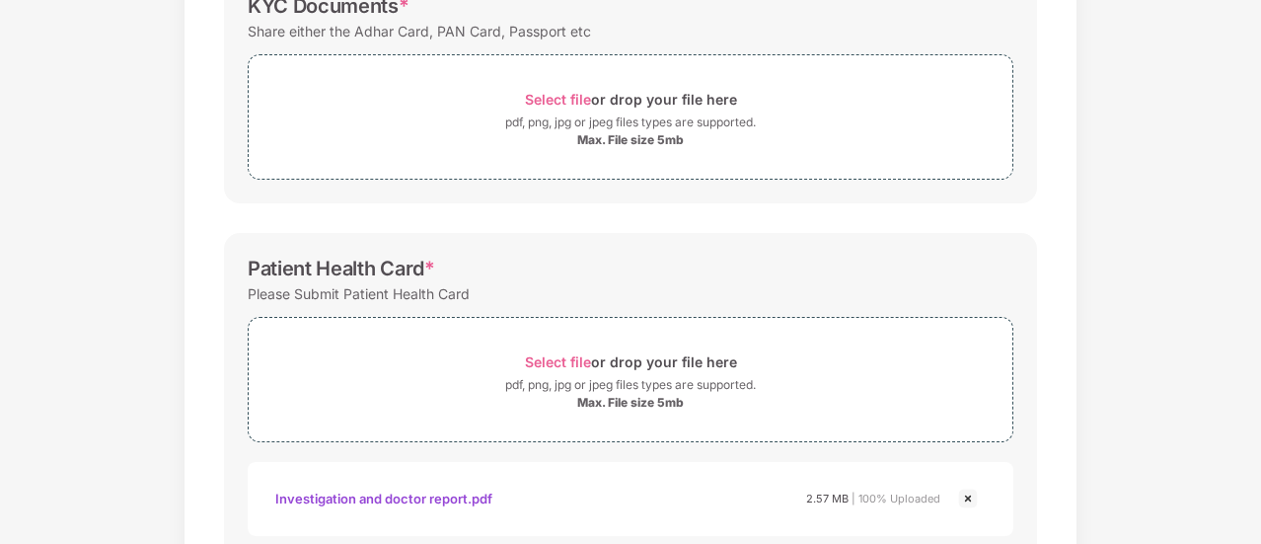
scroll to position [727, 0]
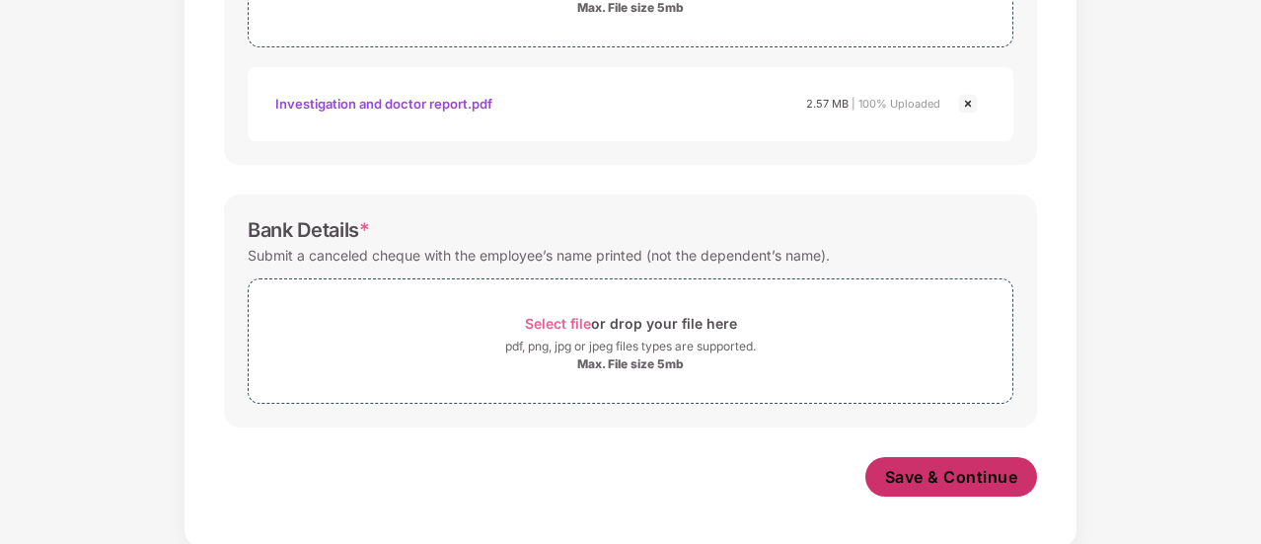
click at [944, 480] on span "Save & Continue" at bounding box center [951, 477] width 133 height 22
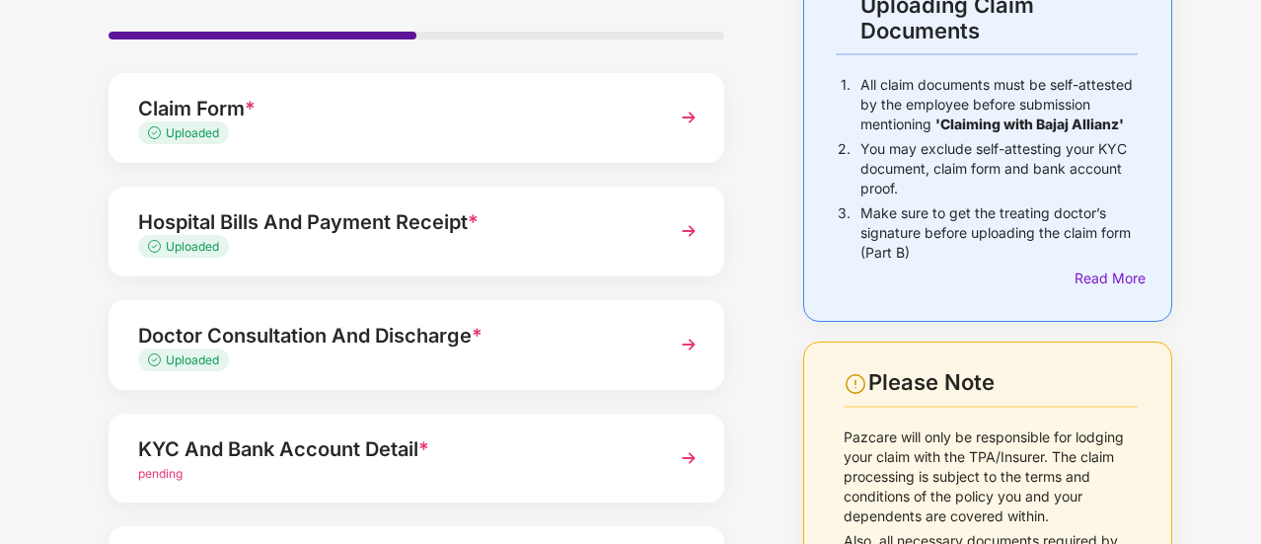
scroll to position [355, 0]
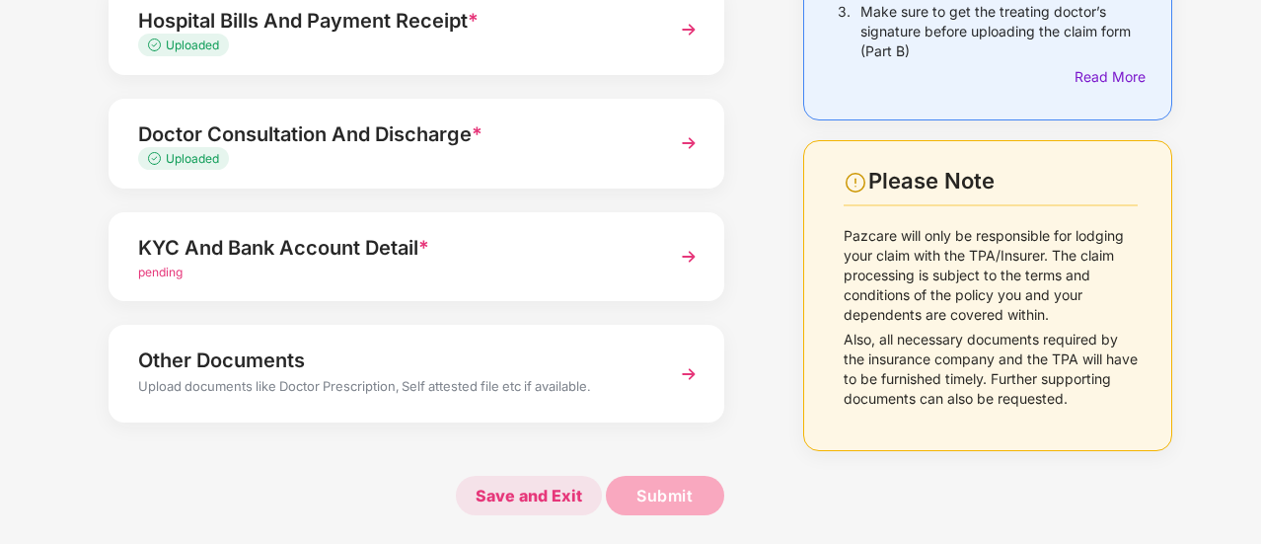
click at [544, 494] on span "Save and Exit" at bounding box center [529, 495] width 146 height 39
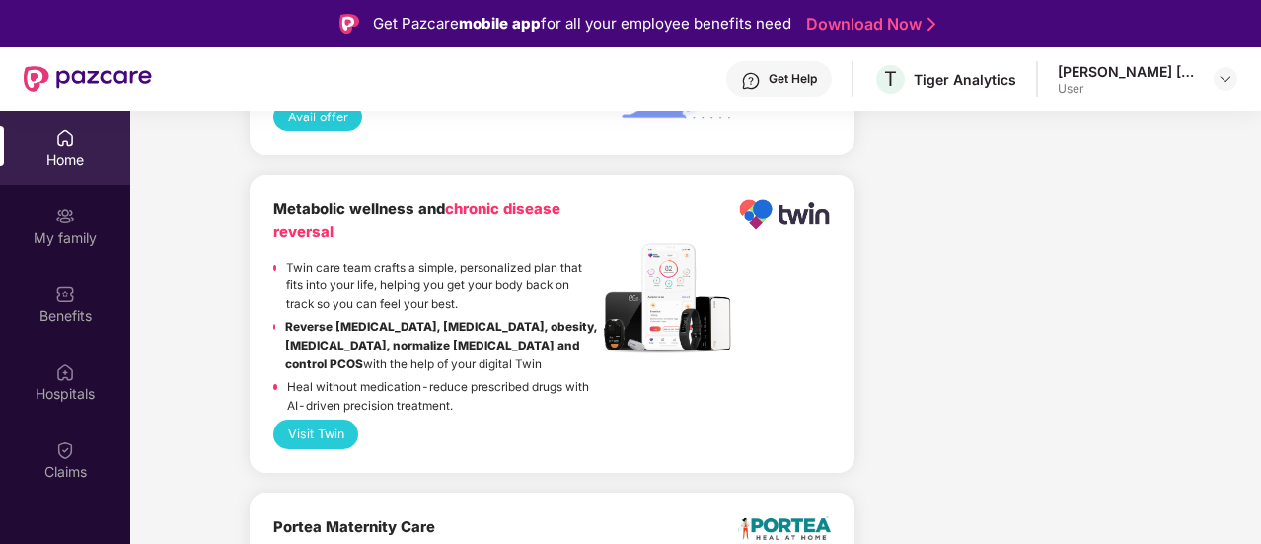
scroll to position [4457, 0]
